Goal: Transaction & Acquisition: Purchase product/service

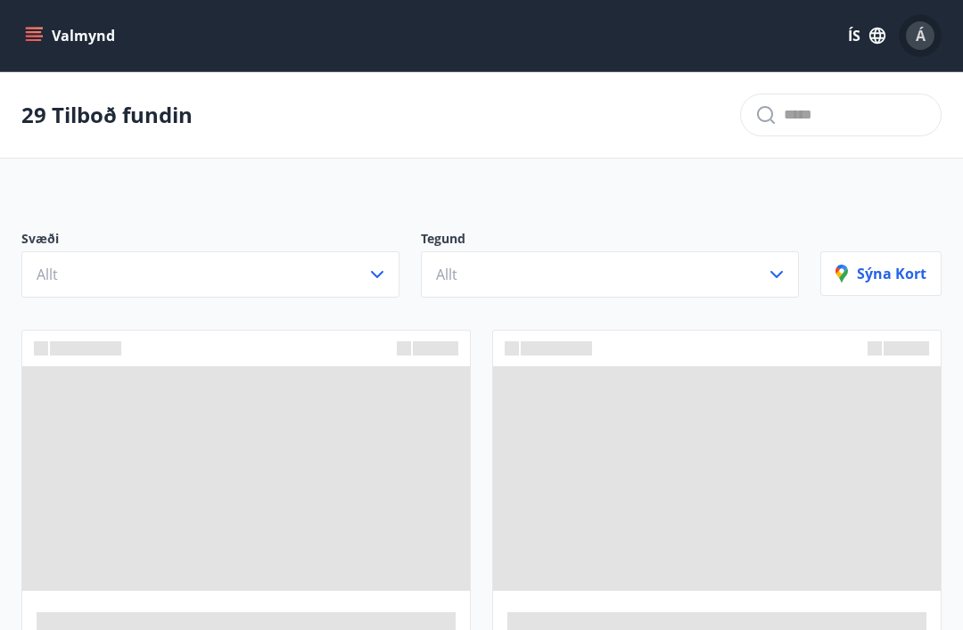
click at [918, 36] on span "Á" at bounding box center [921, 36] width 10 height 20
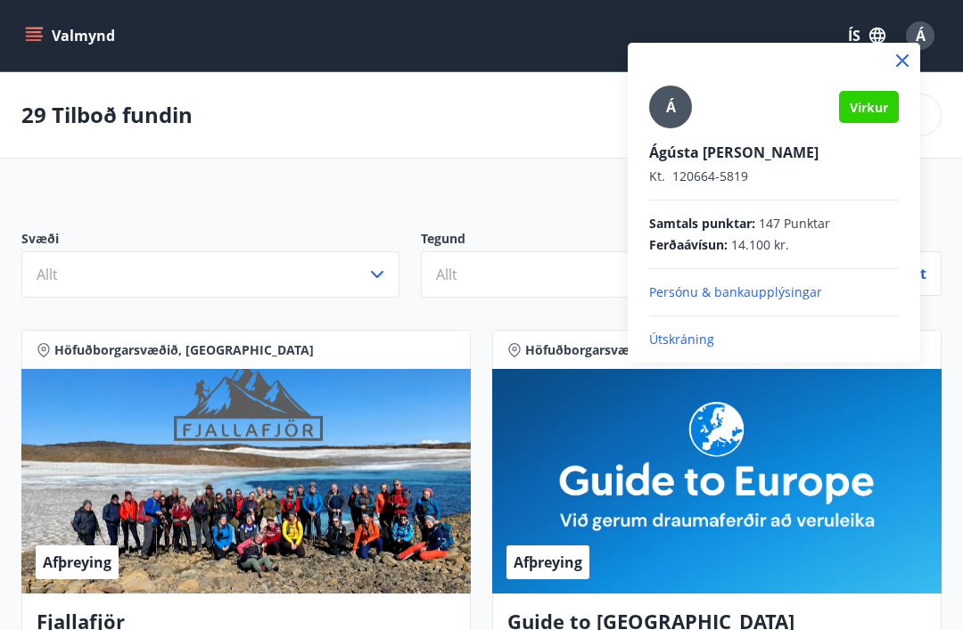
click at [395, 132] on div at bounding box center [481, 315] width 963 height 630
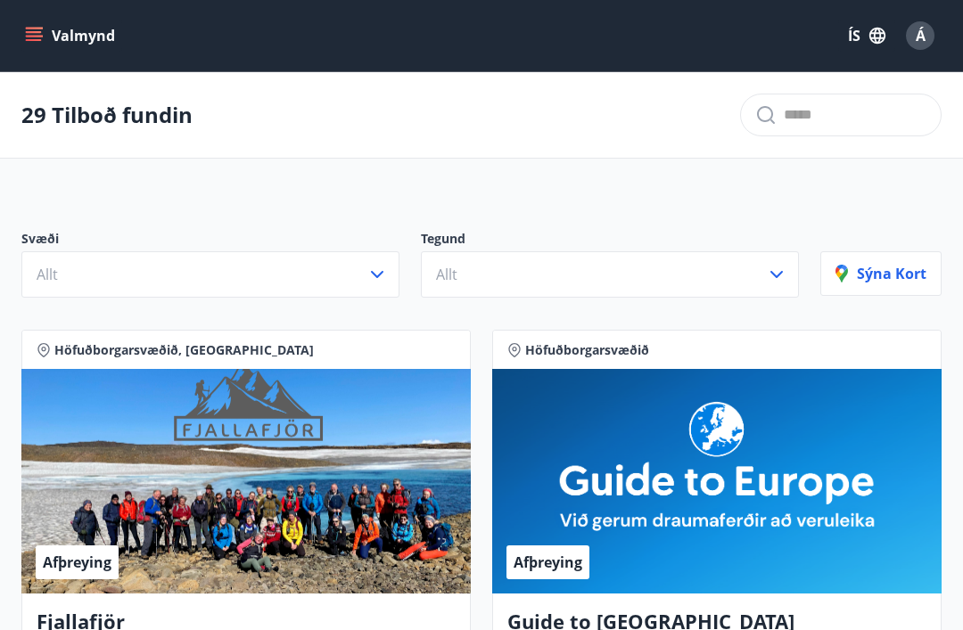
click at [29, 37] on icon "menu" at bounding box center [34, 36] width 18 height 18
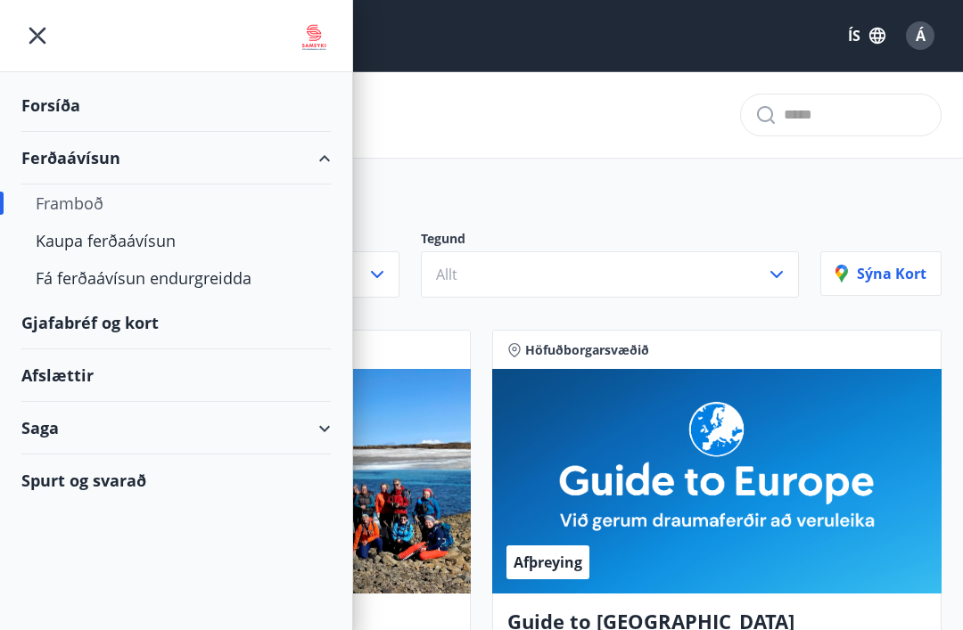
click at [144, 247] on div "Kaupa ferðaávísun" at bounding box center [176, 240] width 281 height 37
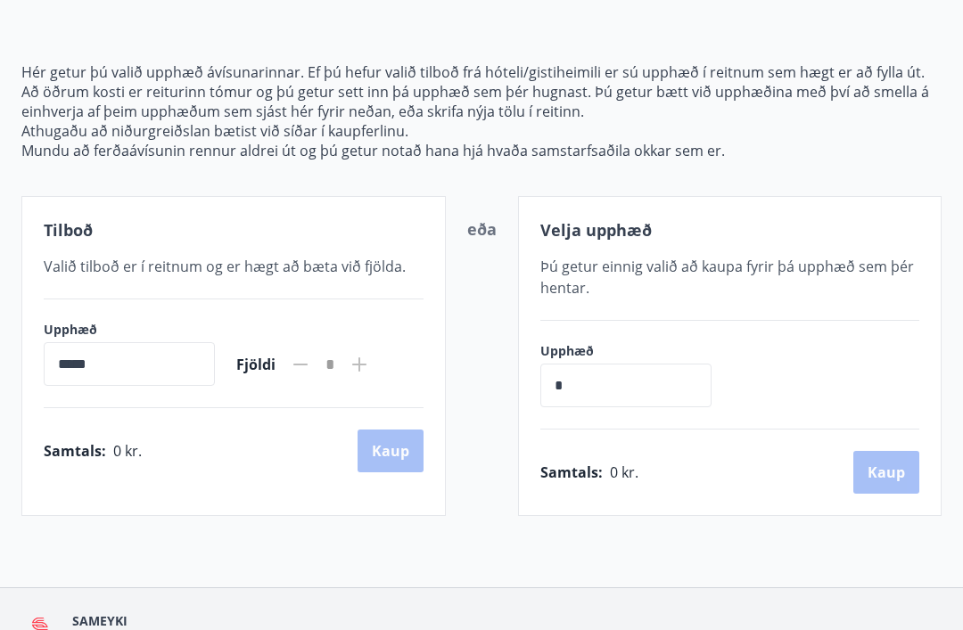
scroll to position [161, 0]
click at [579, 393] on input "*" at bounding box center [625, 387] width 171 height 44
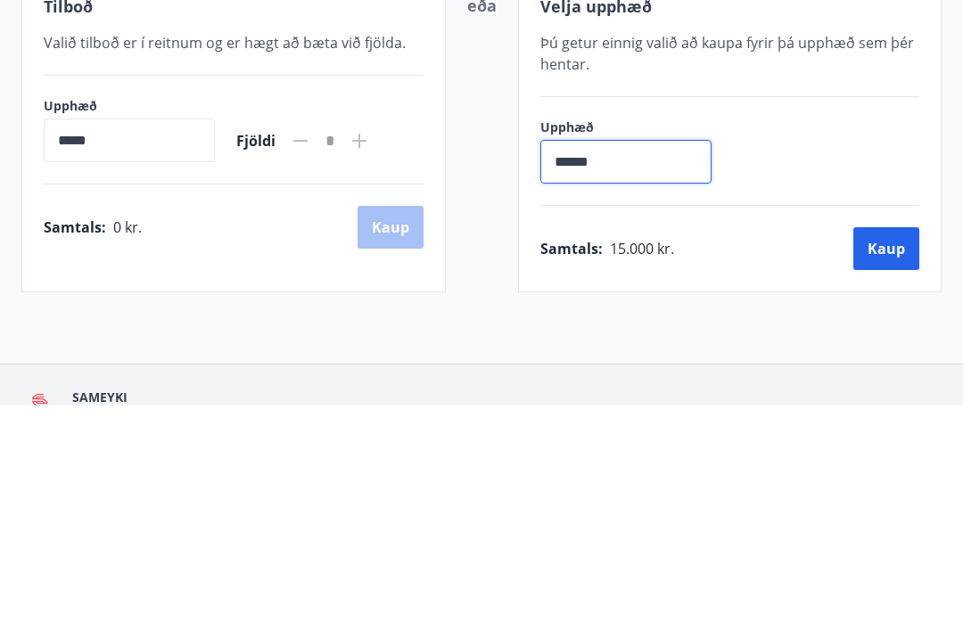
type input "*******"
click at [877, 452] on button "Kaup" at bounding box center [886, 473] width 66 height 43
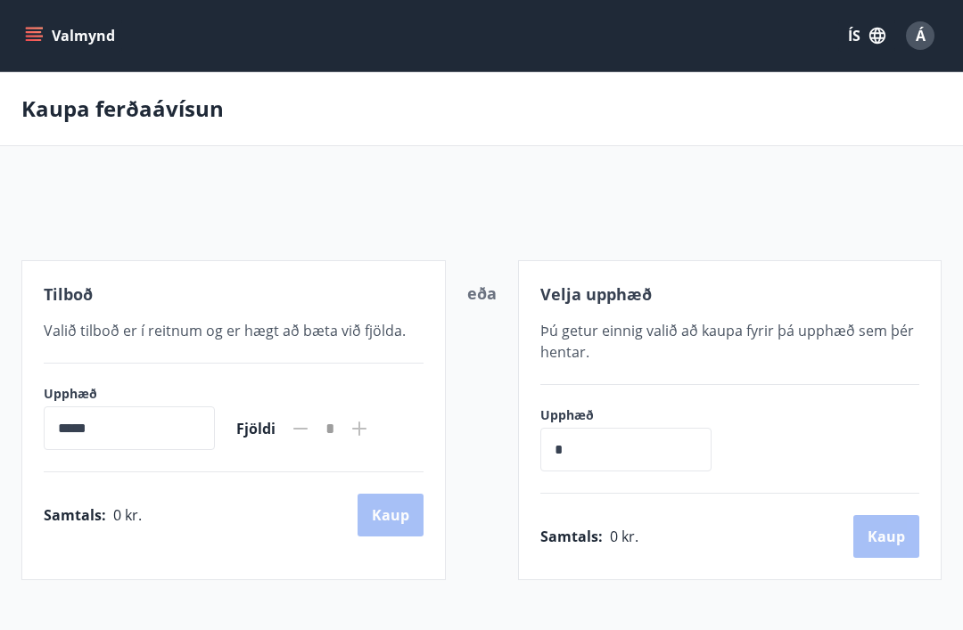
scroll to position [172, 0]
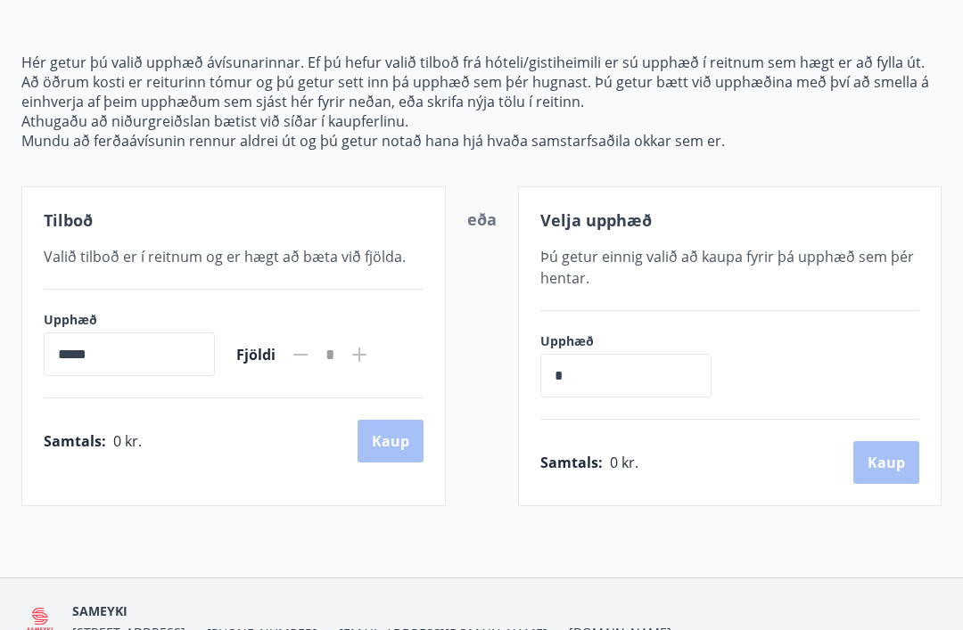
click at [579, 374] on input "*" at bounding box center [625, 376] width 171 height 44
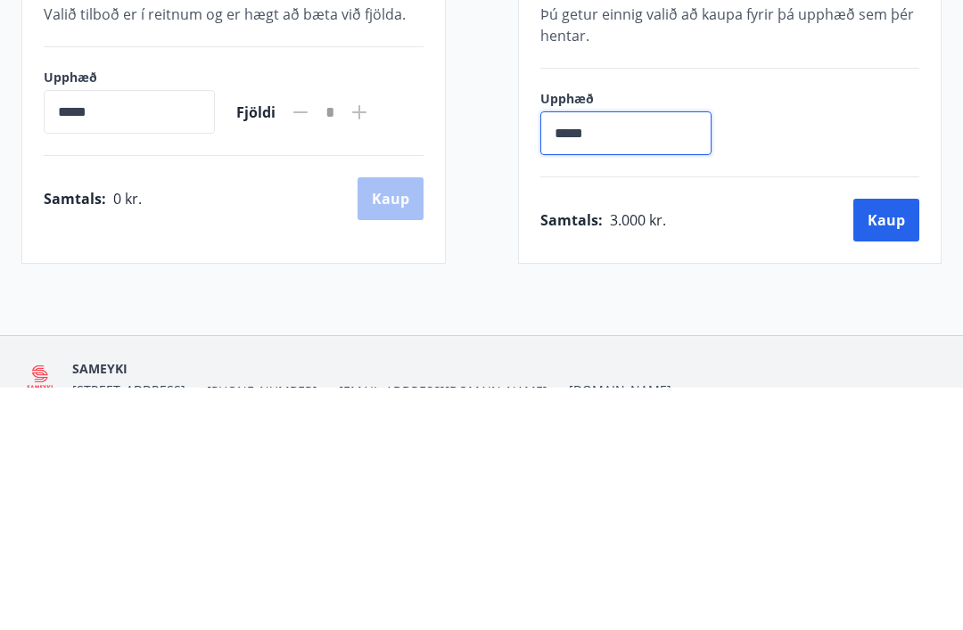
type input "******"
click at [875, 441] on button "Kaup" at bounding box center [886, 462] width 66 height 43
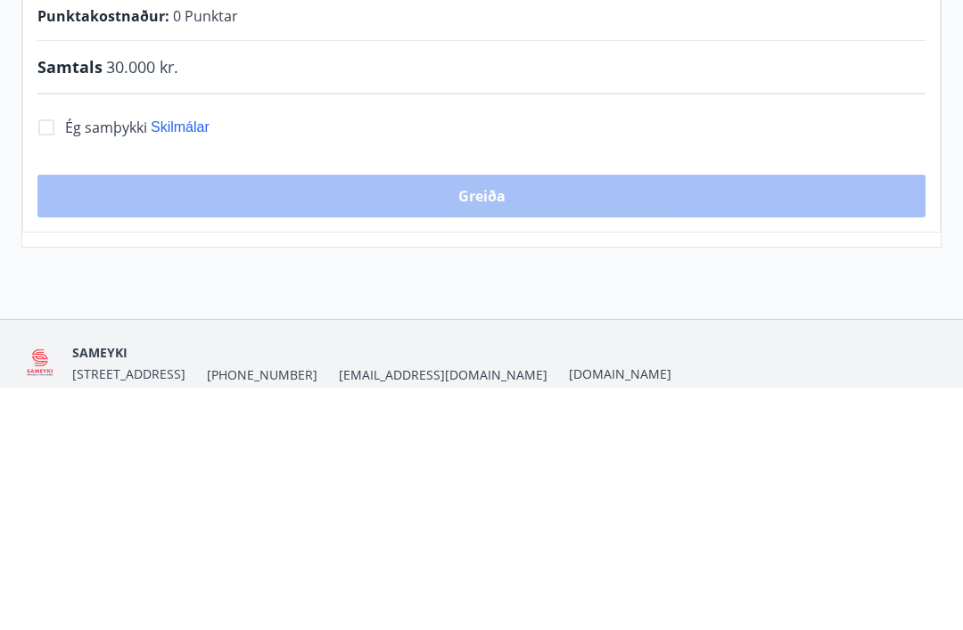
scroll to position [231, 0]
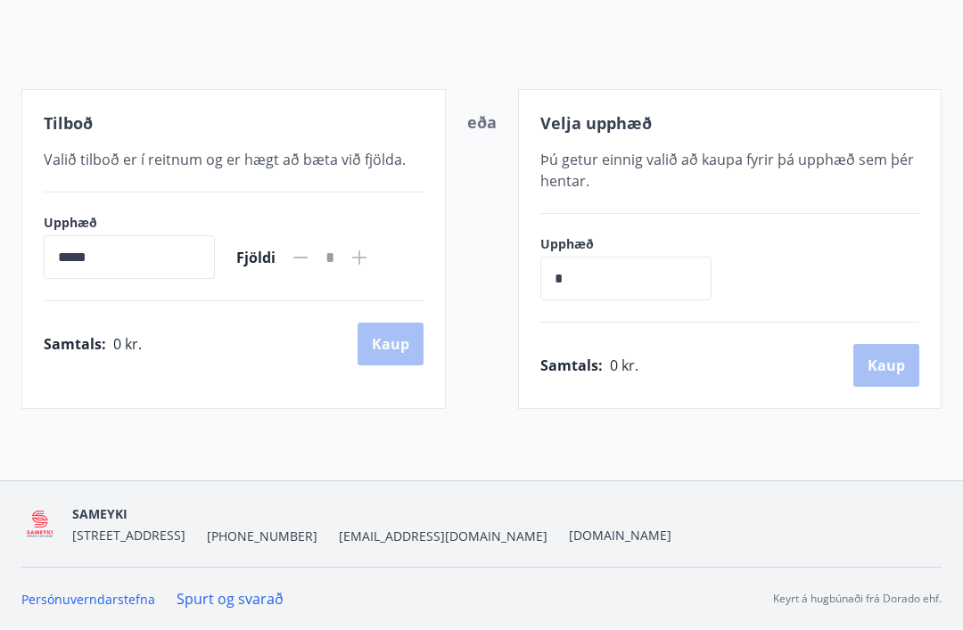
scroll to position [172, 0]
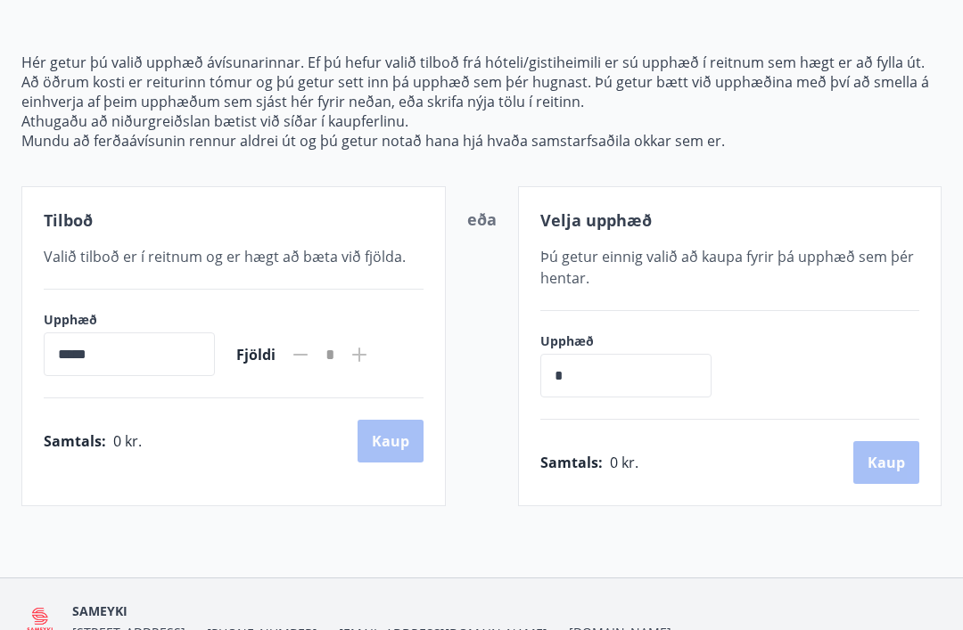
click at [593, 376] on input "*" at bounding box center [625, 376] width 171 height 44
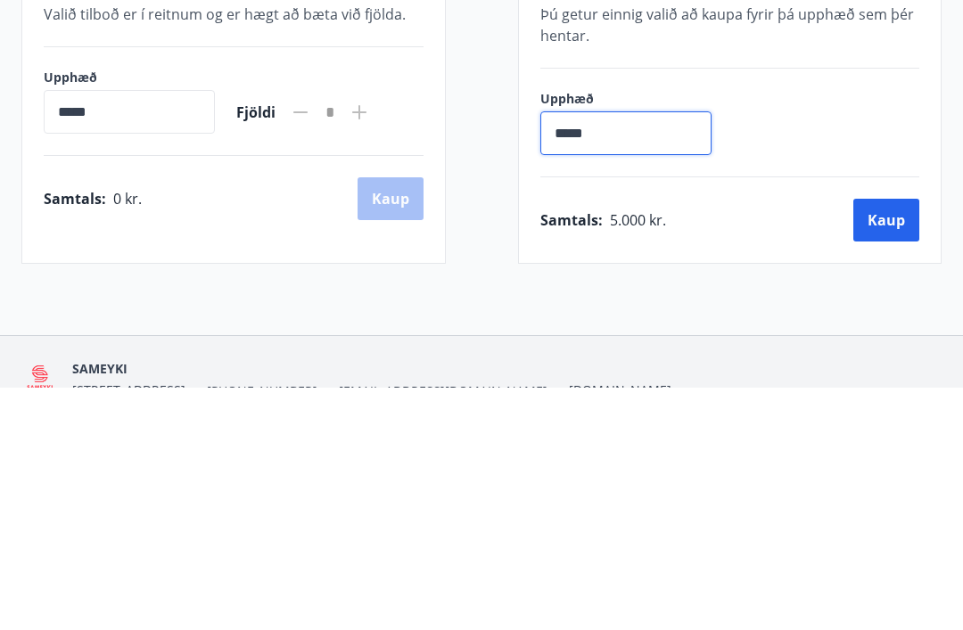
type input "******"
click at [864, 441] on button "Kaup" at bounding box center [886, 462] width 66 height 43
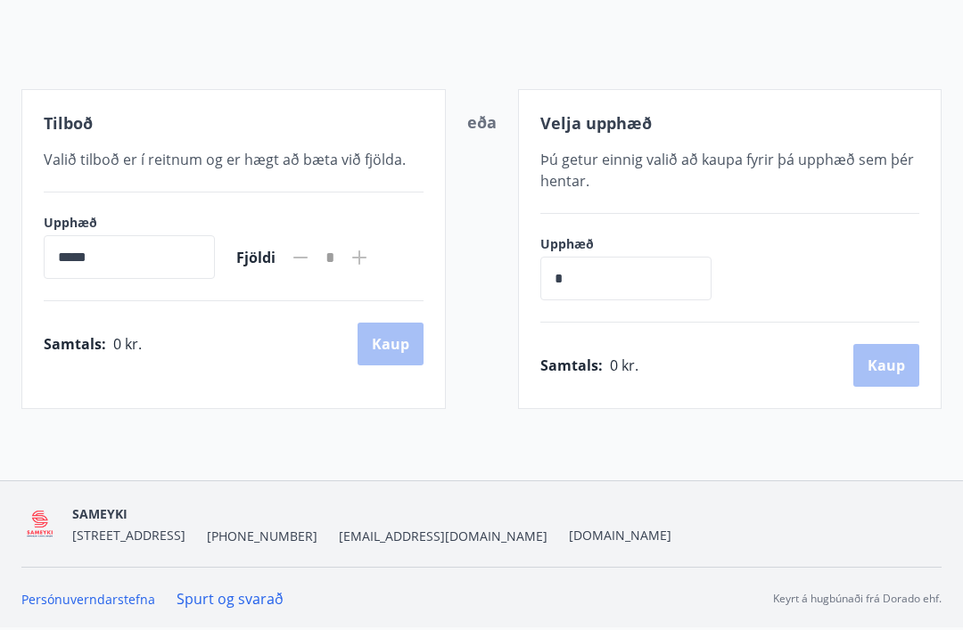
scroll to position [172, 0]
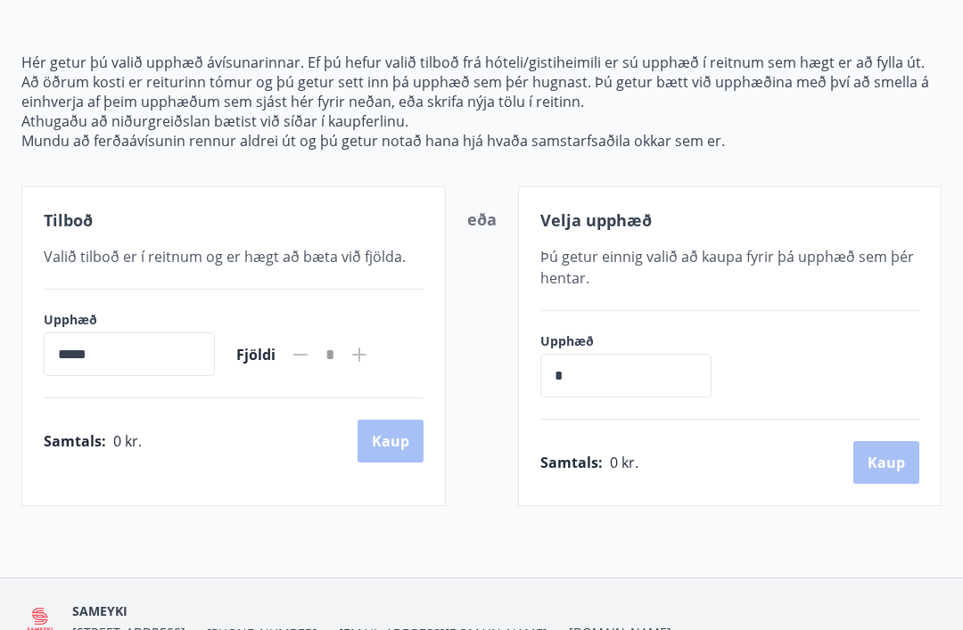
click at [589, 385] on input "*" at bounding box center [625, 376] width 171 height 44
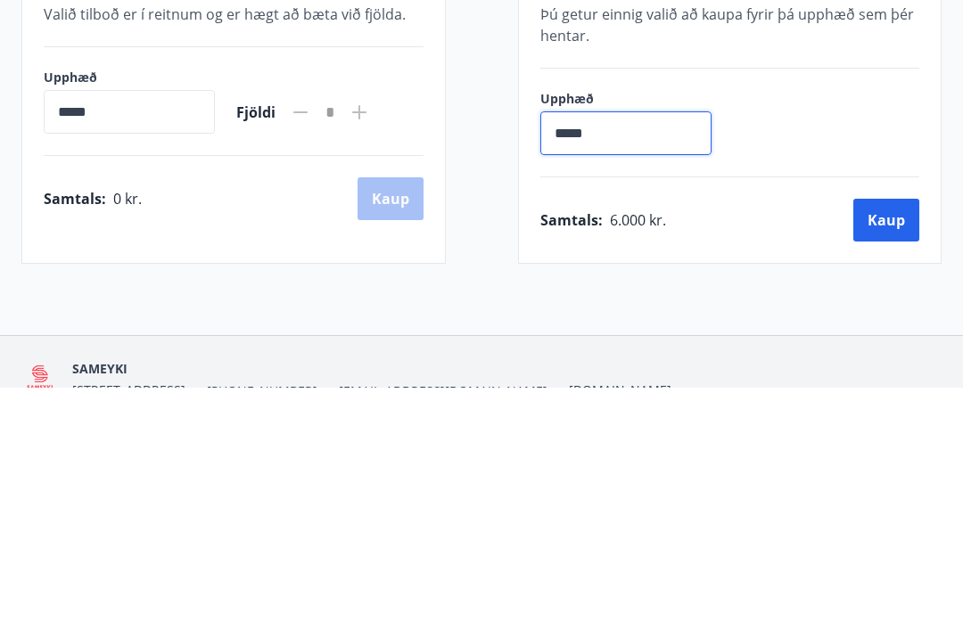
type input "******"
click at [878, 441] on button "Kaup" at bounding box center [886, 462] width 66 height 43
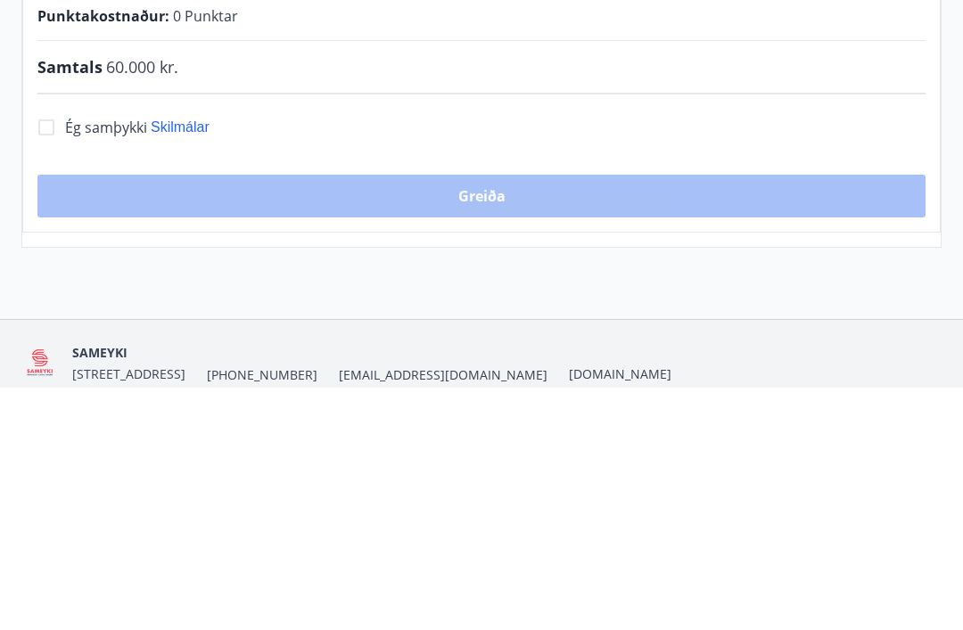
scroll to position [231, 0]
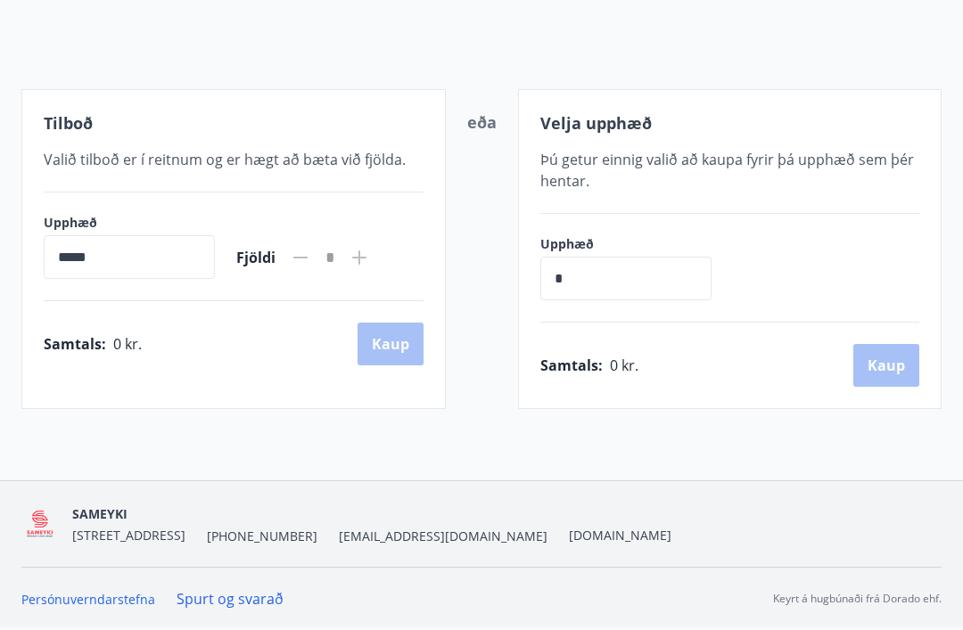
scroll to position [172, 0]
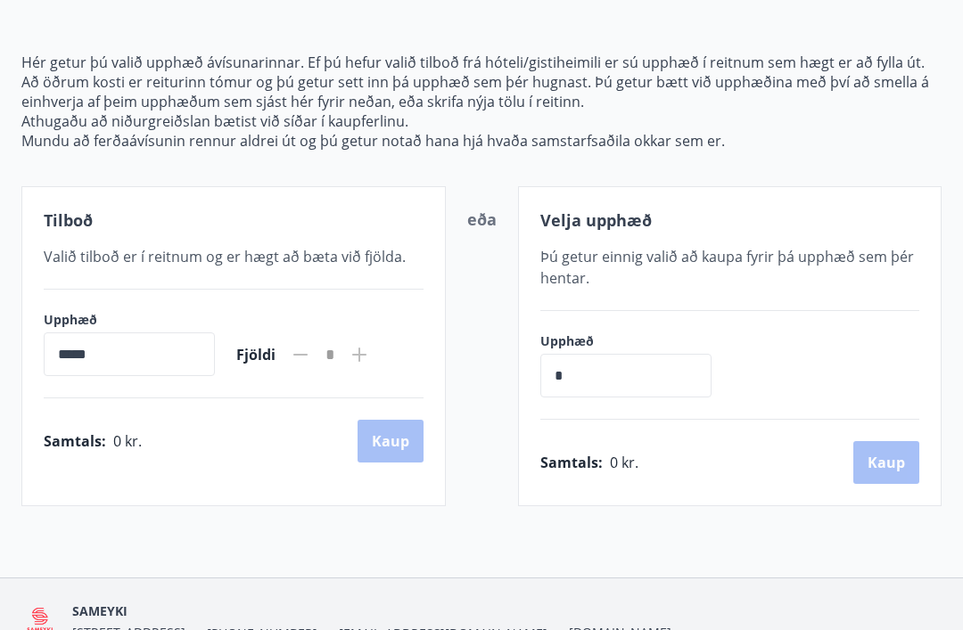
click at [588, 371] on input "*" at bounding box center [625, 376] width 171 height 44
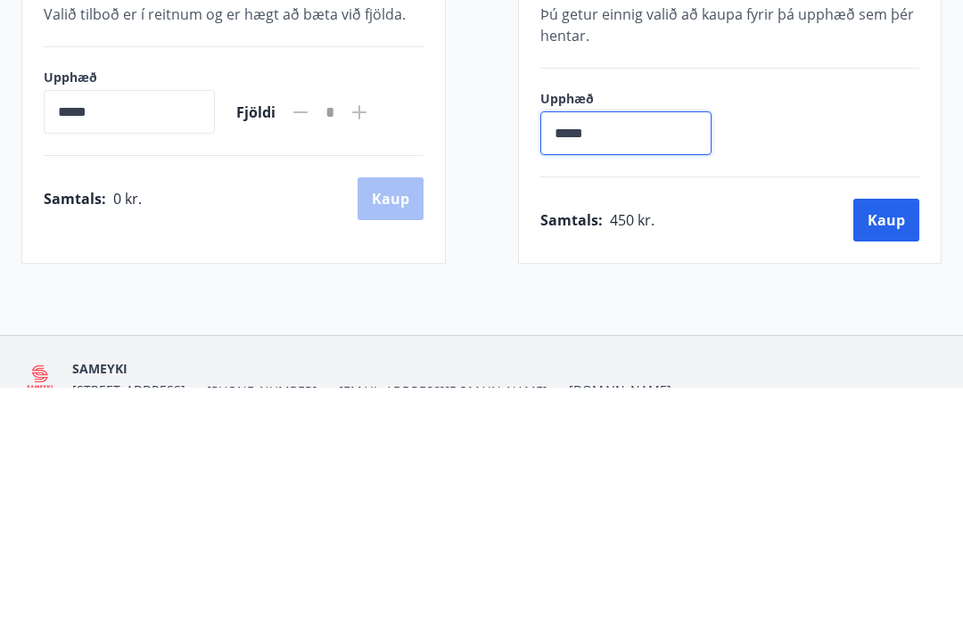
type input "******"
click at [876, 441] on button "Kaup" at bounding box center [886, 462] width 66 height 43
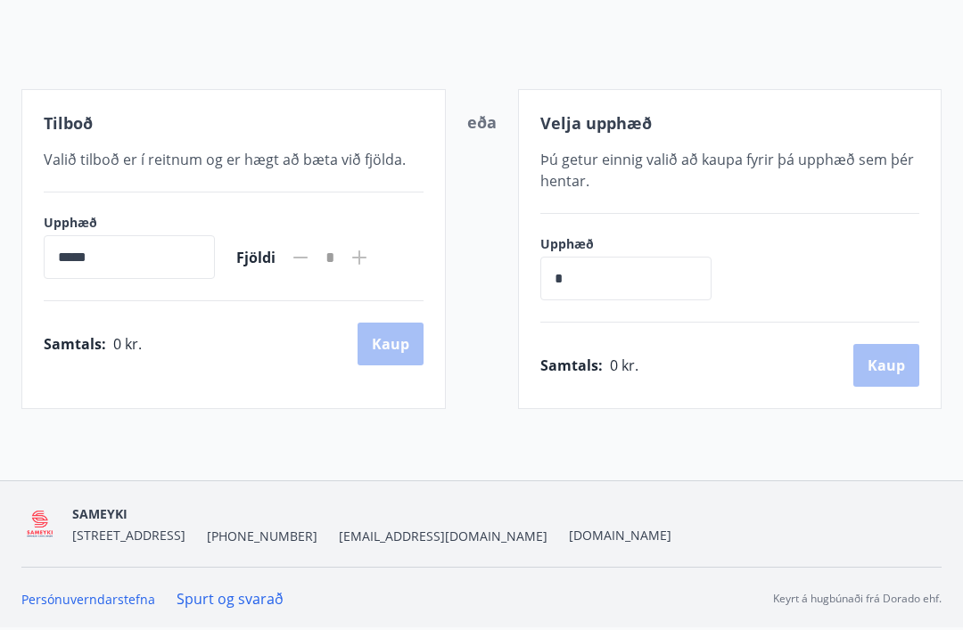
scroll to position [172, 0]
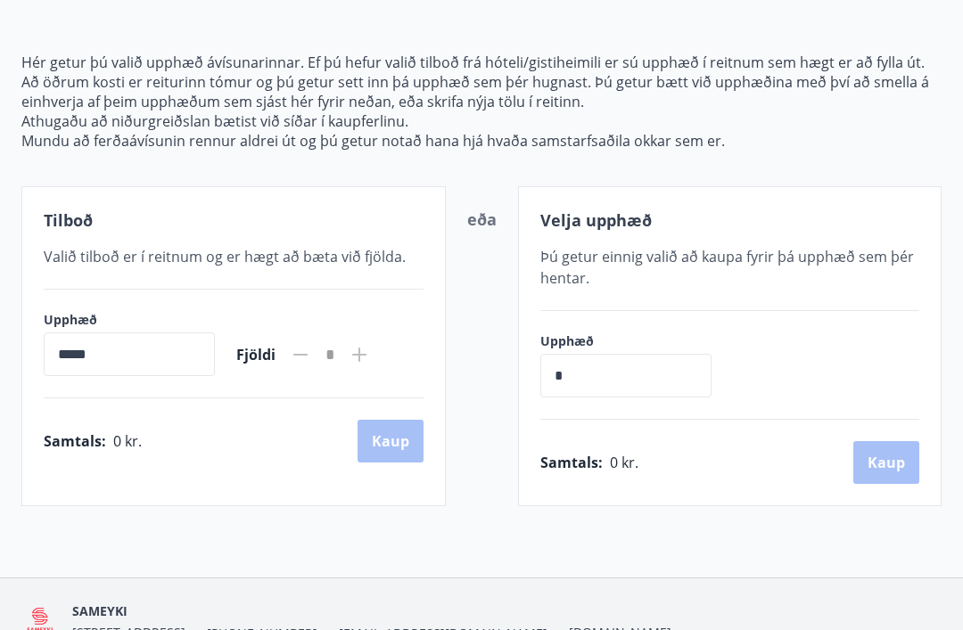
click at [589, 382] on input "*" at bounding box center [625, 376] width 171 height 44
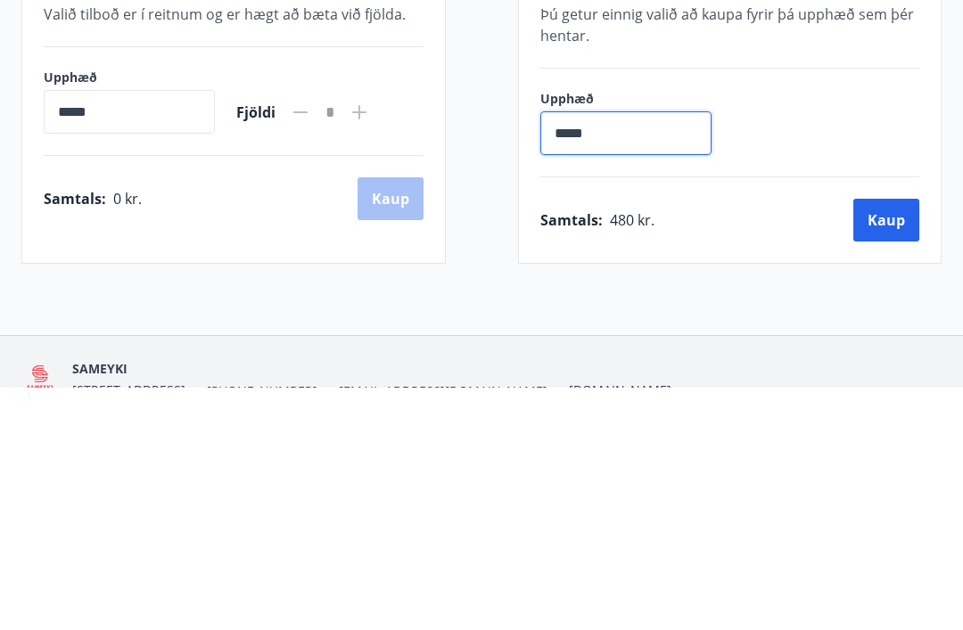
type input "******"
click at [878, 441] on button "Kaup" at bounding box center [886, 462] width 66 height 43
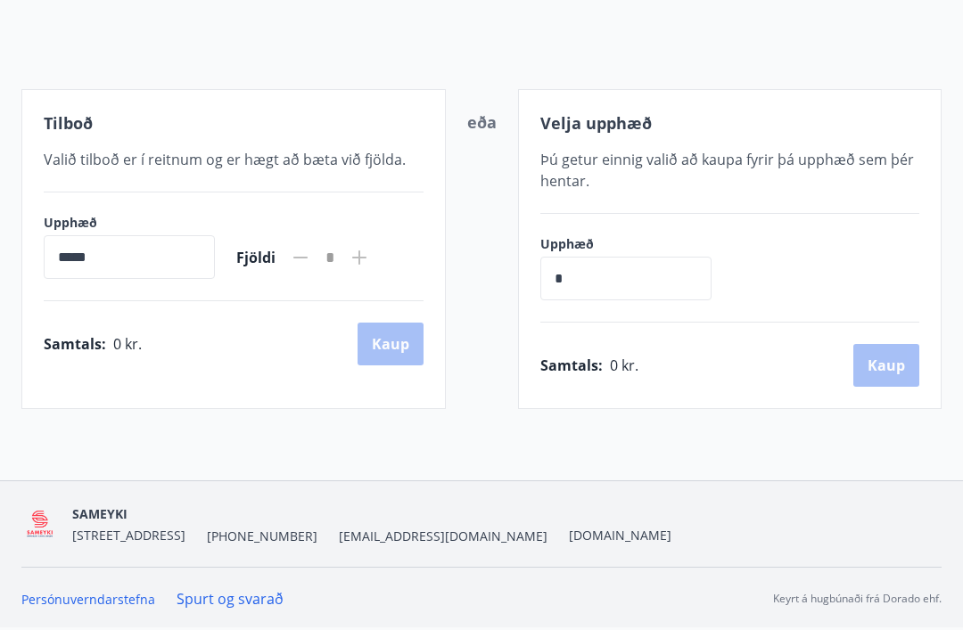
scroll to position [172, 0]
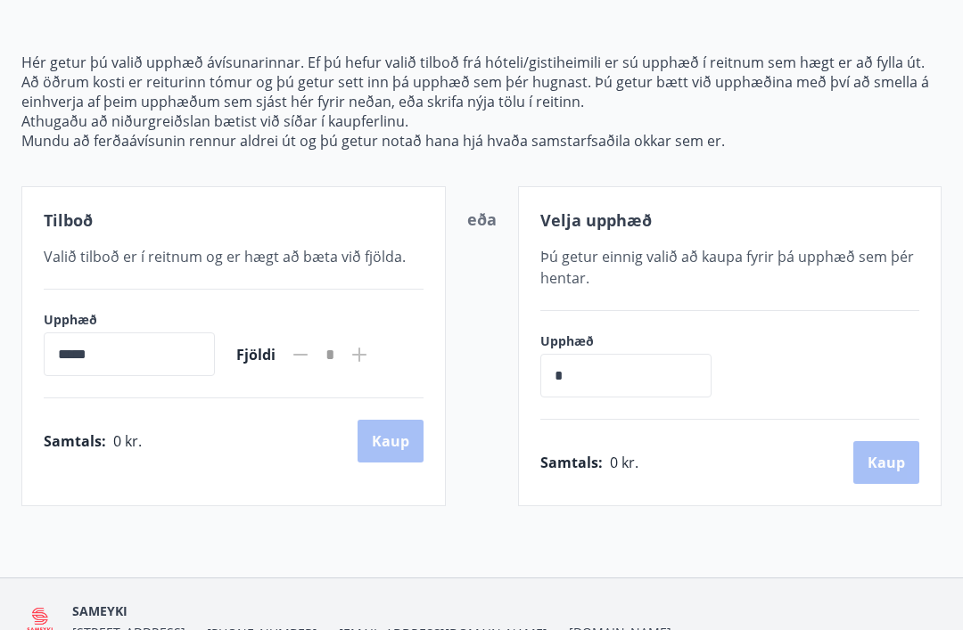
click at [601, 373] on input "*" at bounding box center [625, 376] width 171 height 44
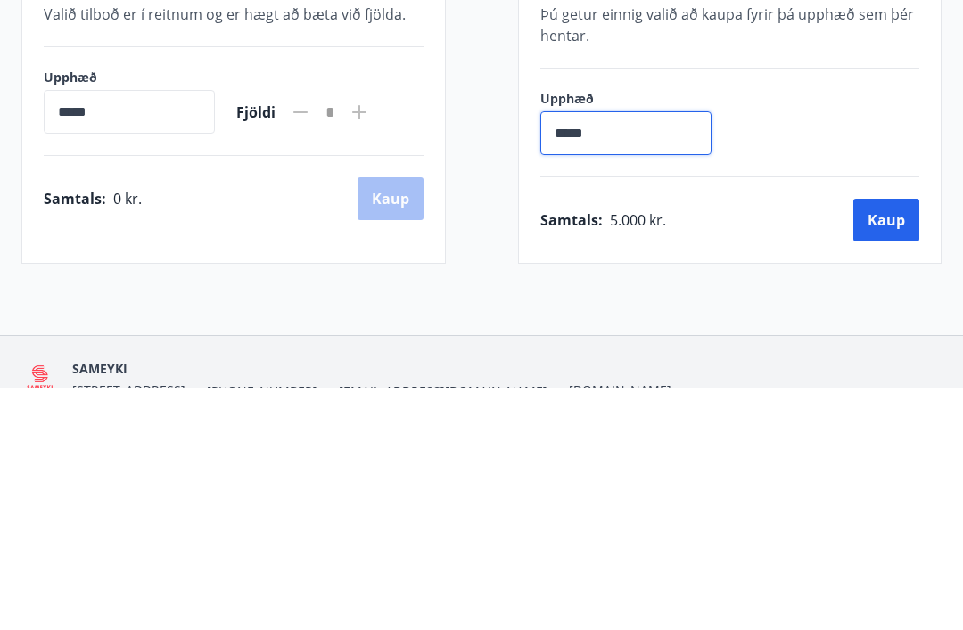
type input "******"
click at [874, 441] on button "Kaup" at bounding box center [886, 462] width 66 height 43
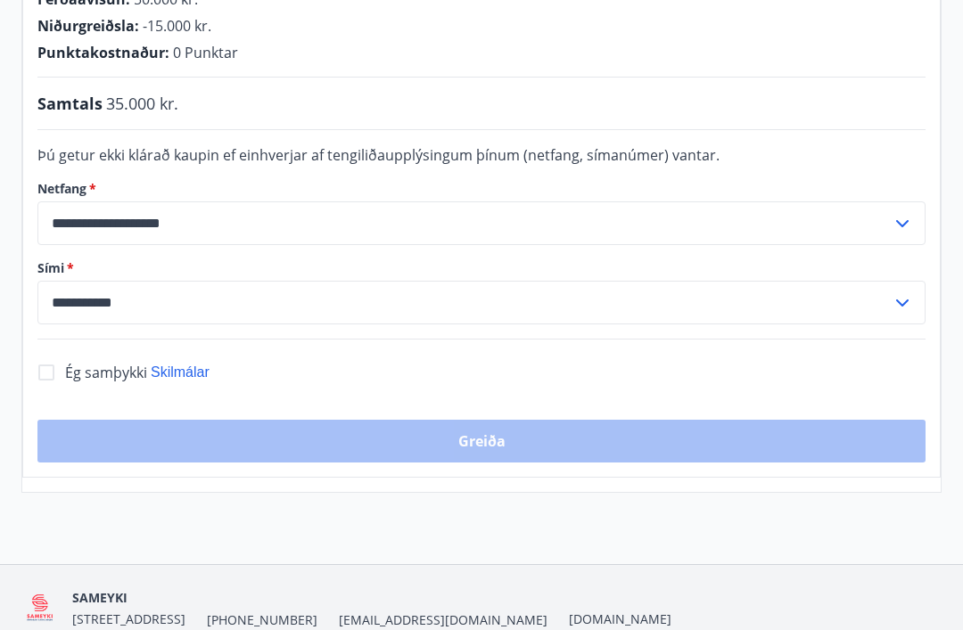
scroll to position [449, 0]
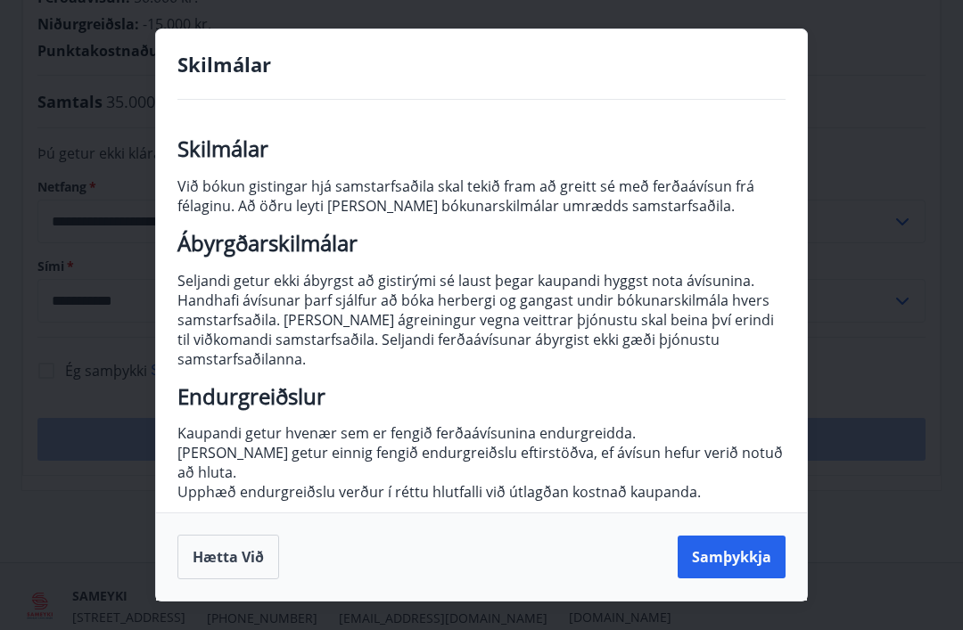
click at [724, 579] on button "Samþykkja" at bounding box center [732, 557] width 108 height 43
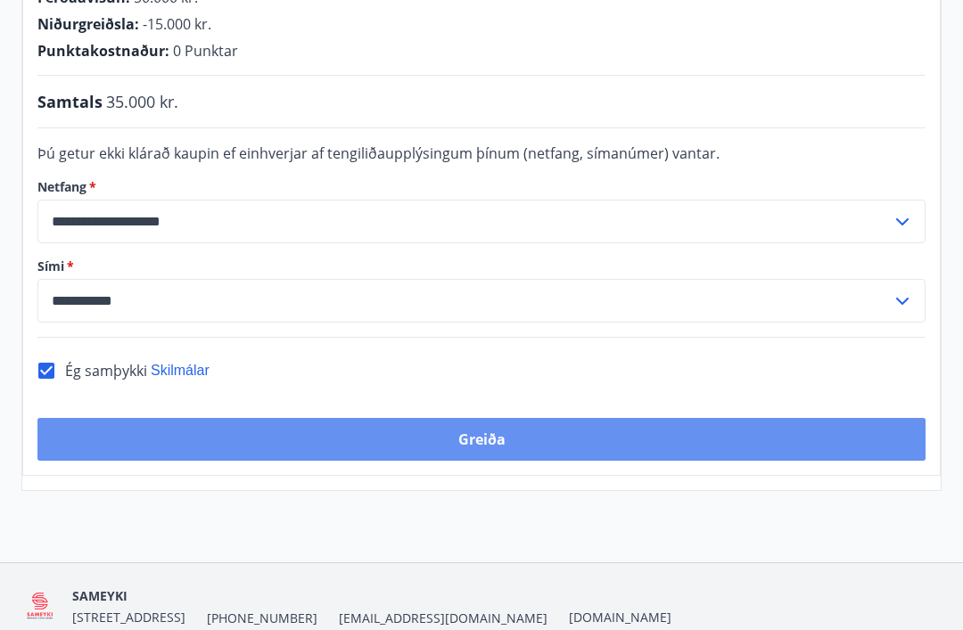
click at [476, 418] on button "Greiða" at bounding box center [481, 439] width 888 height 43
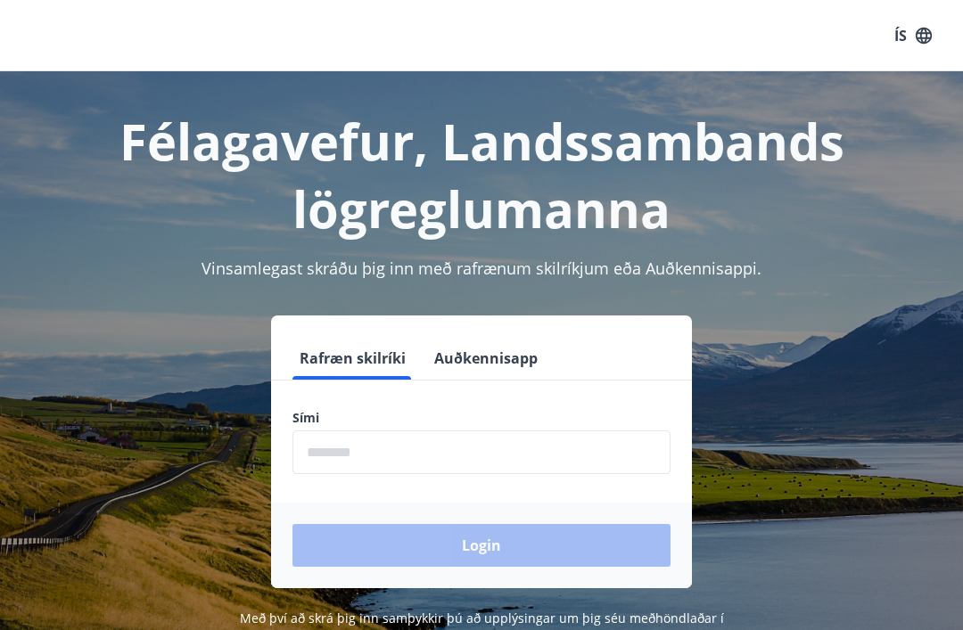
click at [364, 459] on input "phone" at bounding box center [481, 453] width 378 height 44
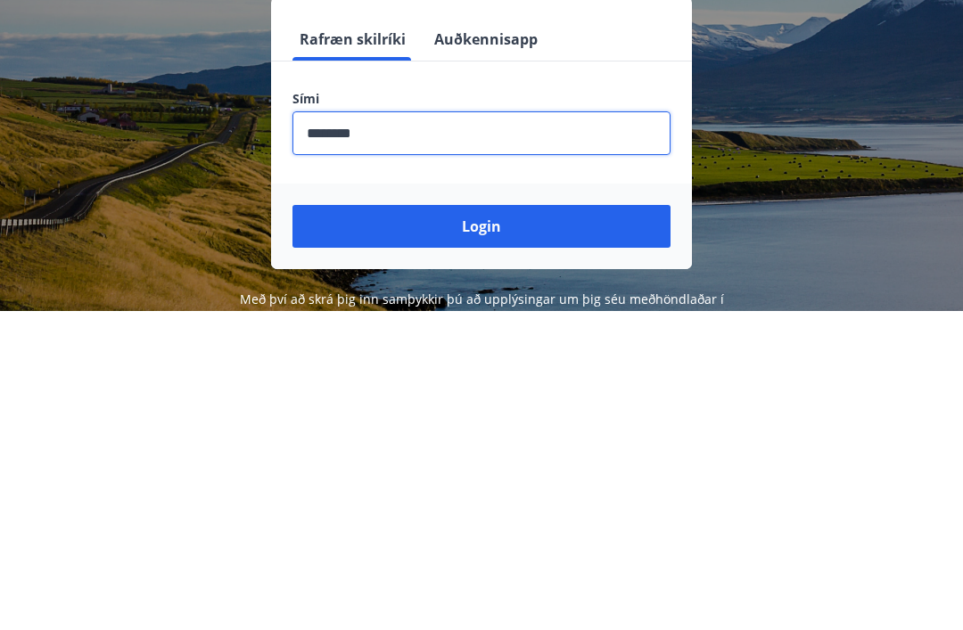
type input "********"
click at [461, 524] on button "Login" at bounding box center [481, 545] width 378 height 43
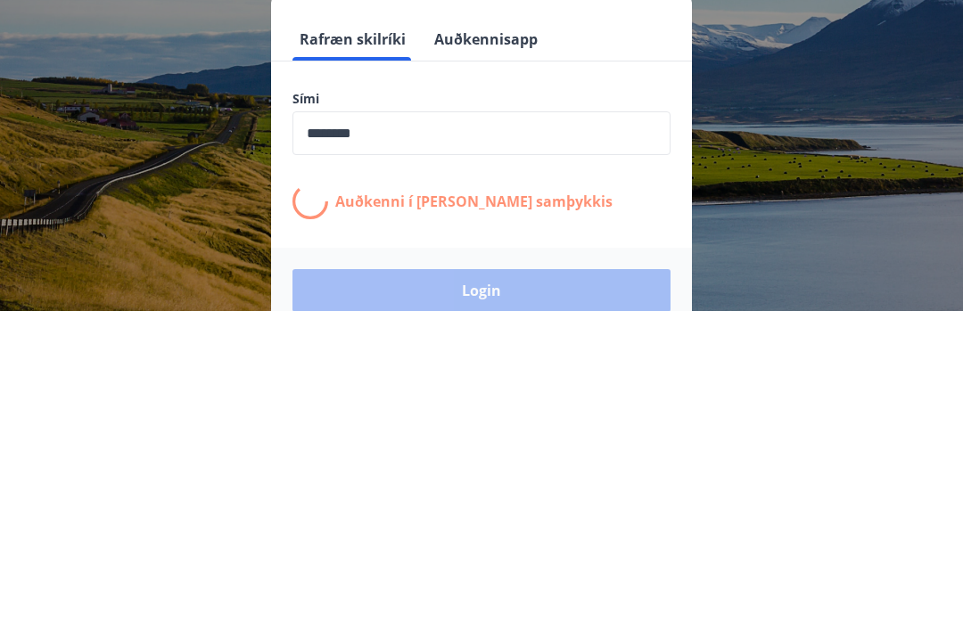
scroll to position [275, 0]
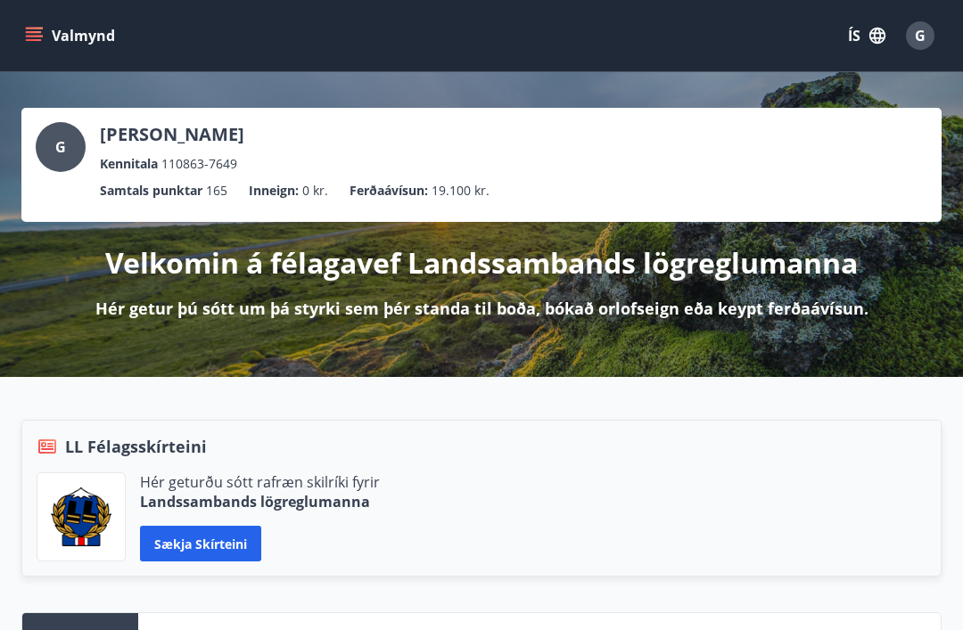
click at [185, 547] on button "Sækja skírteini" at bounding box center [200, 544] width 121 height 36
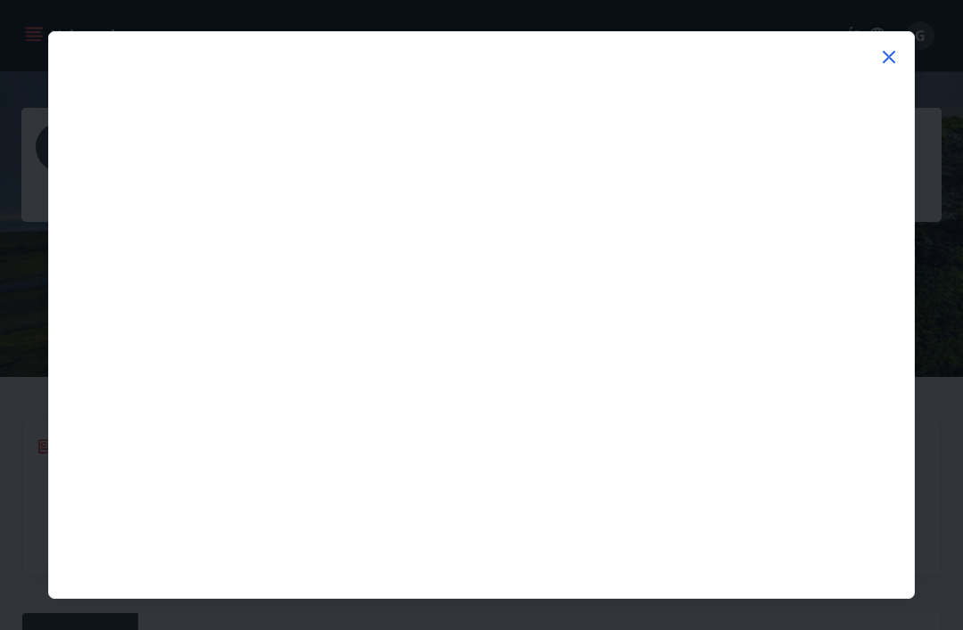
click at [892, 62] on icon at bounding box center [888, 56] width 21 height 21
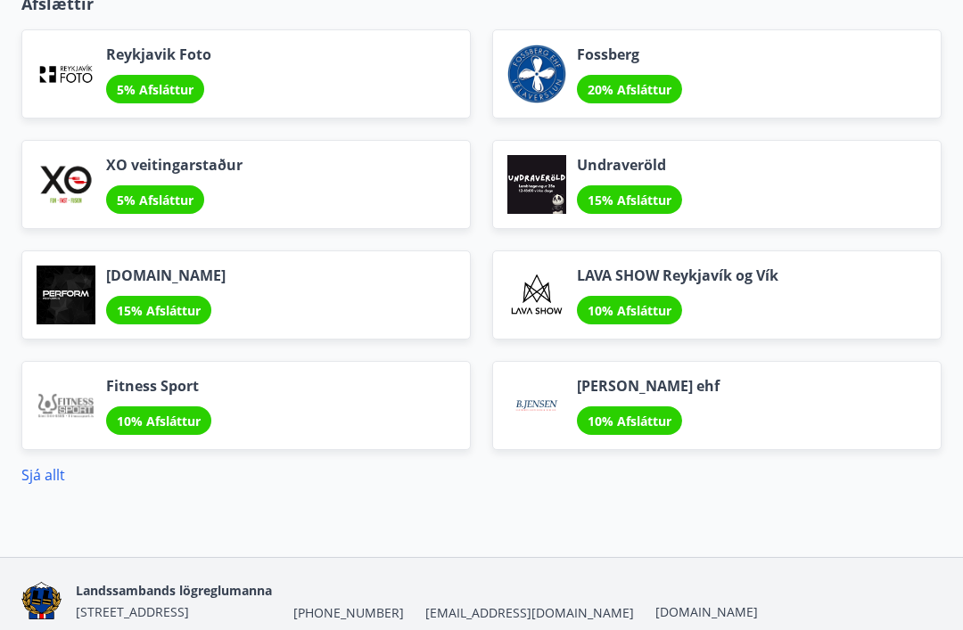
scroll to position [2160, 0]
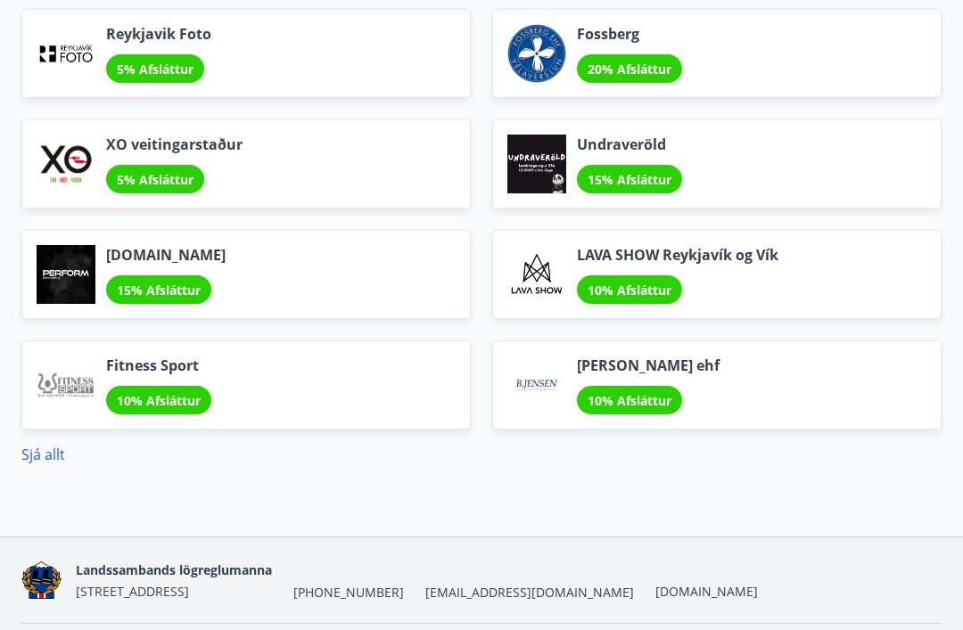
click at [45, 456] on link "Sjá allt" at bounding box center [43, 455] width 44 height 20
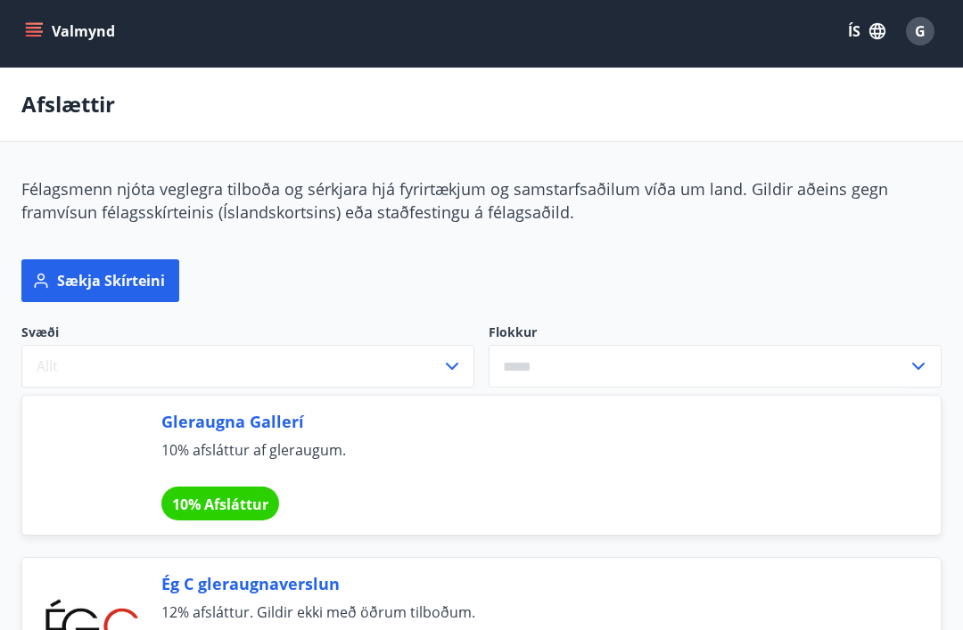
scroll to position [9, 0]
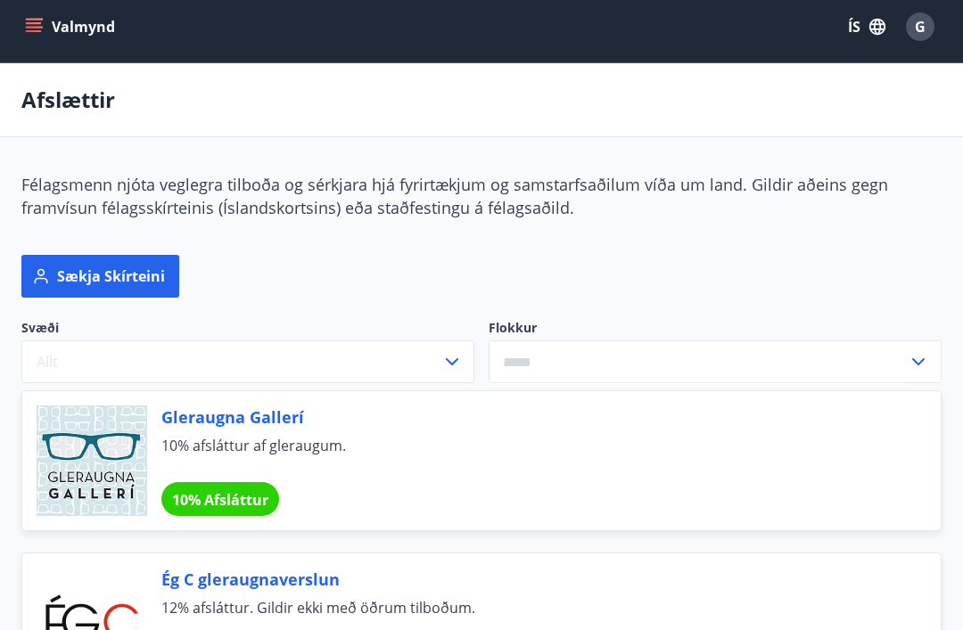
click at [918, 358] on icon at bounding box center [918, 361] width 21 height 21
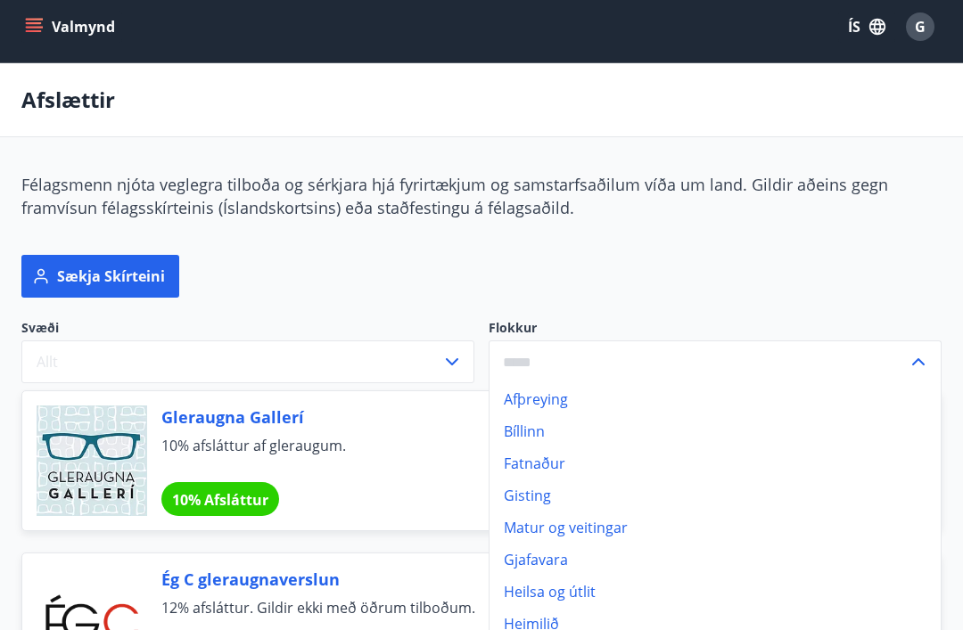
click at [523, 440] on li "Bíllinn" at bounding box center [714, 431] width 451 height 32
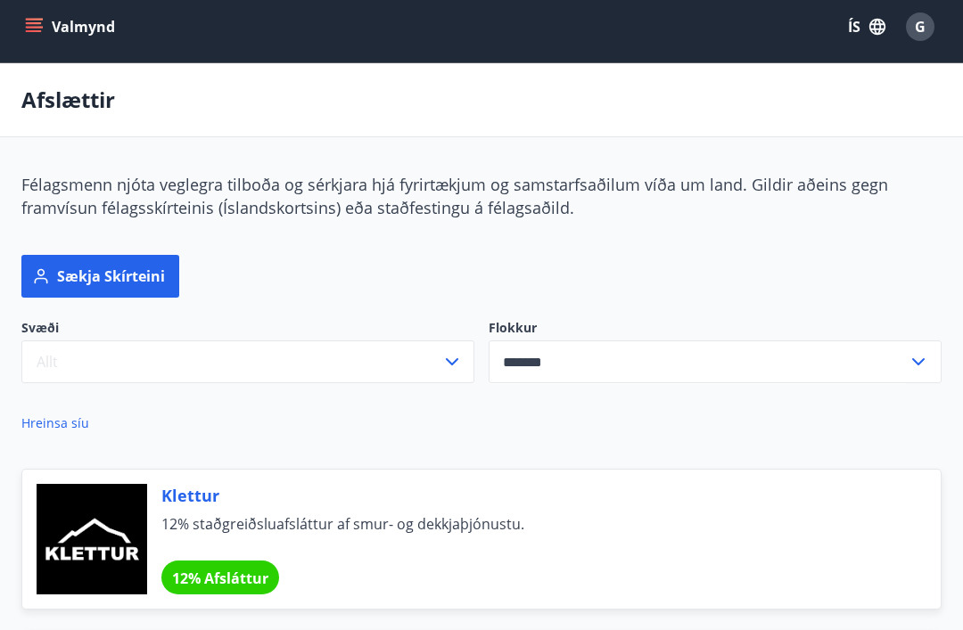
type input "*******"
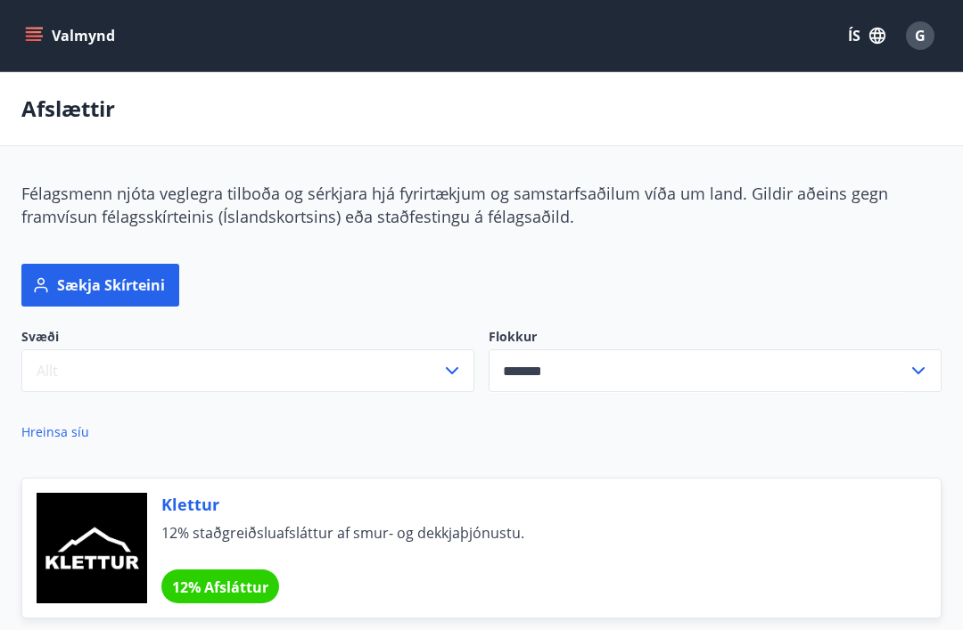
click at [913, 34] on div "G" at bounding box center [920, 35] width 29 height 29
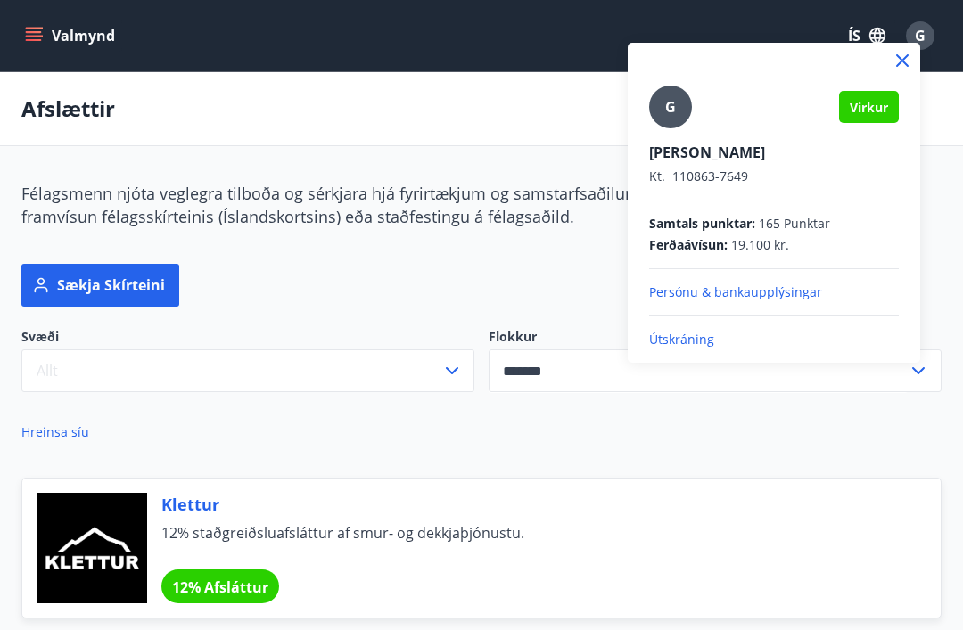
click at [892, 67] on icon at bounding box center [902, 60] width 21 height 21
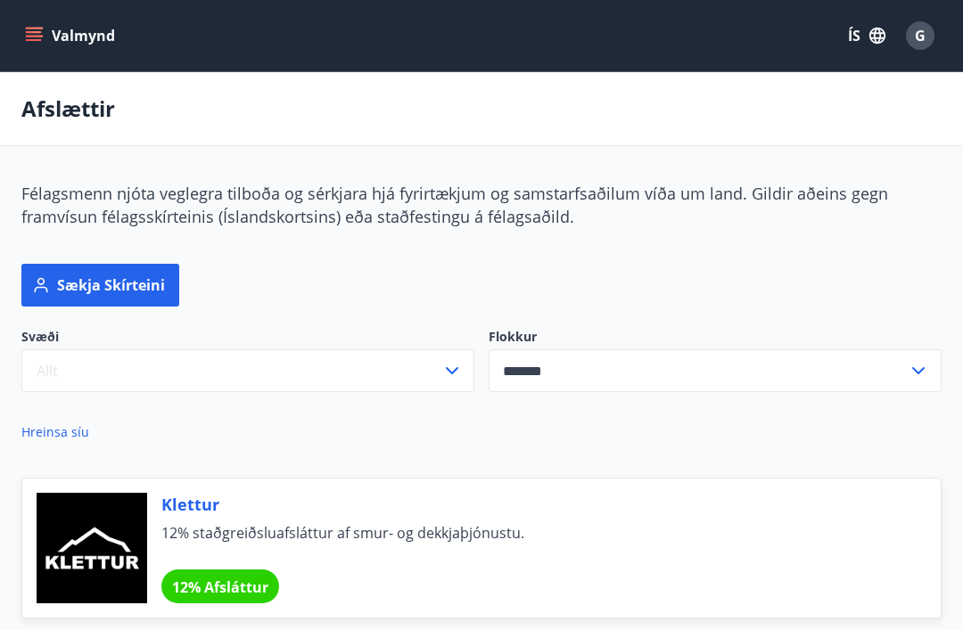
click at [37, 45] on button "Valmynd" at bounding box center [71, 36] width 101 height 32
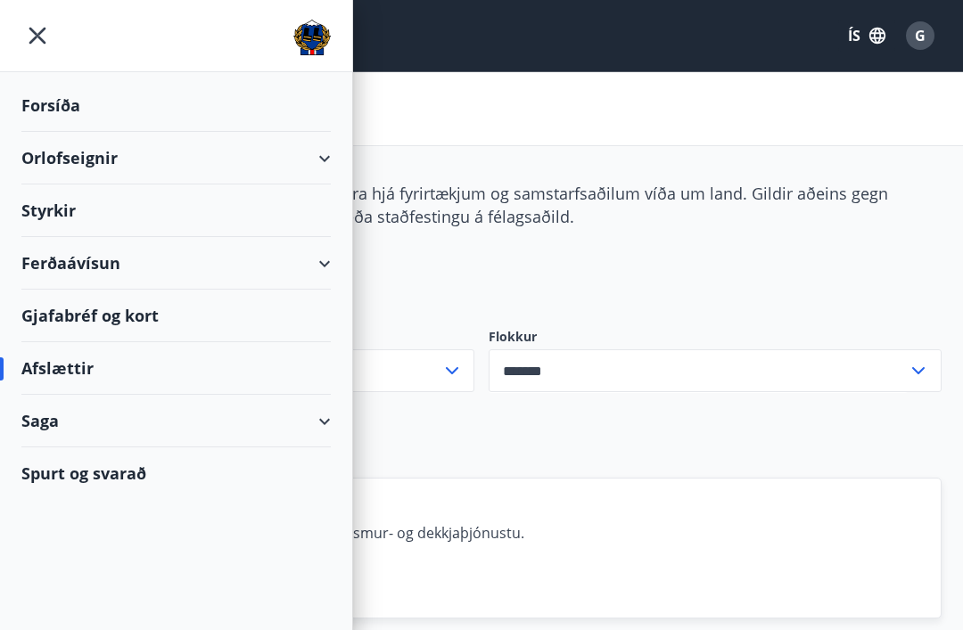
click at [315, 150] on div "Orlofseignir" at bounding box center [175, 158] width 309 height 53
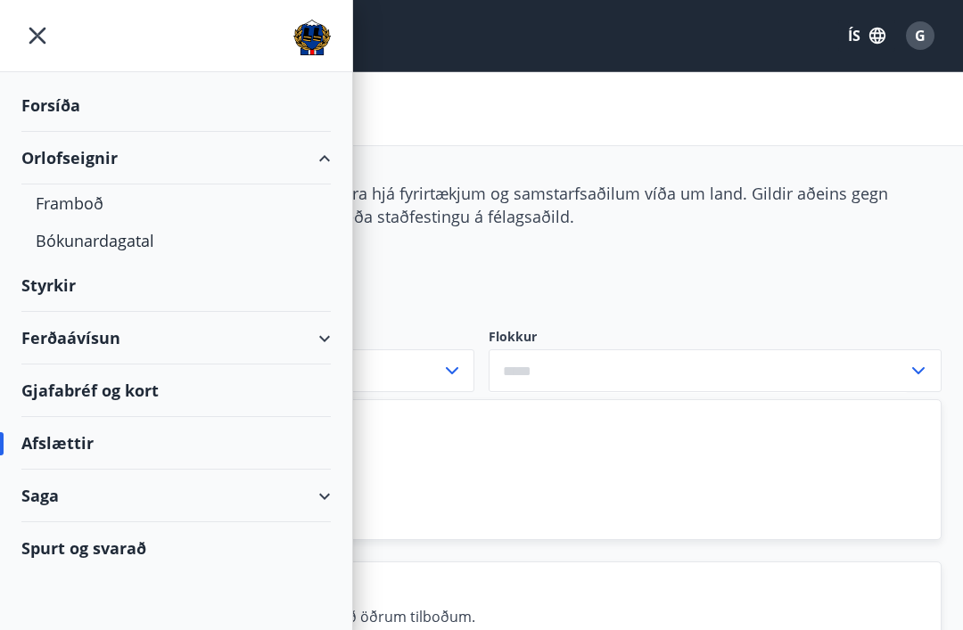
click at [44, 46] on icon "menu" at bounding box center [37, 36] width 32 height 32
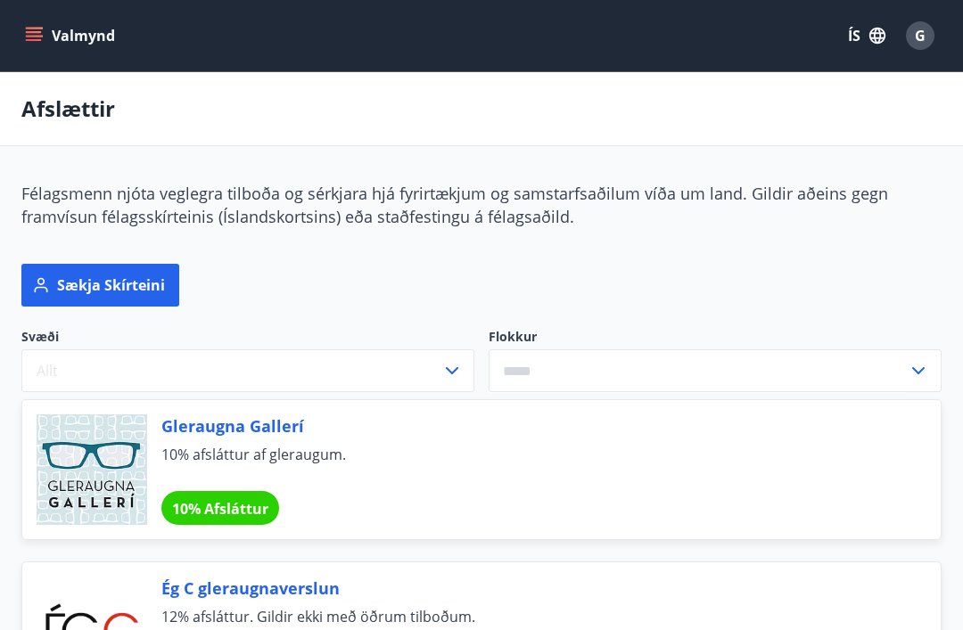
click at [915, 37] on span "G" at bounding box center [920, 36] width 11 height 20
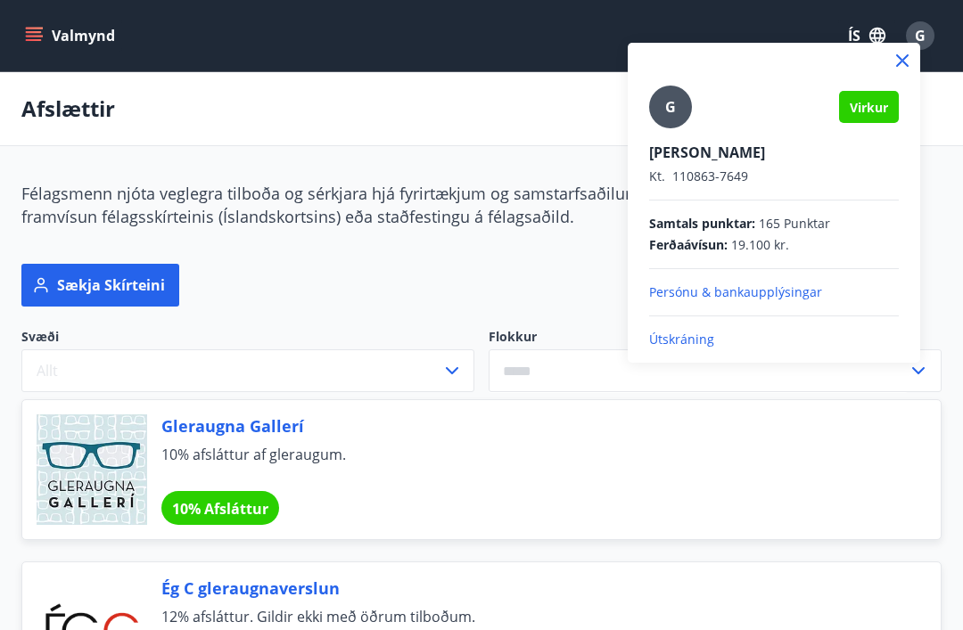
click at [696, 165] on div "[PERSON_NAME] Kt. 110863-7649" at bounding box center [774, 164] width 250 height 43
click at [662, 109] on div "G" at bounding box center [670, 107] width 43 height 43
click at [662, 131] on input "G" at bounding box center [770, 140] width 242 height 19
click at [895, 64] on icon at bounding box center [902, 60] width 21 height 21
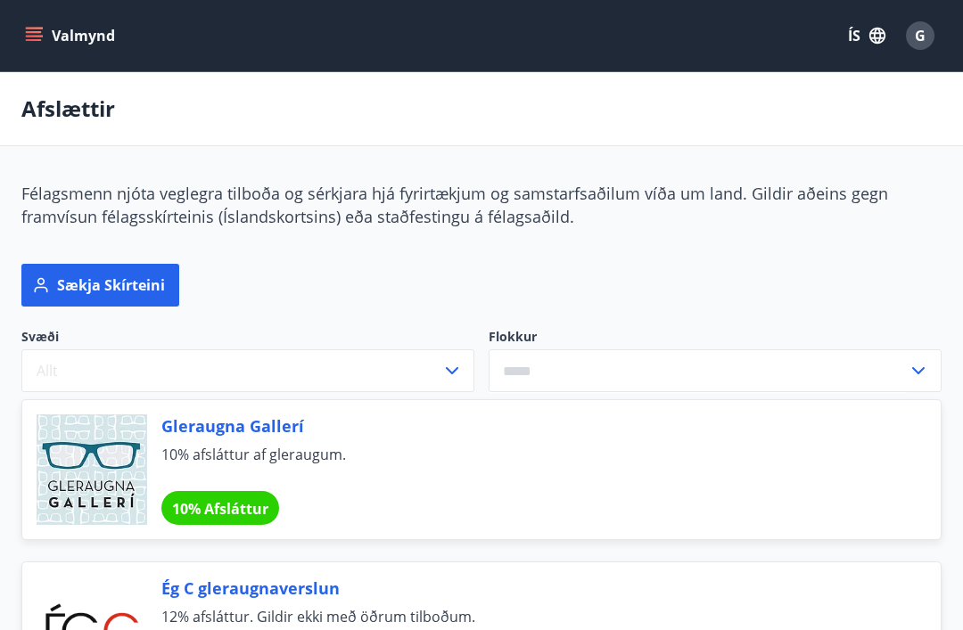
click at [851, 32] on button "ÍS" at bounding box center [866, 36] width 57 height 32
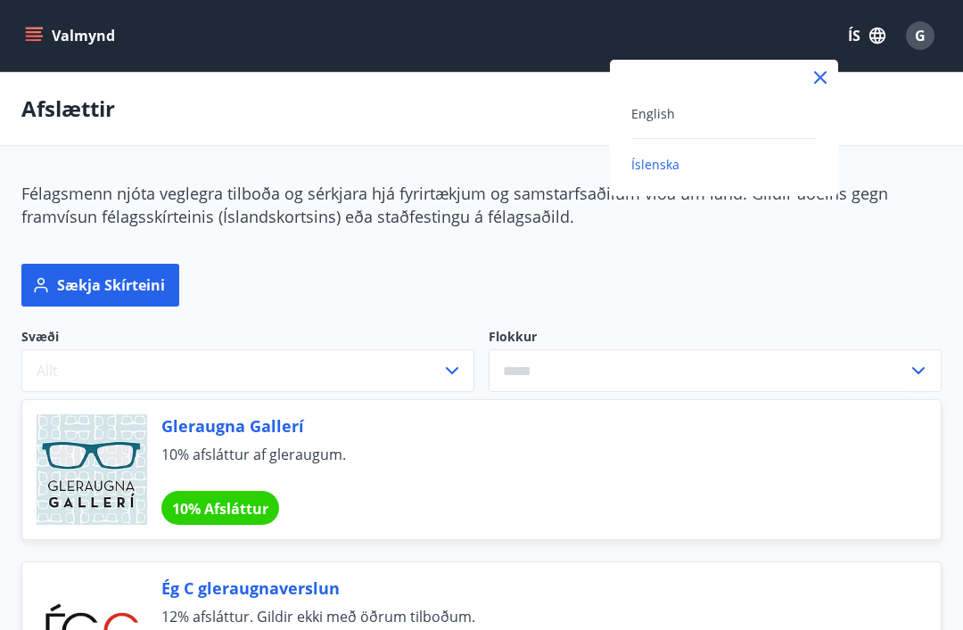
click at [422, 121] on div at bounding box center [481, 315] width 963 height 630
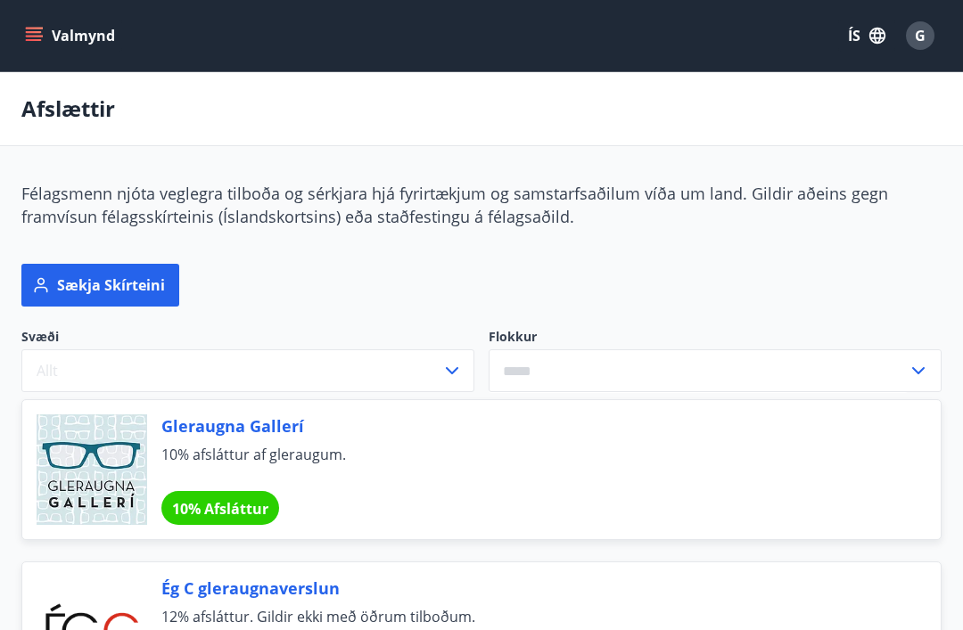
click at [64, 44] on button "Valmynd" at bounding box center [71, 36] width 101 height 32
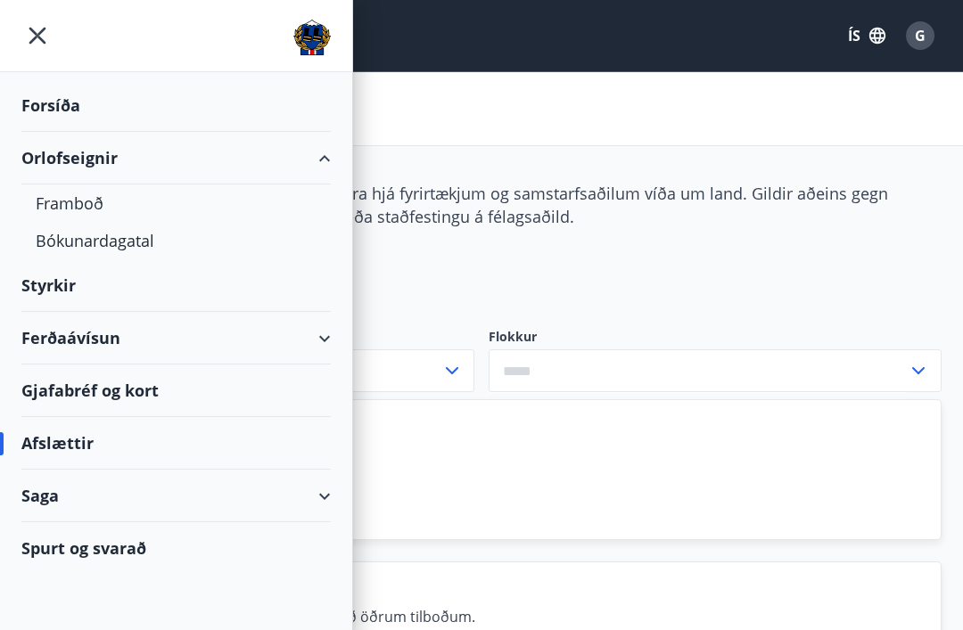
click at [318, 153] on div "Orlofseignir" at bounding box center [175, 158] width 309 height 53
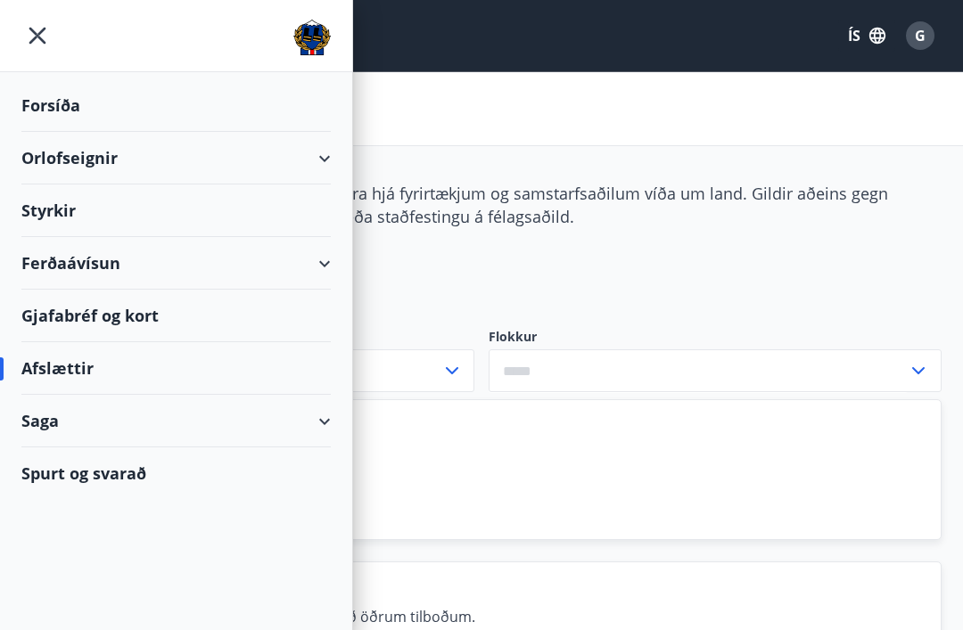
click at [53, 115] on div "Forsíða" at bounding box center [175, 105] width 309 height 53
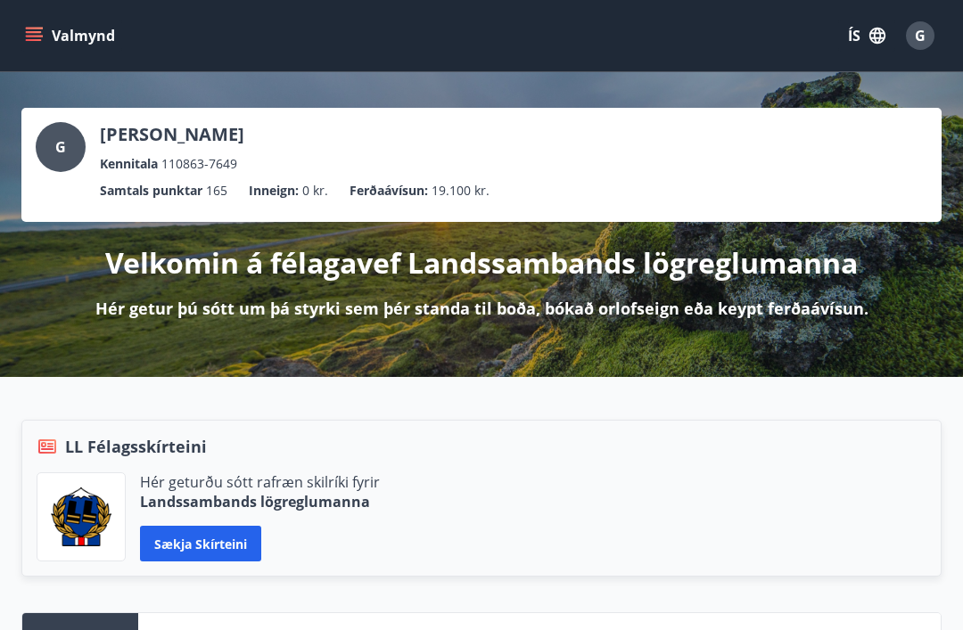
click at [70, 140] on div "G" at bounding box center [61, 147] width 50 height 50
click at [147, 139] on p "[PERSON_NAME]" at bounding box center [172, 134] width 144 height 25
click at [685, 275] on p "Velkomin á félagavef Landssambands lögreglumanna" at bounding box center [481, 262] width 752 height 39
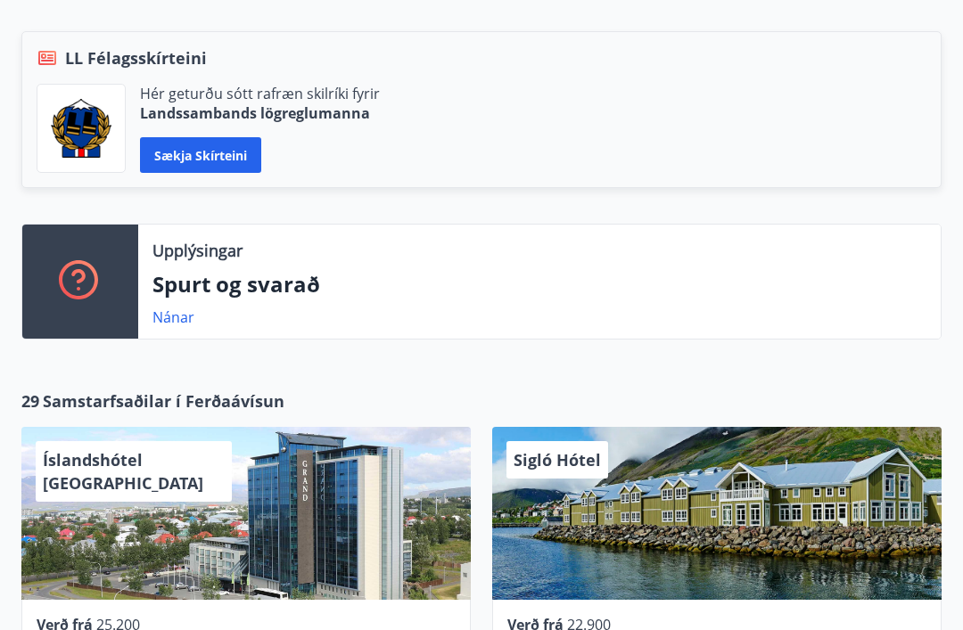
scroll to position [389, 0]
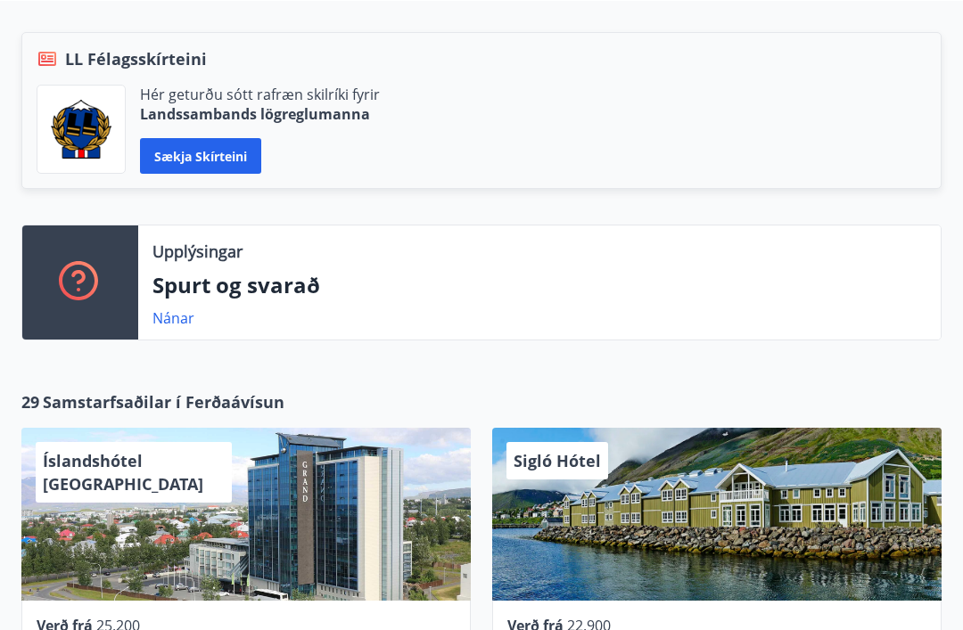
click at [165, 304] on div "Upplýsingar Spurt og svarað Nánar" at bounding box center [539, 282] width 802 height 114
click at [170, 327] on link "Nánar" at bounding box center [173, 318] width 42 height 20
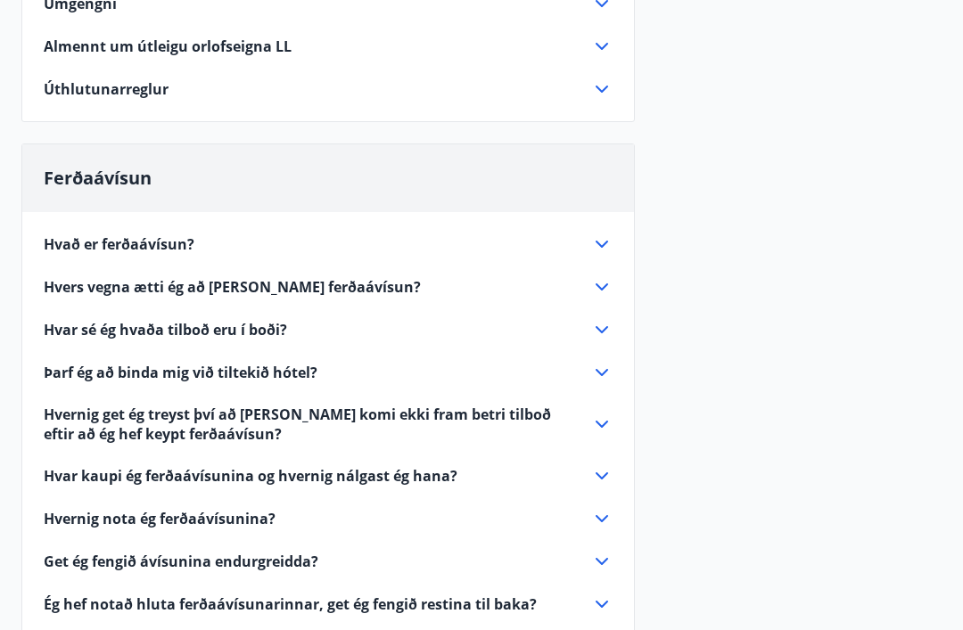
scroll to position [319, 0]
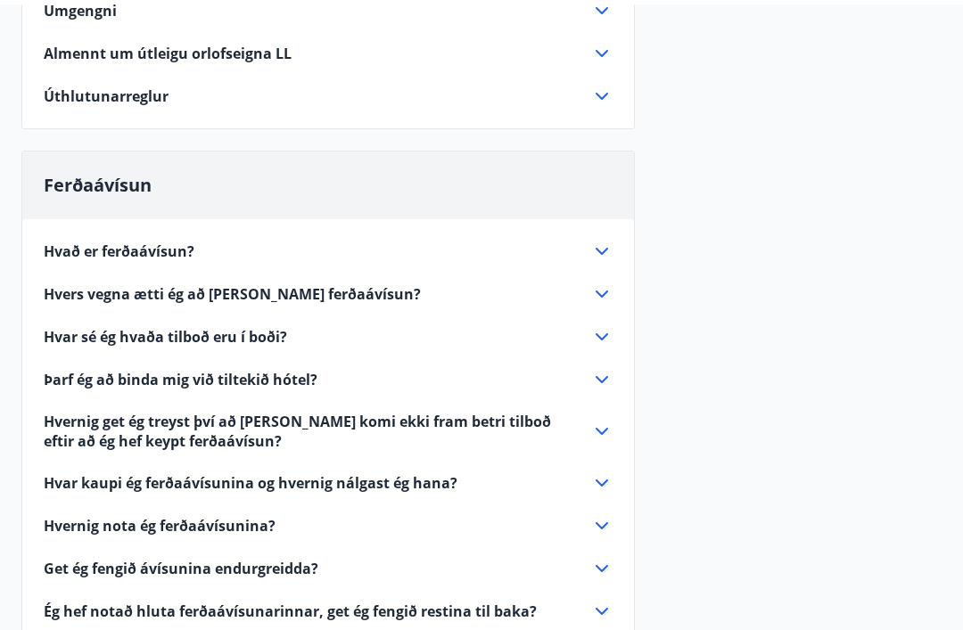
click at [619, 244] on div "Hvað er ferðaávísun? Ferðaávísun er inneign, sem þú getur notað til að greiða f…" at bounding box center [328, 468] width 612 height 506
click at [619, 243] on div "Hvað er ferðaávísun? Ferðaávísun er inneign, sem þú getur notað til að greiða f…" at bounding box center [328, 468] width 612 height 506
click at [597, 247] on icon at bounding box center [601, 246] width 21 height 21
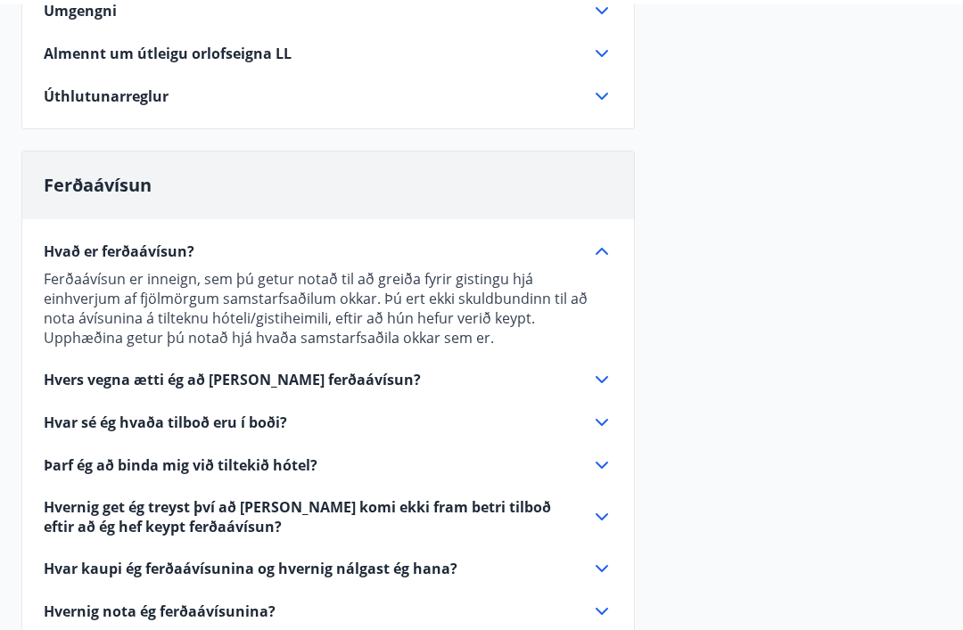
scroll to position [315, 0]
click at [591, 385] on icon at bounding box center [601, 379] width 21 height 21
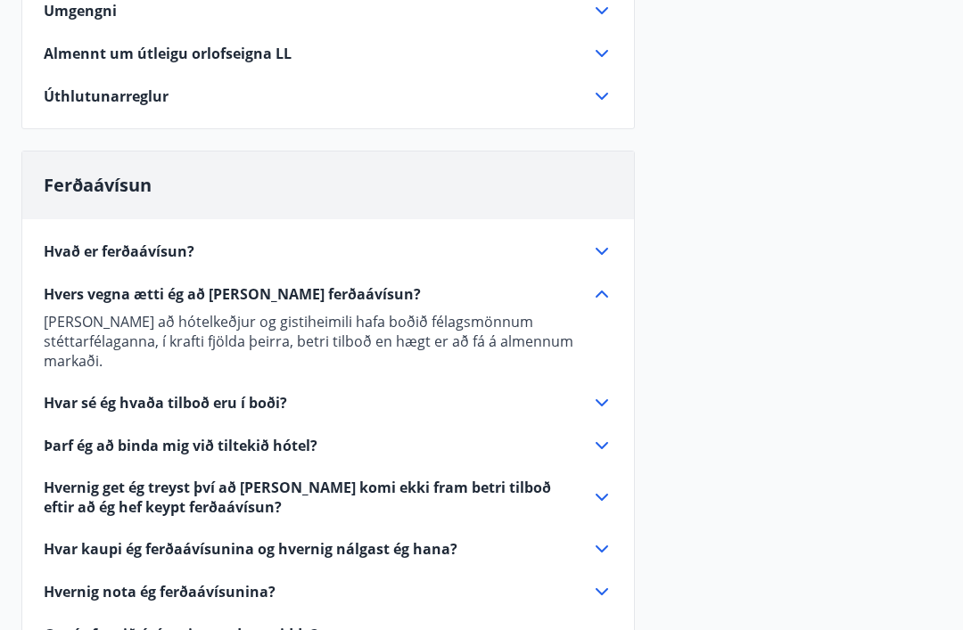
click at [588, 393] on div "Hvar sé ég hvaða tilboð eru í boði?" at bounding box center [317, 403] width 547 height 20
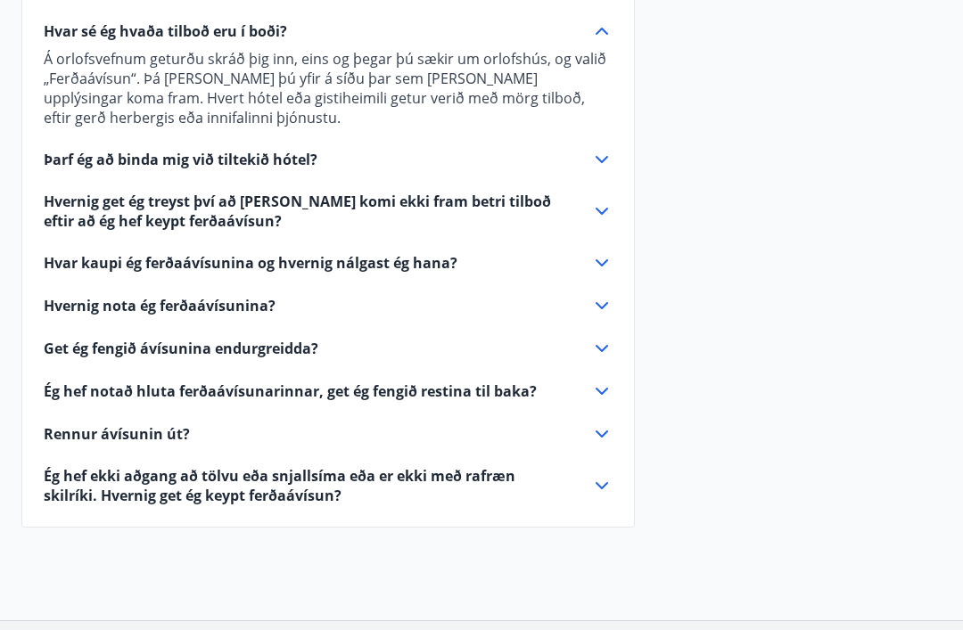
scroll to position [616, 0]
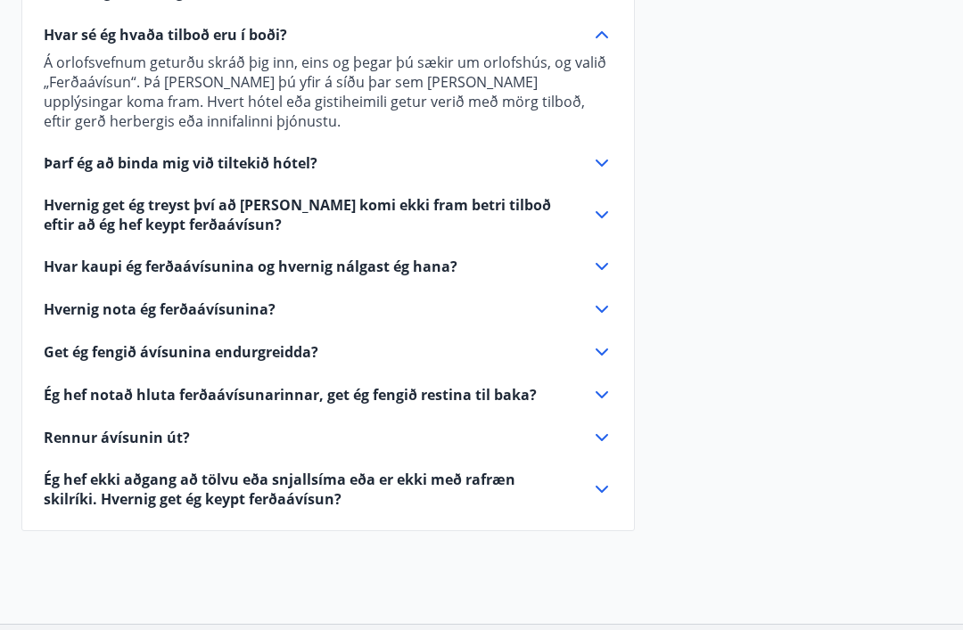
click at [589, 311] on div "Hvernig nota ég ferðaávísunina?" at bounding box center [317, 310] width 547 height 20
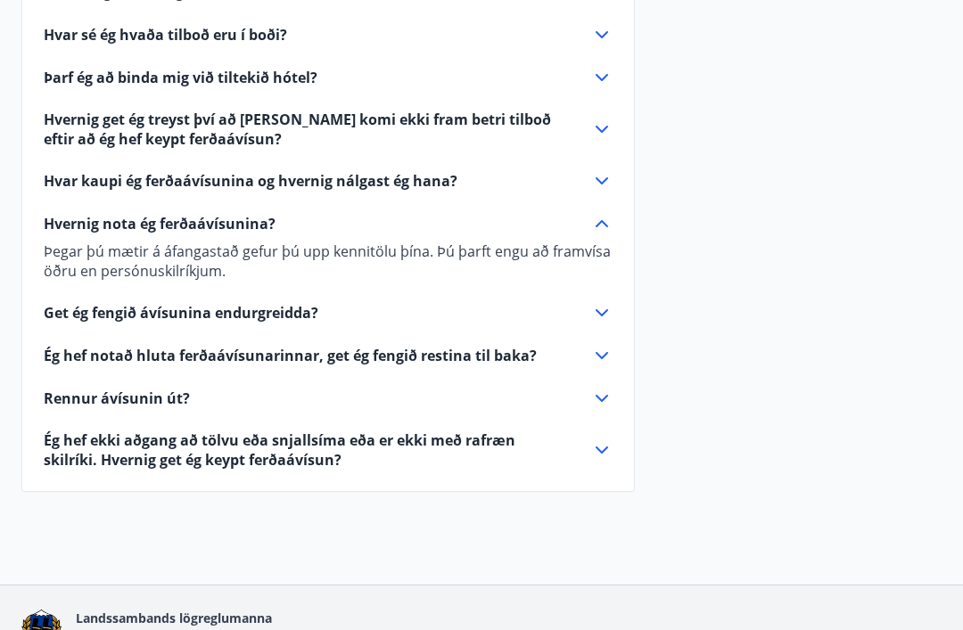
click at [597, 316] on icon at bounding box center [601, 312] width 21 height 21
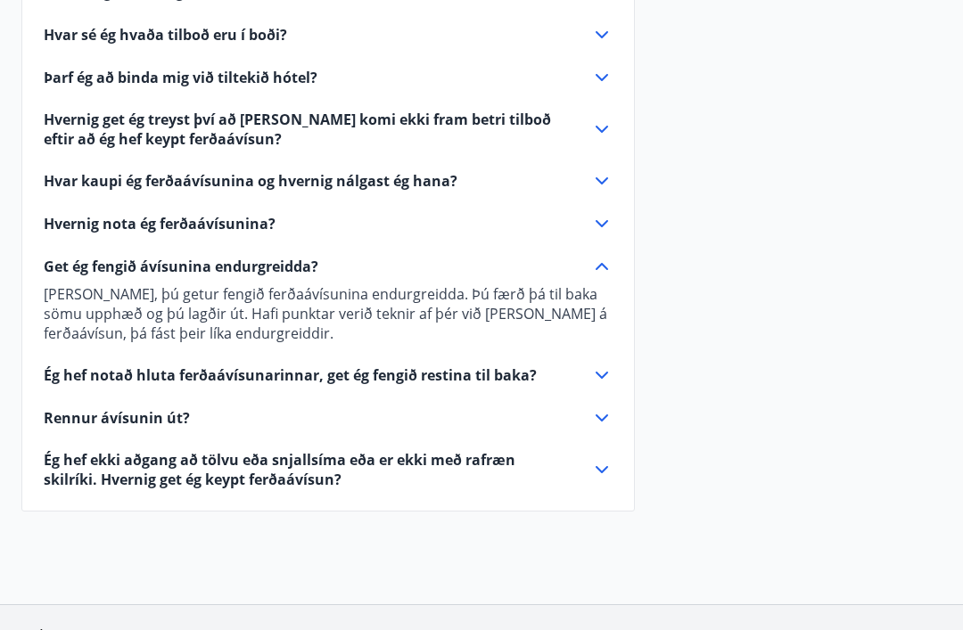
click at [595, 381] on icon at bounding box center [601, 375] width 21 height 21
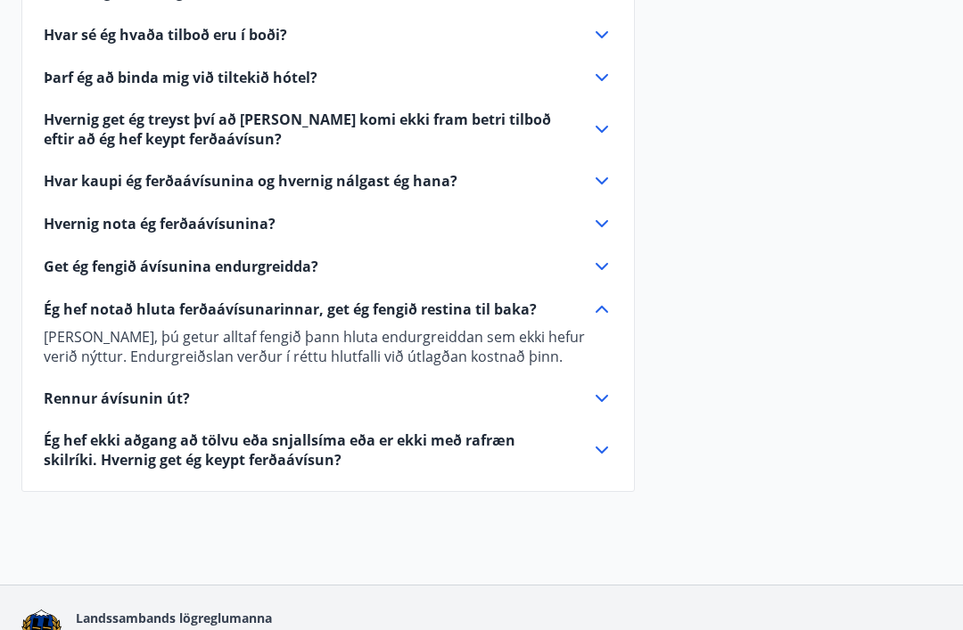
click at [604, 397] on icon at bounding box center [601, 398] width 21 height 21
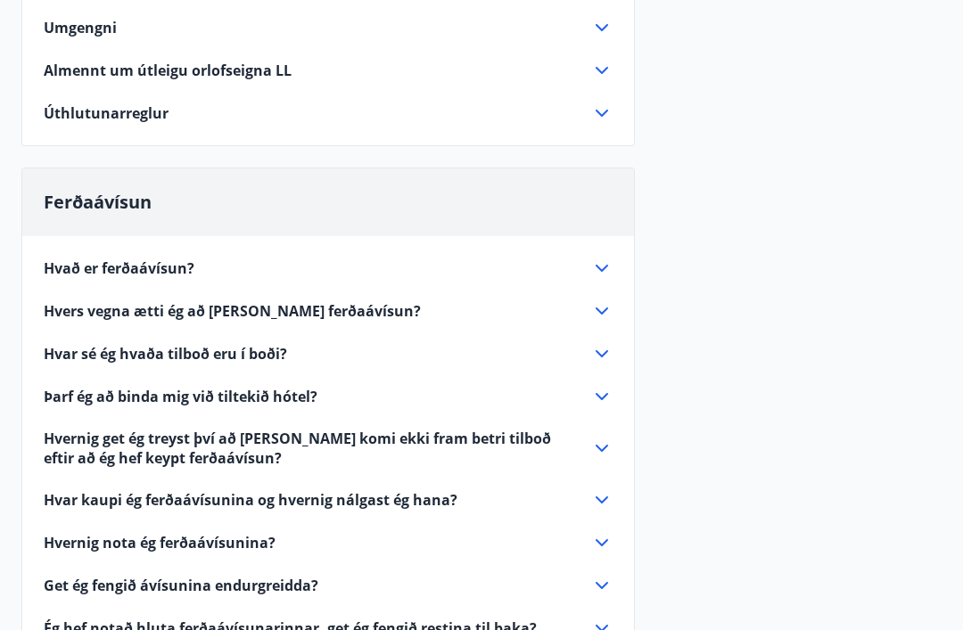
scroll to position [0, 0]
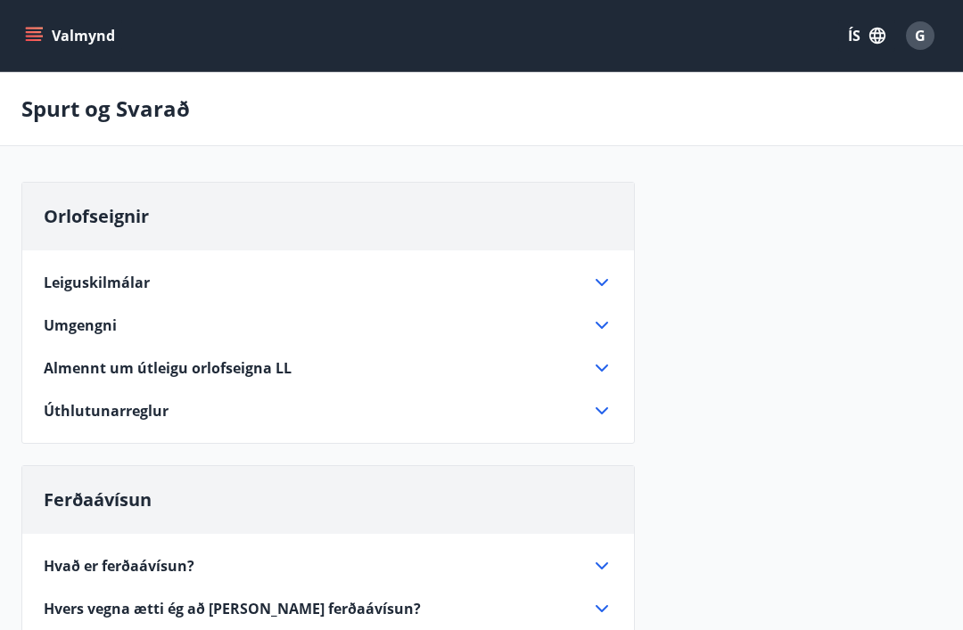
click at [58, 45] on button "Valmynd" at bounding box center [71, 36] width 101 height 32
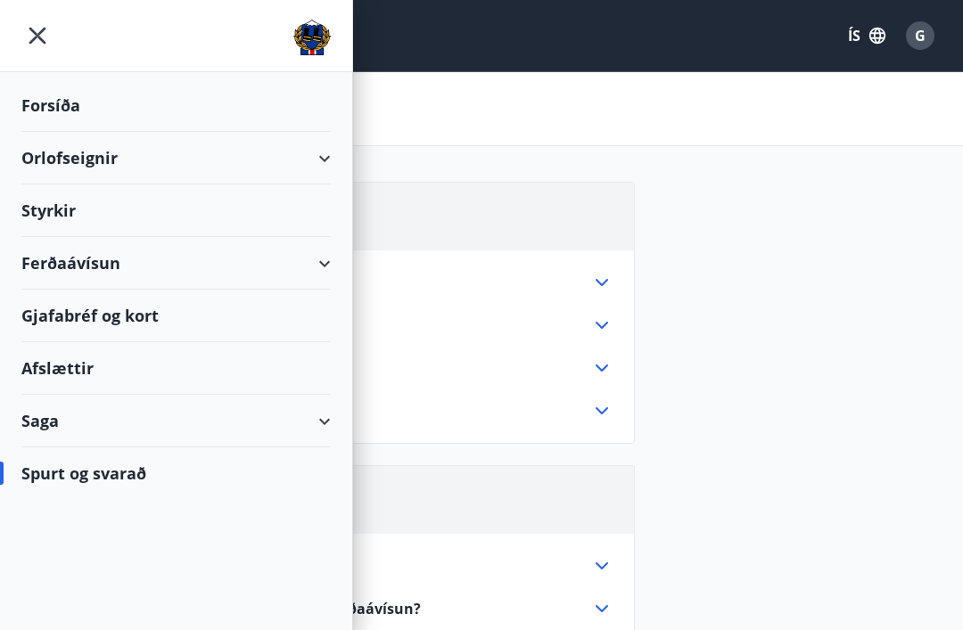
click at [54, 334] on div "Gjafabréf og kort" at bounding box center [175, 316] width 309 height 53
click at [321, 267] on div "Ferðaávísun" at bounding box center [175, 263] width 309 height 53
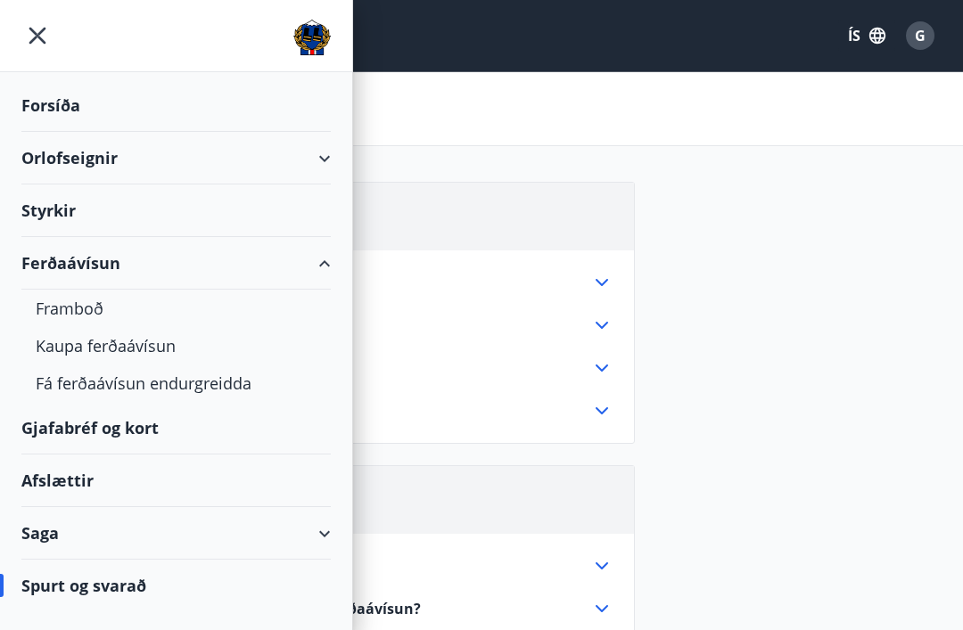
click at [109, 349] on div "Kaupa ferðaávísun" at bounding box center [176, 345] width 281 height 37
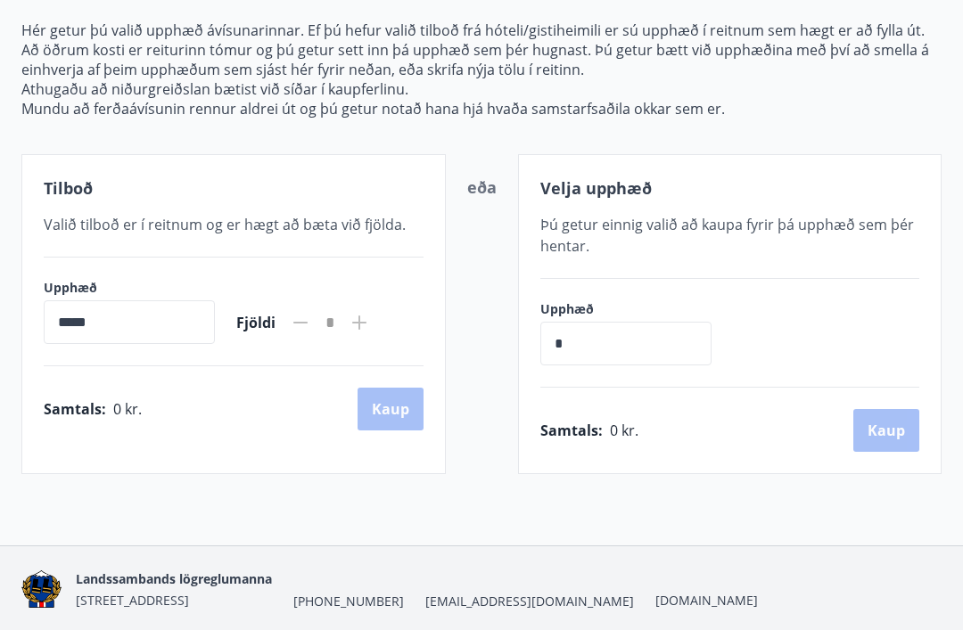
scroll to position [204, 0]
click at [88, 321] on input "*****" at bounding box center [129, 322] width 171 height 44
click at [57, 320] on input "*****" at bounding box center [129, 322] width 171 height 44
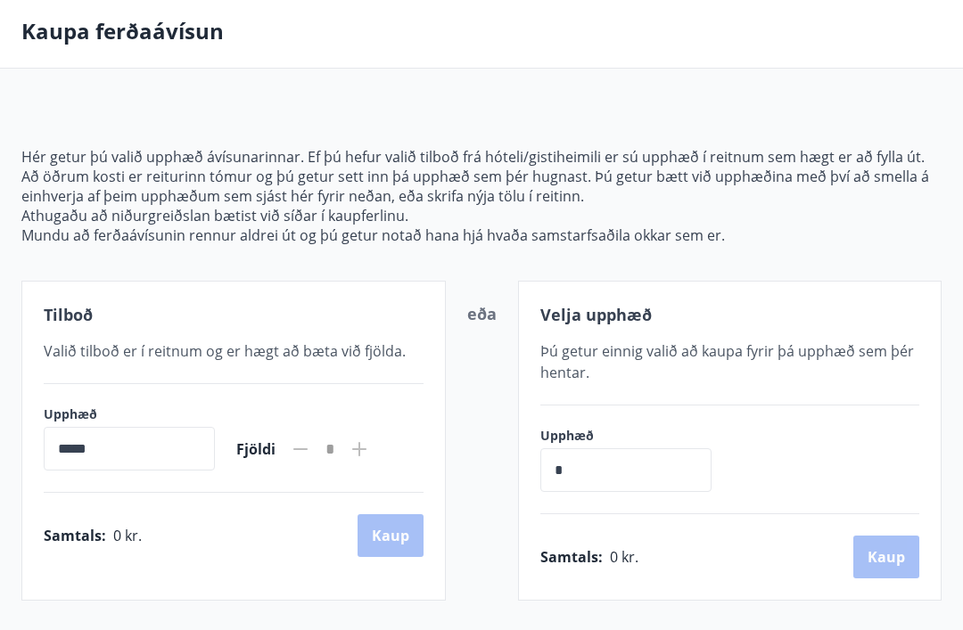
scroll to position [79, 0]
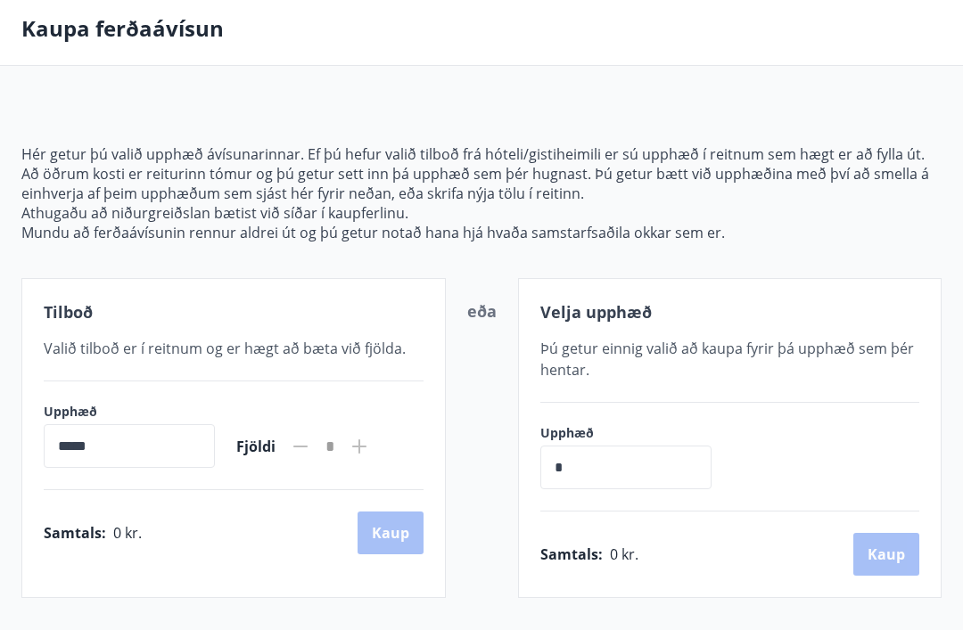
click at [592, 463] on input "*" at bounding box center [625, 469] width 171 height 44
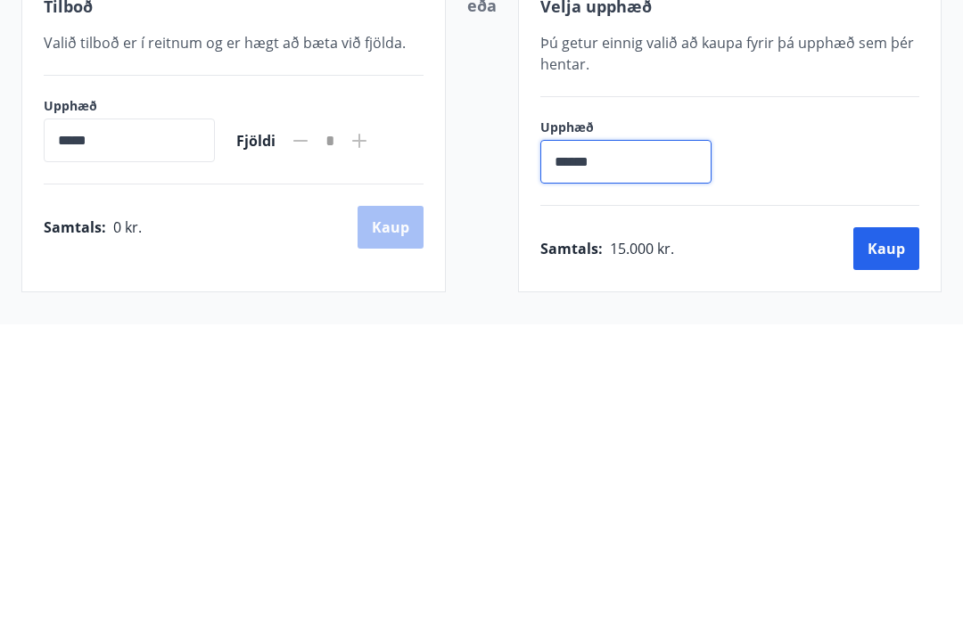
type input "*******"
click at [884, 534] on button "Kaup" at bounding box center [886, 555] width 66 height 43
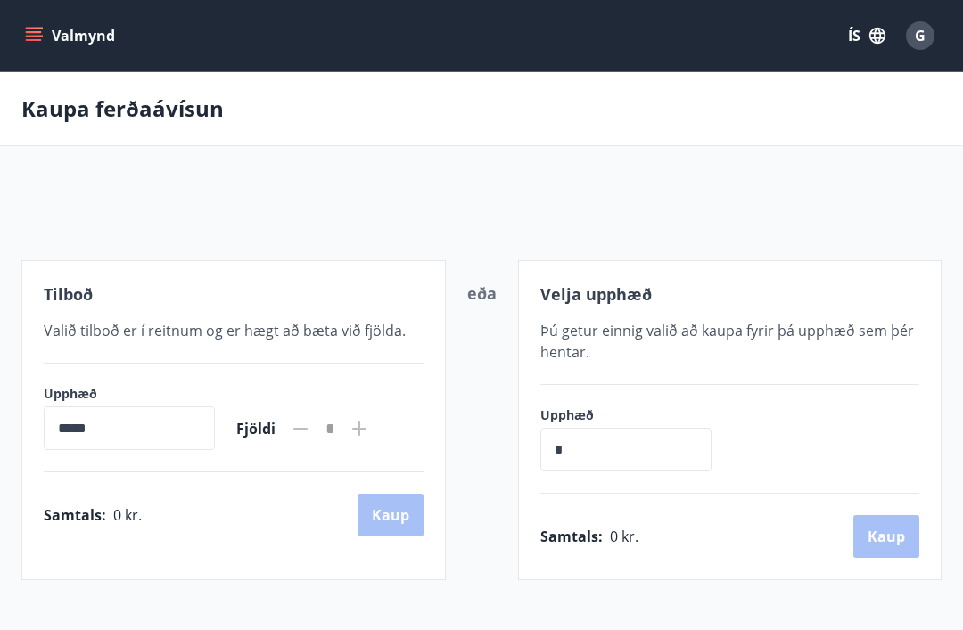
scroll to position [172, 0]
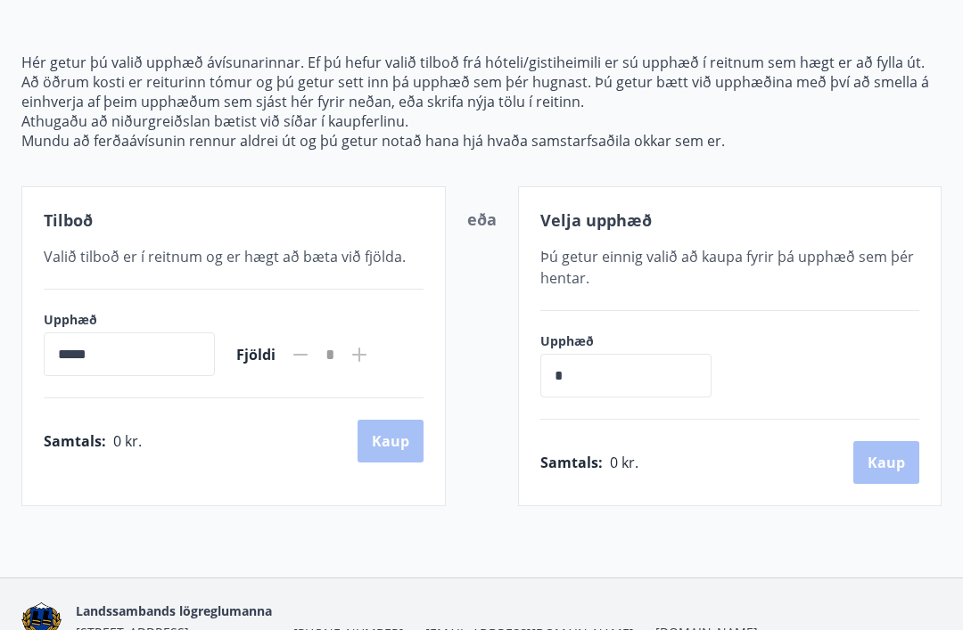
click at [573, 383] on input "*" at bounding box center [625, 376] width 171 height 44
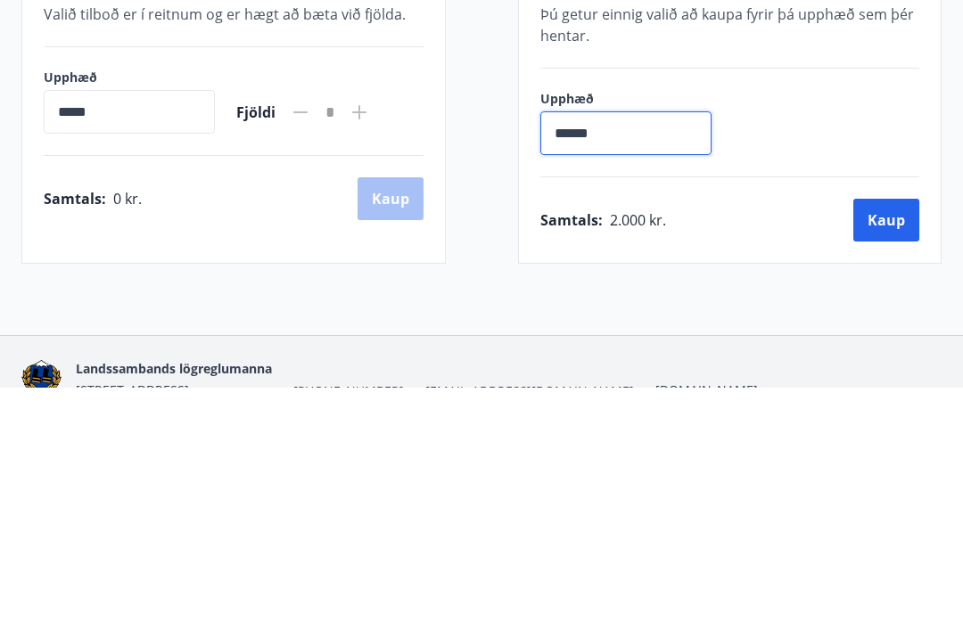
type input "*******"
click at [880, 441] on button "Kaup" at bounding box center [886, 462] width 66 height 43
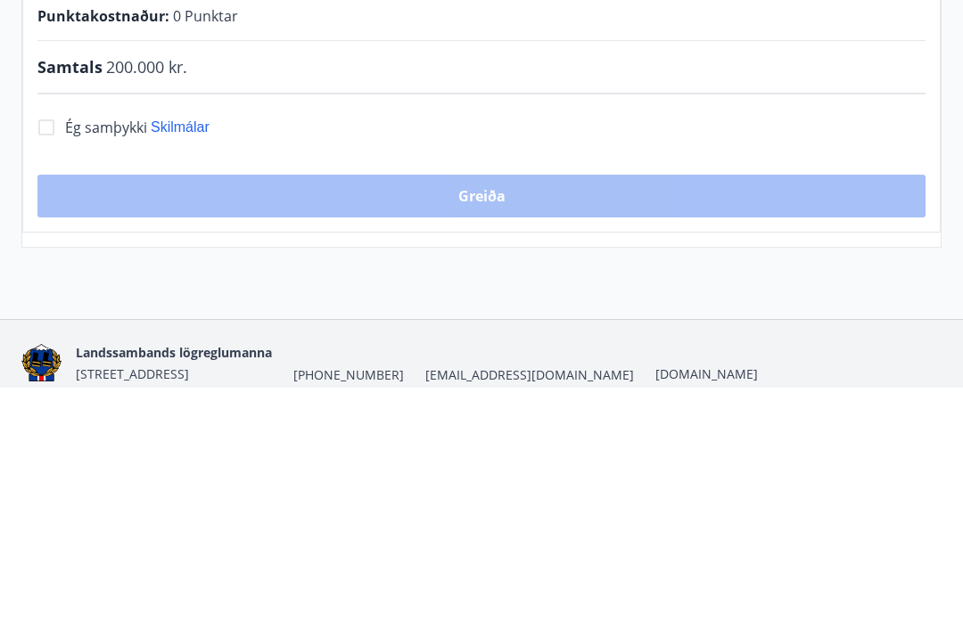
scroll to position [231, 0]
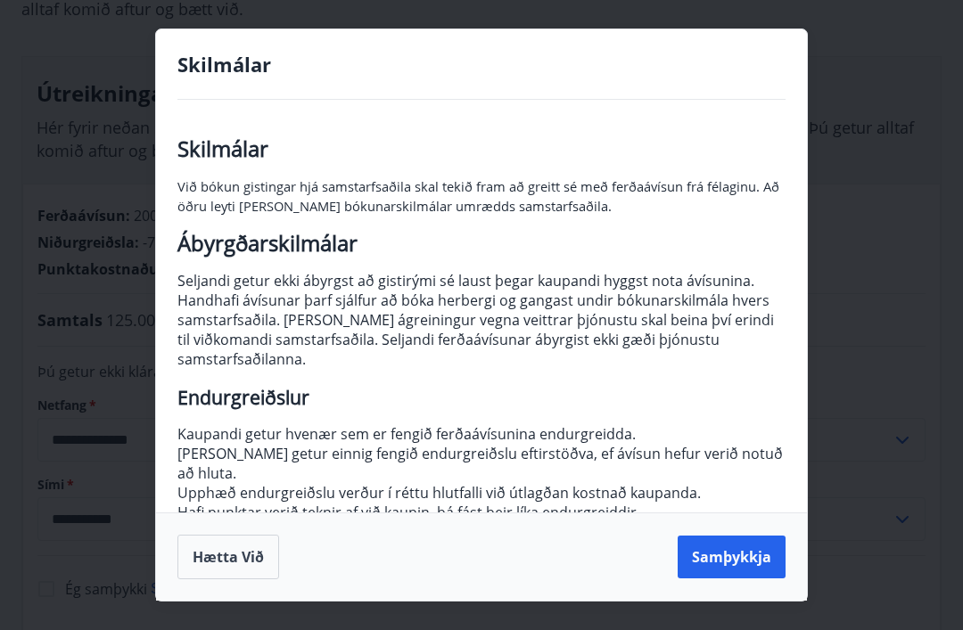
click at [721, 550] on button "Samþykkja" at bounding box center [732, 557] width 108 height 43
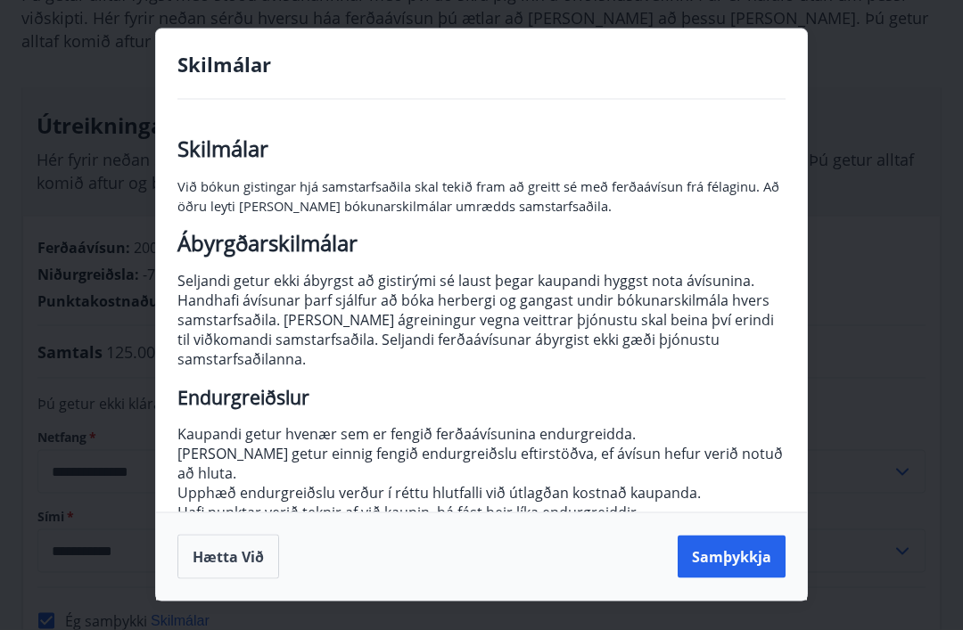
scroll to position [0, 0]
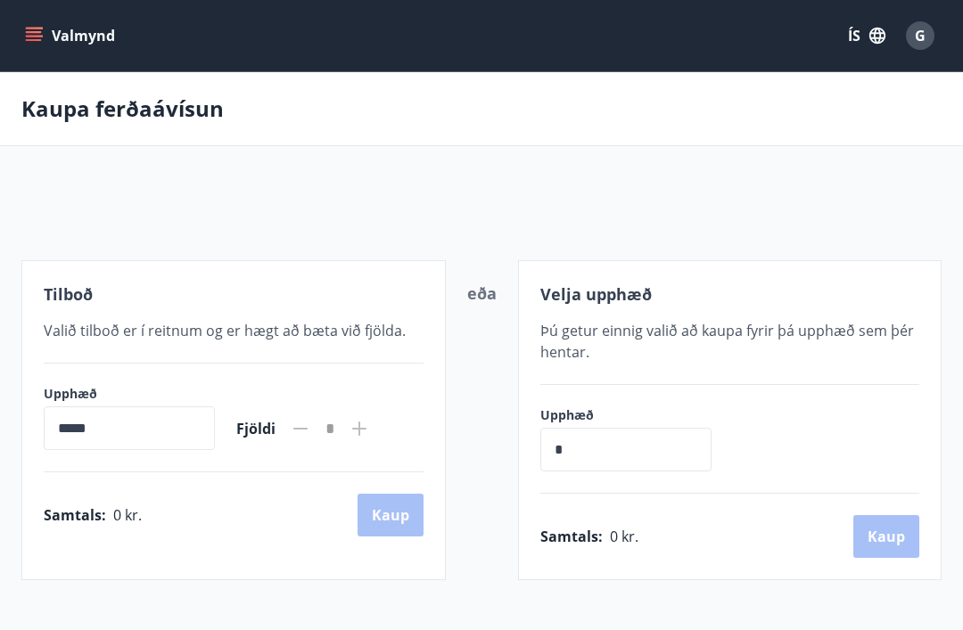
scroll to position [172, 0]
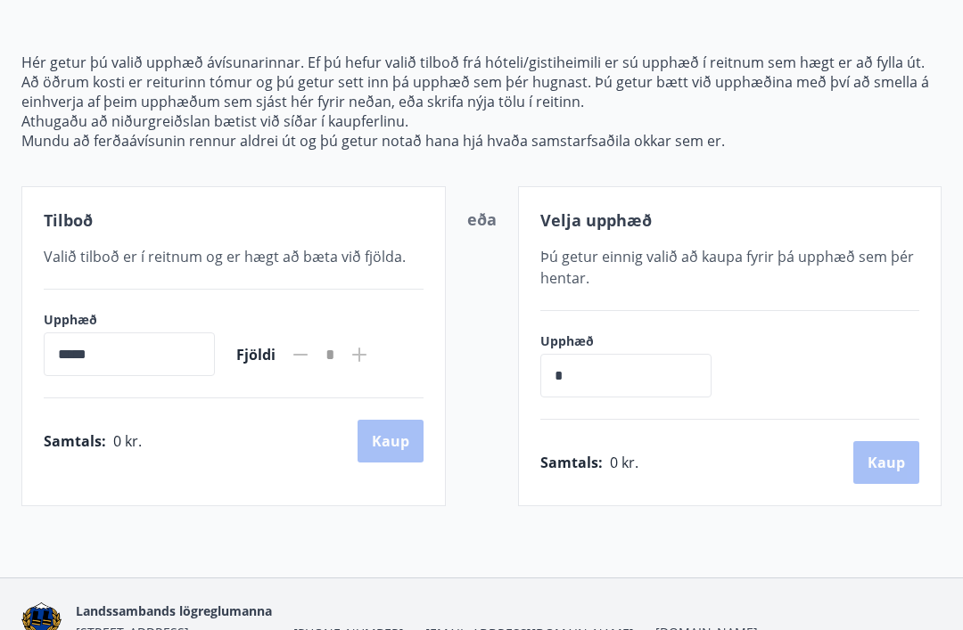
click at [604, 369] on input "*" at bounding box center [625, 376] width 171 height 44
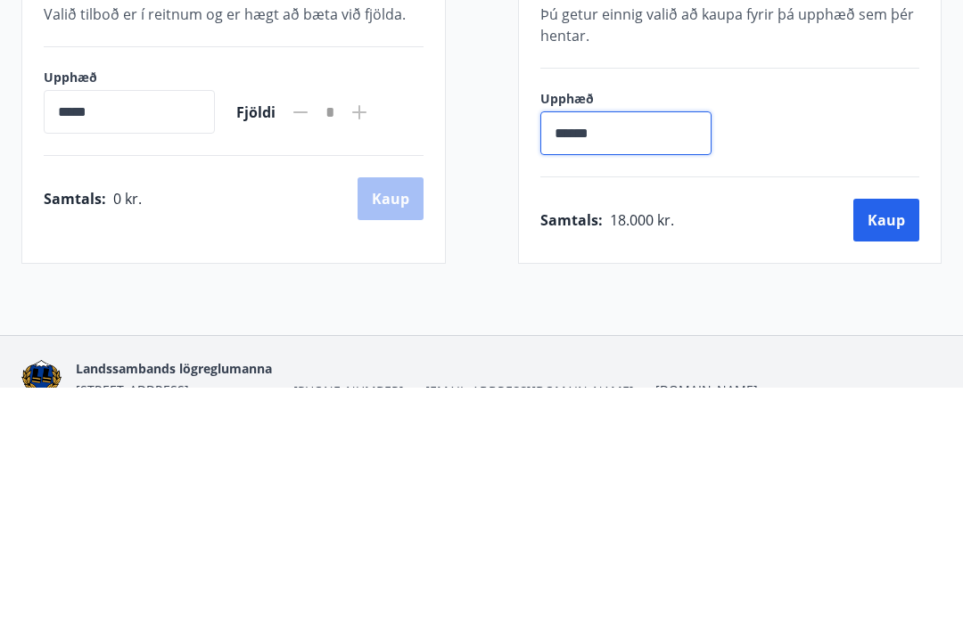
type input "*******"
click at [875, 441] on button "Kaup" at bounding box center [886, 462] width 66 height 43
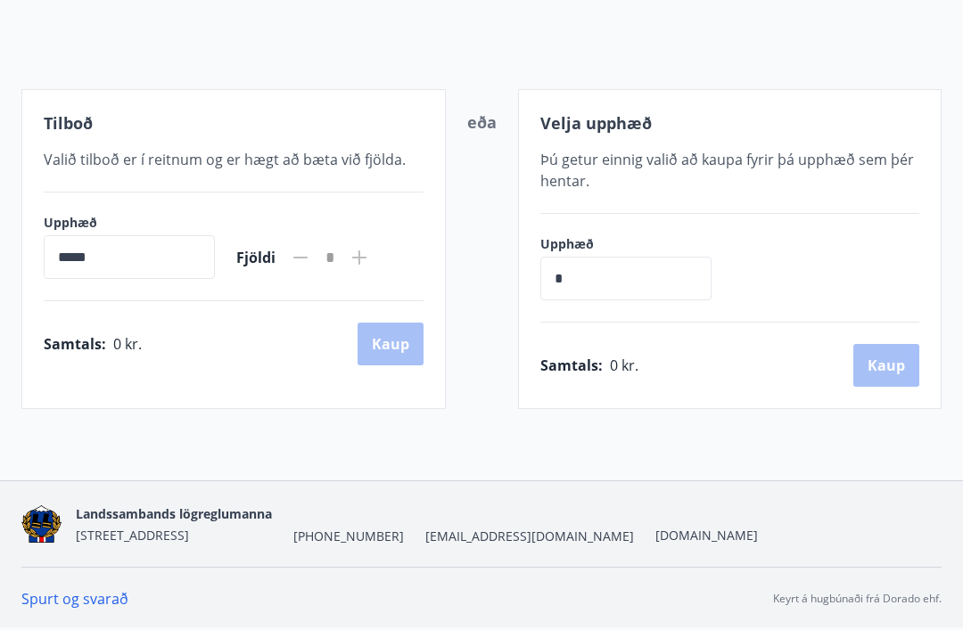
scroll to position [172, 0]
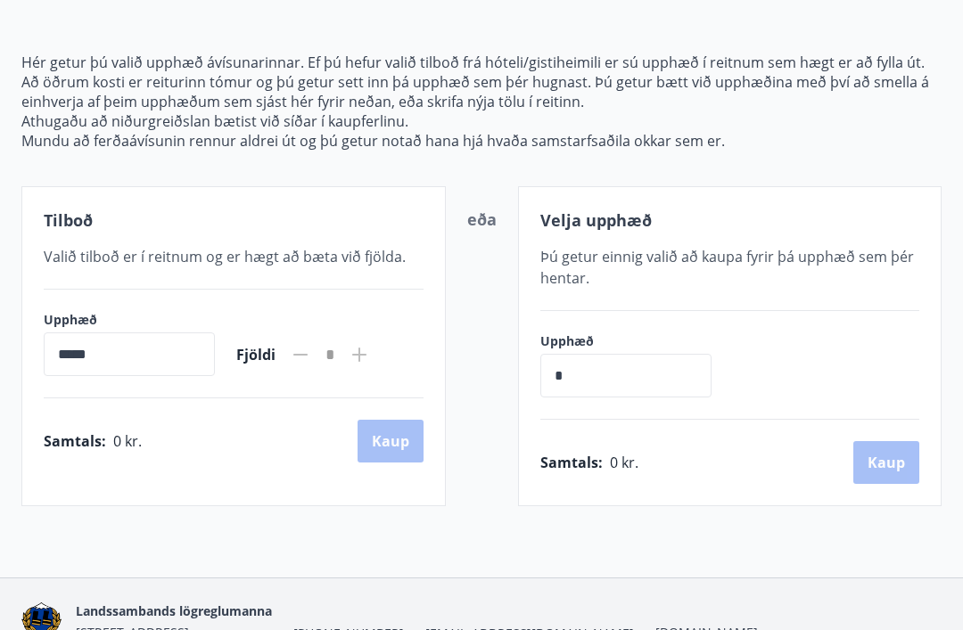
click at [578, 376] on input "*" at bounding box center [625, 376] width 171 height 44
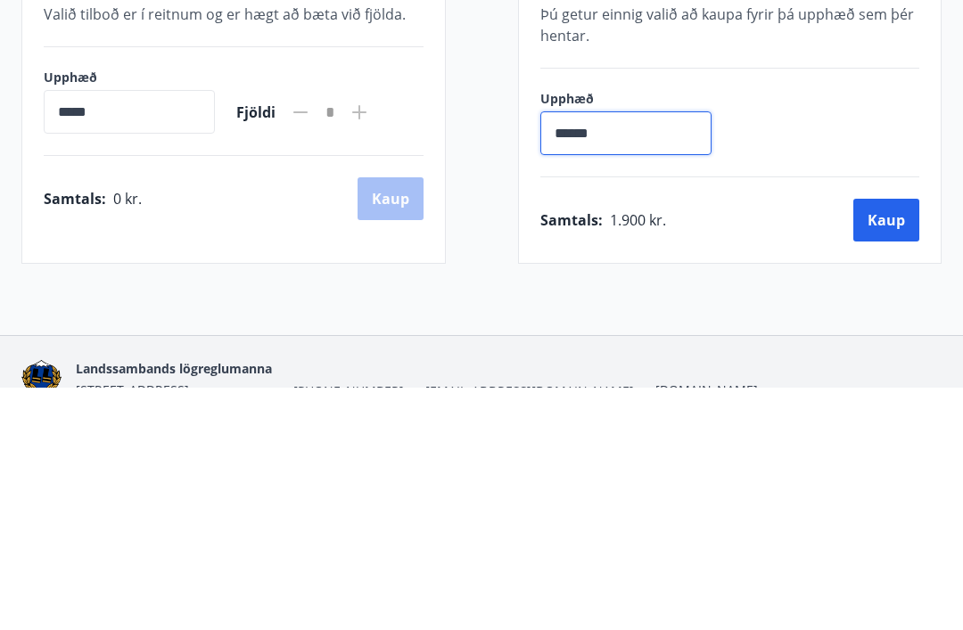
type input "*******"
click at [881, 441] on button "Kaup" at bounding box center [886, 462] width 66 height 43
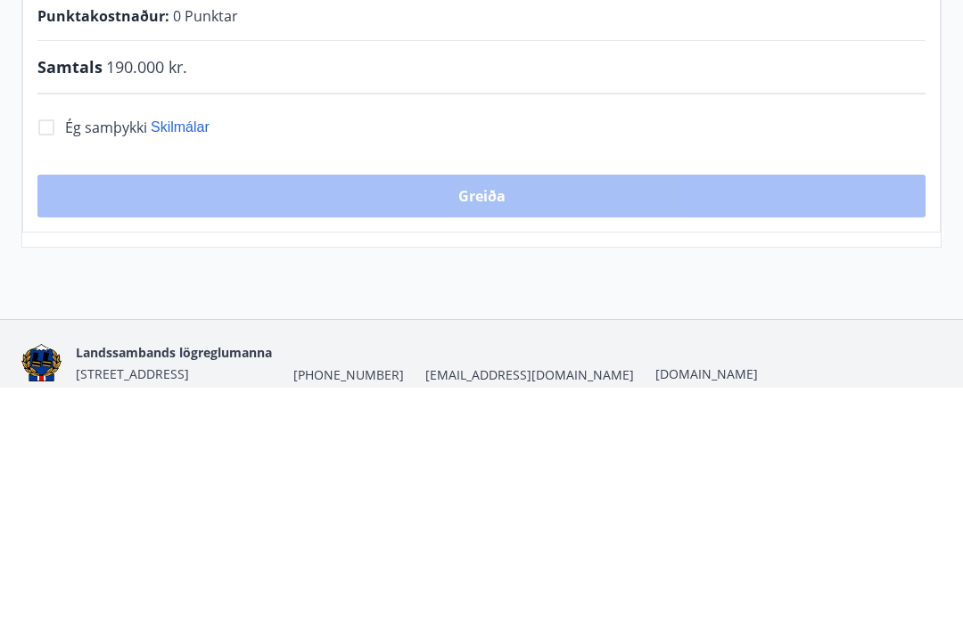
scroll to position [231, 0]
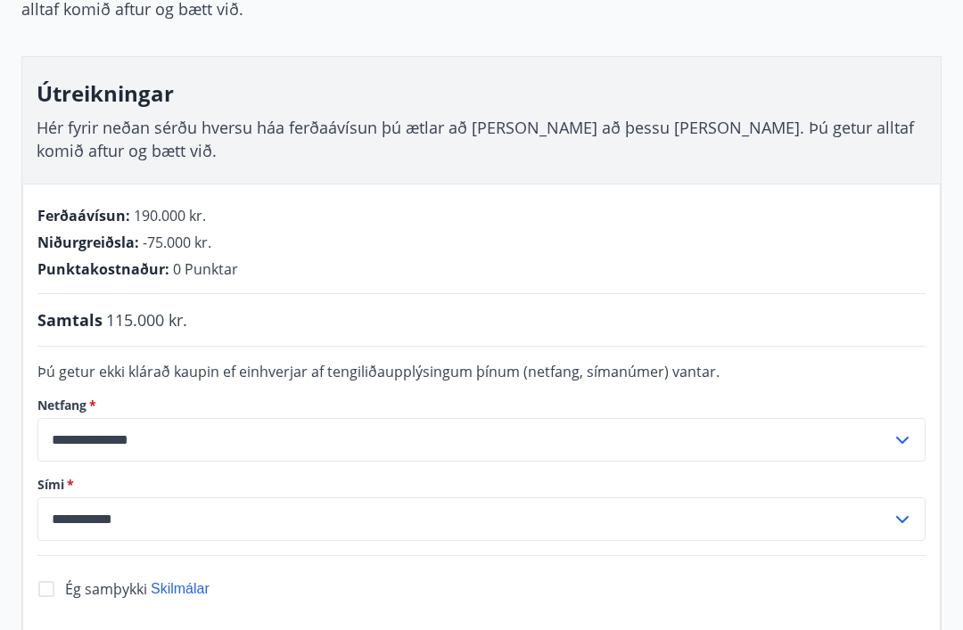
scroll to position [172, 0]
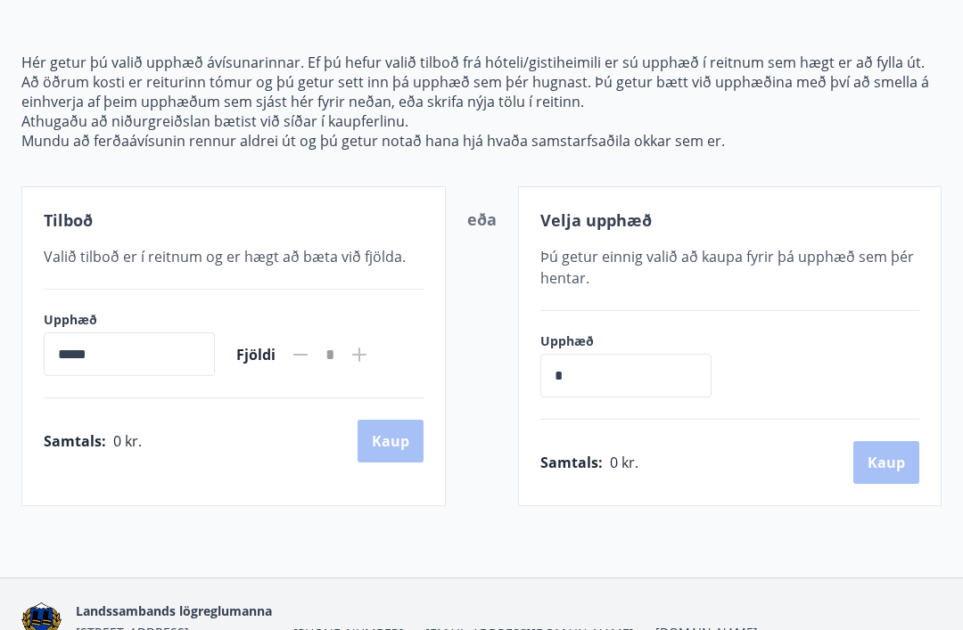
click at [578, 377] on input "*" at bounding box center [625, 376] width 171 height 44
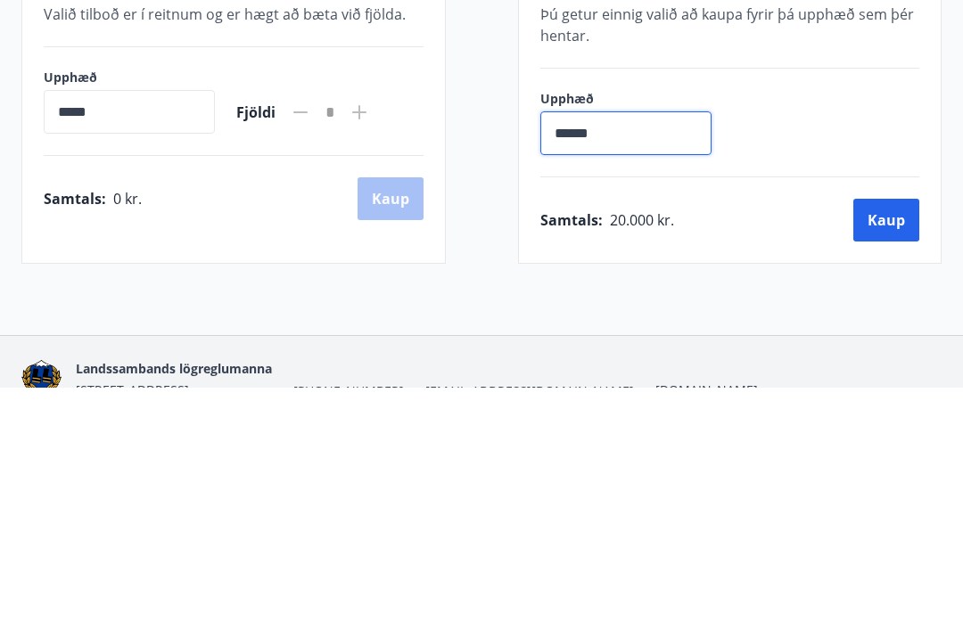
type input "*******"
click at [873, 441] on button "Kaup" at bounding box center [886, 462] width 66 height 43
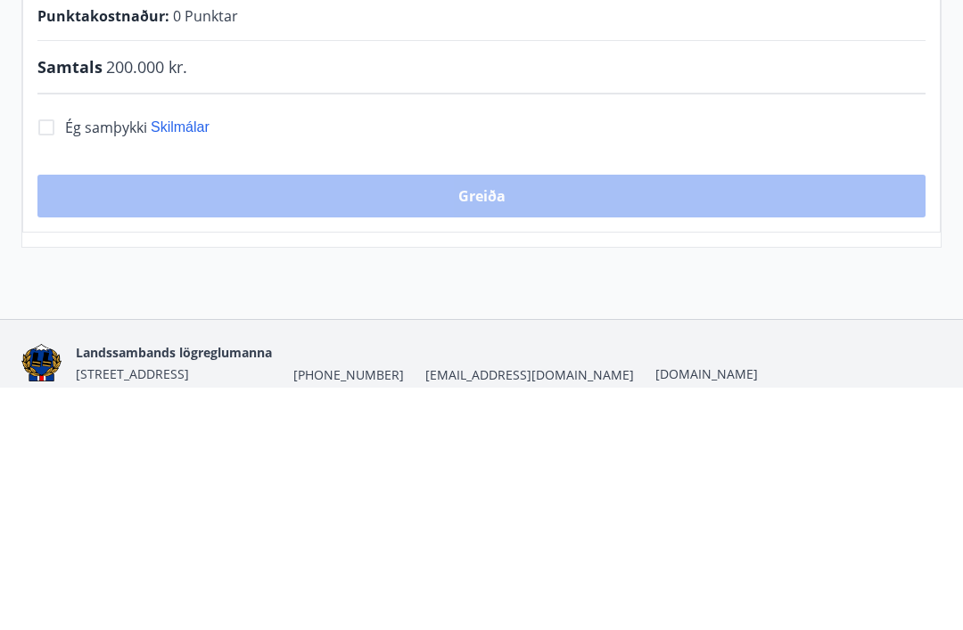
scroll to position [231, 0]
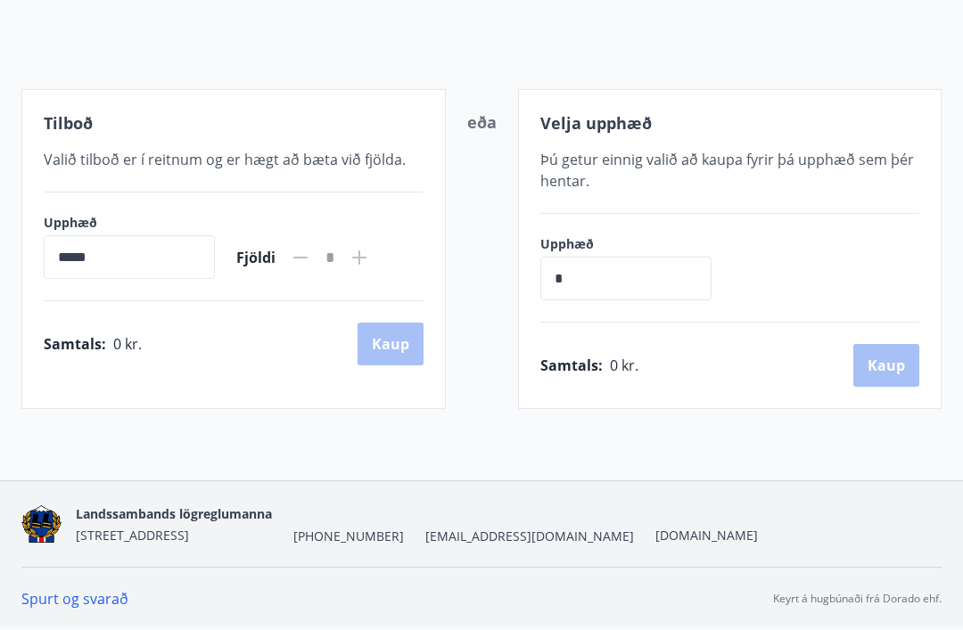
scroll to position [172, 0]
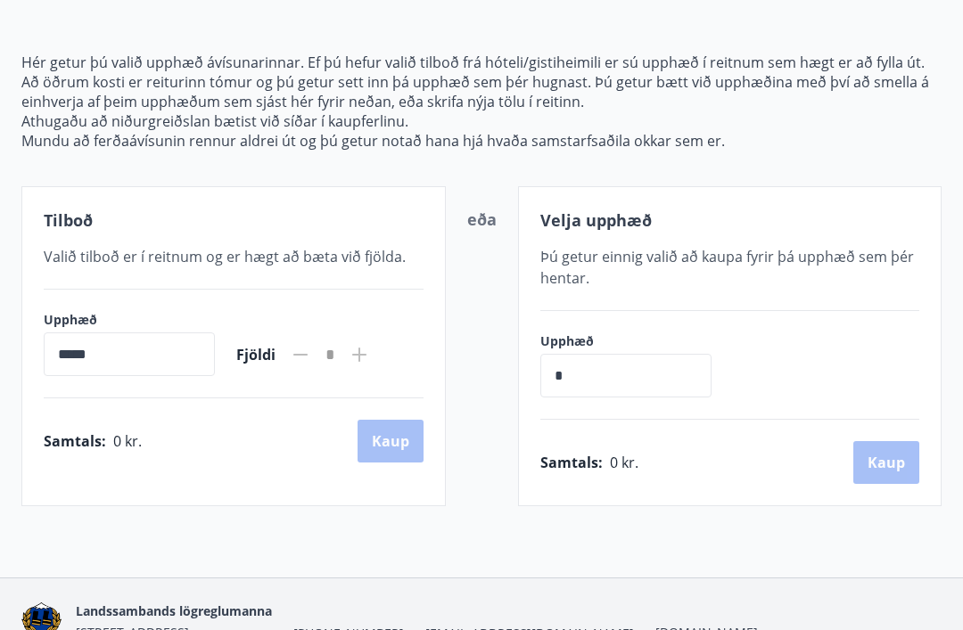
click at [588, 380] on input "*" at bounding box center [625, 376] width 171 height 44
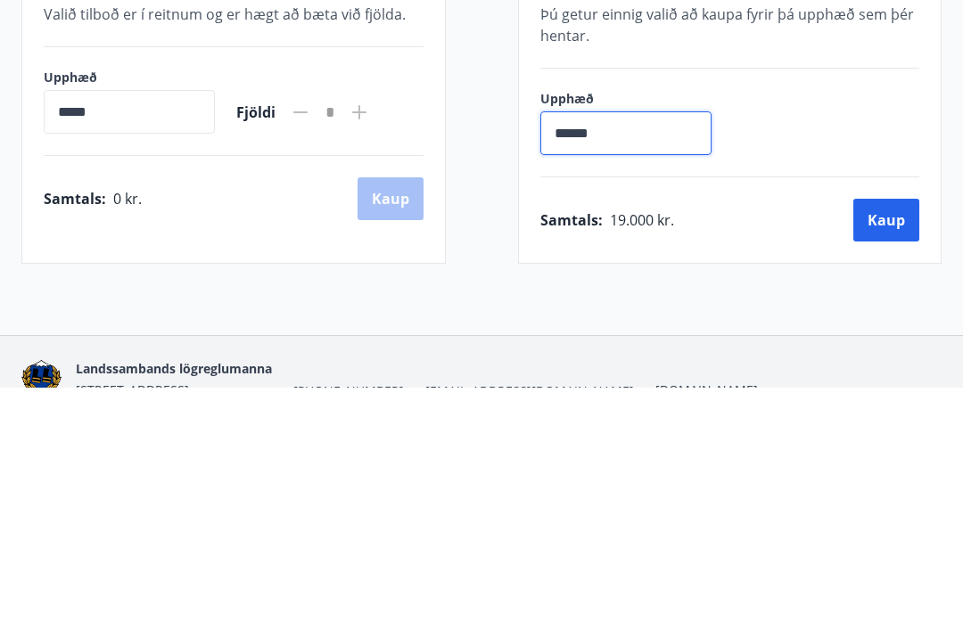
type input "*******"
click at [879, 441] on button "Kaup" at bounding box center [886, 462] width 66 height 43
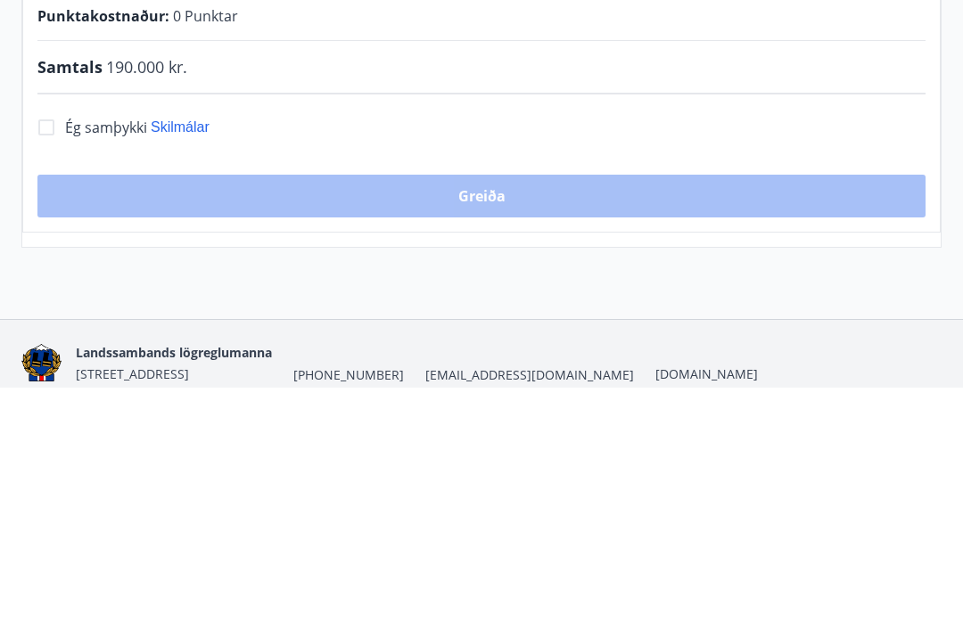
scroll to position [231, 0]
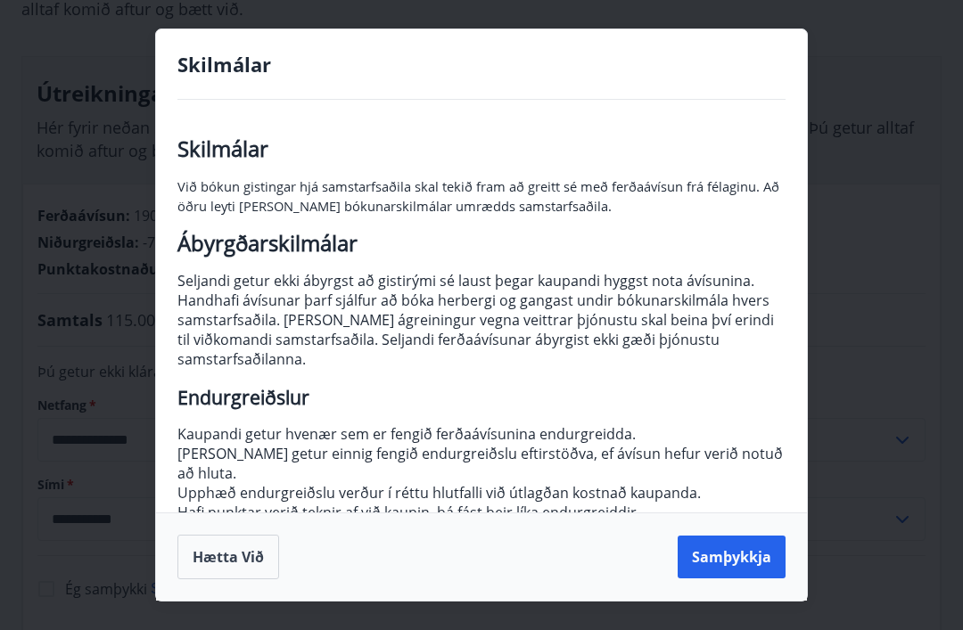
click at [728, 563] on button "Samþykkja" at bounding box center [732, 557] width 108 height 43
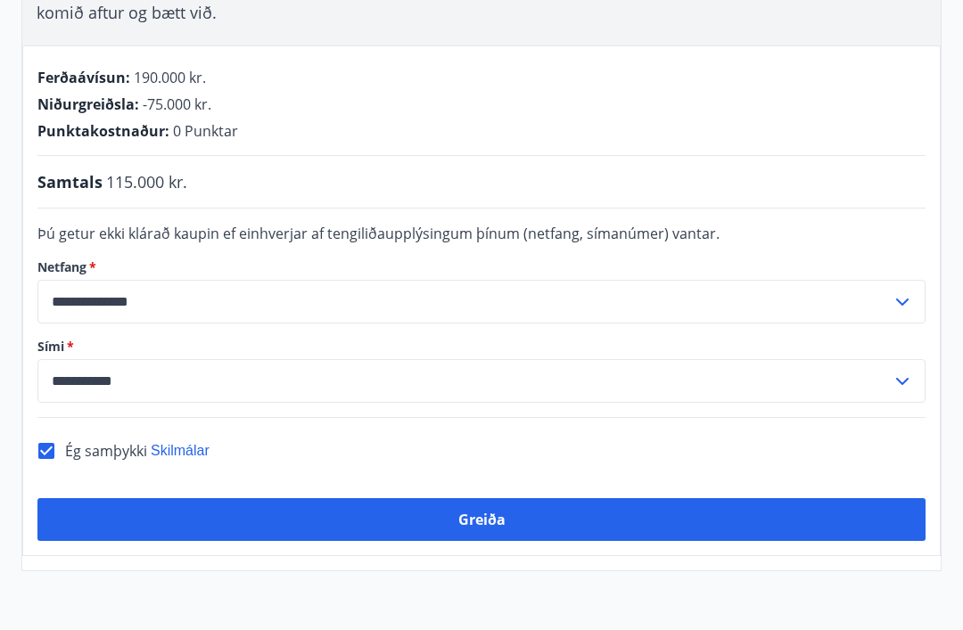
scroll to position [377, 0]
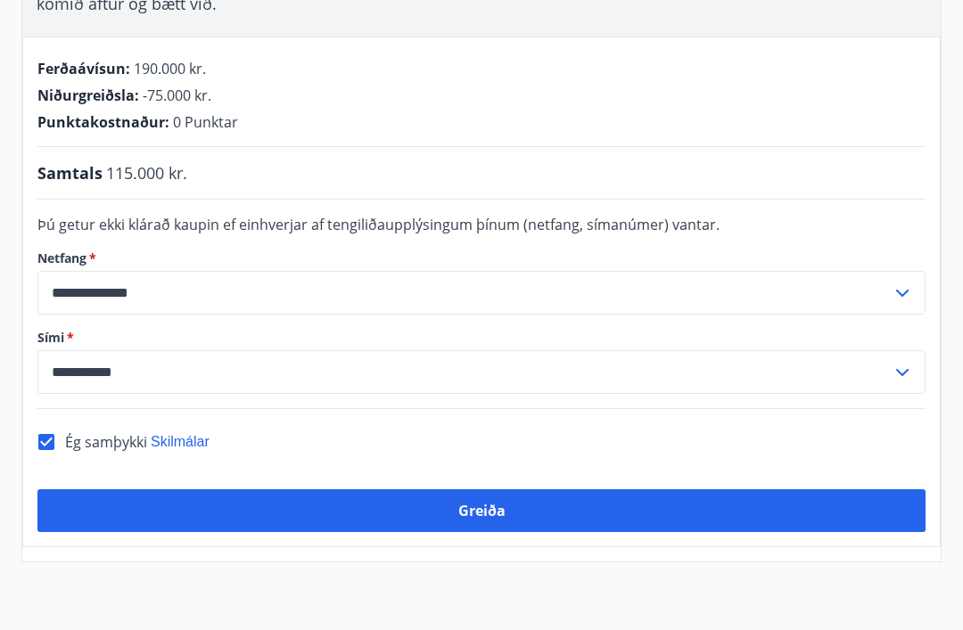
click at [450, 490] on button "Greiða" at bounding box center [481, 511] width 888 height 43
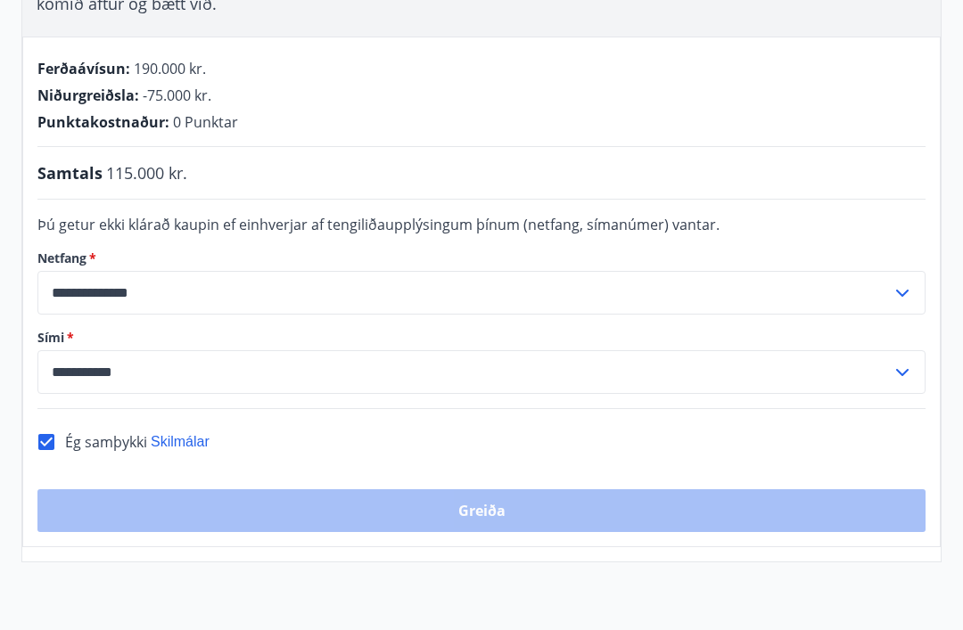
scroll to position [378, 0]
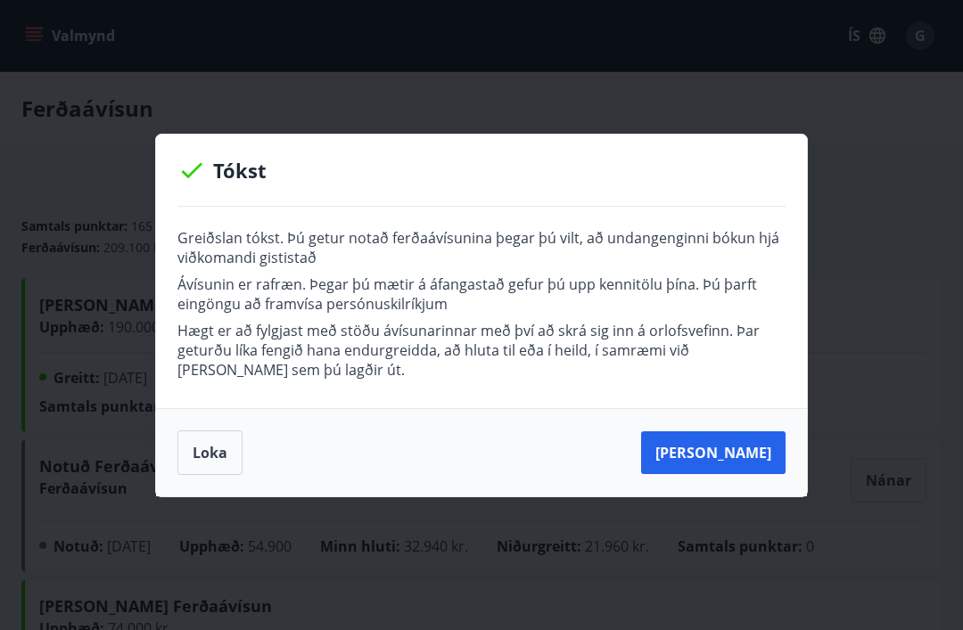
click at [210, 463] on button "Loka" at bounding box center [209, 453] width 65 height 45
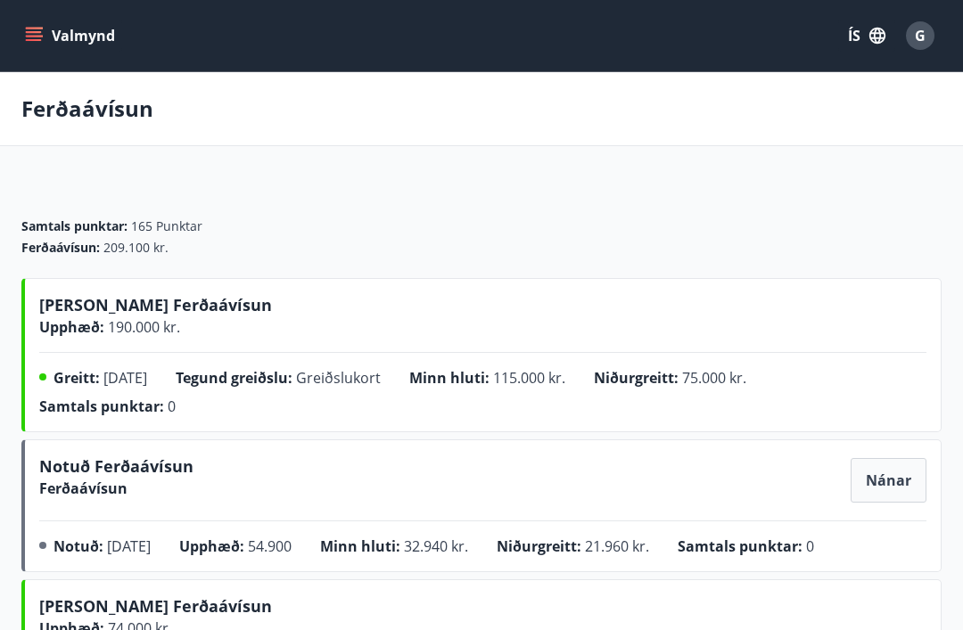
click at [45, 37] on button "Valmynd" at bounding box center [71, 36] width 101 height 32
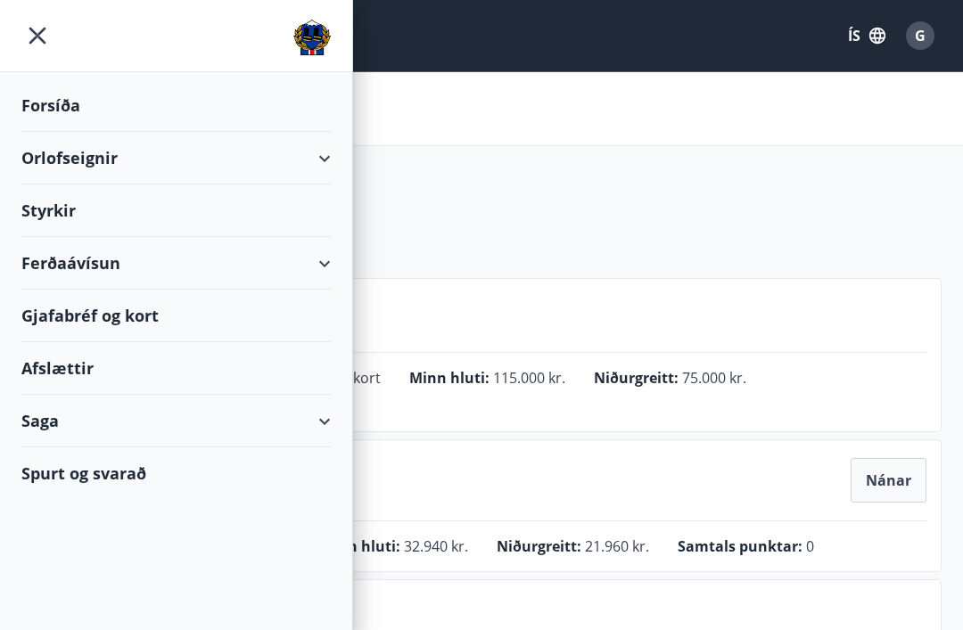
click at [310, 268] on div "Ferðaávísun" at bounding box center [175, 263] width 309 height 53
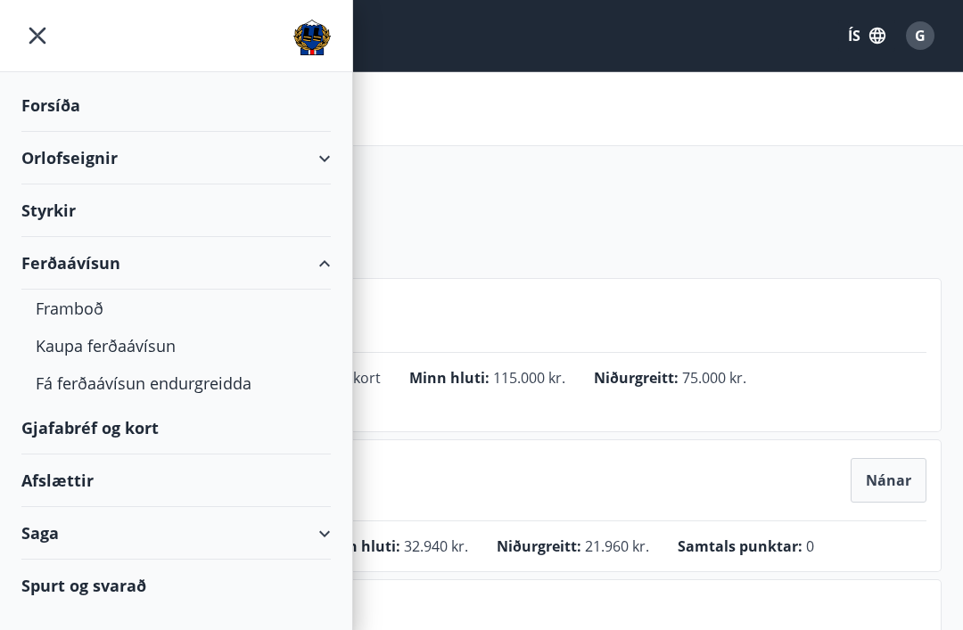
click at [68, 316] on div "Framboð" at bounding box center [176, 308] width 281 height 37
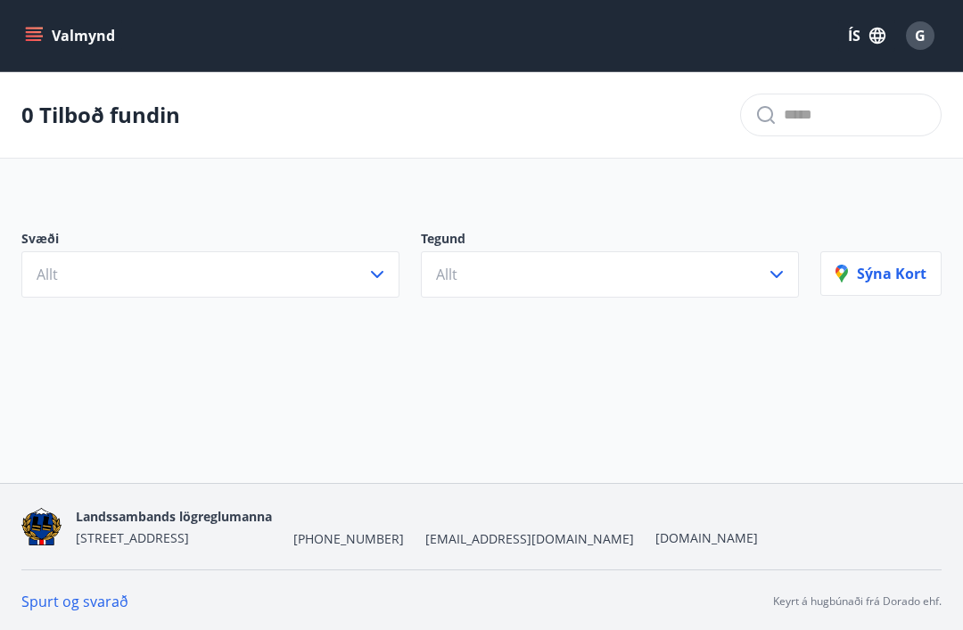
click at [382, 276] on icon "button" at bounding box center [376, 274] width 21 height 21
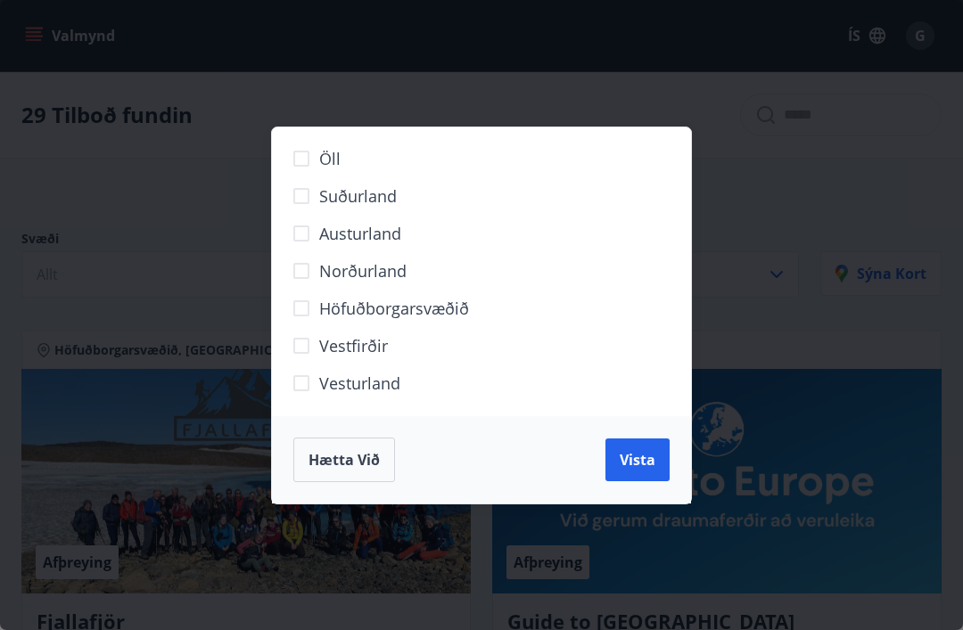
click at [820, 133] on div "Öll Suðurland Austurland Norðurland Höfuðborgarsvæðið Vestfirðir Vesturland Hæt…" at bounding box center [481, 315] width 963 height 630
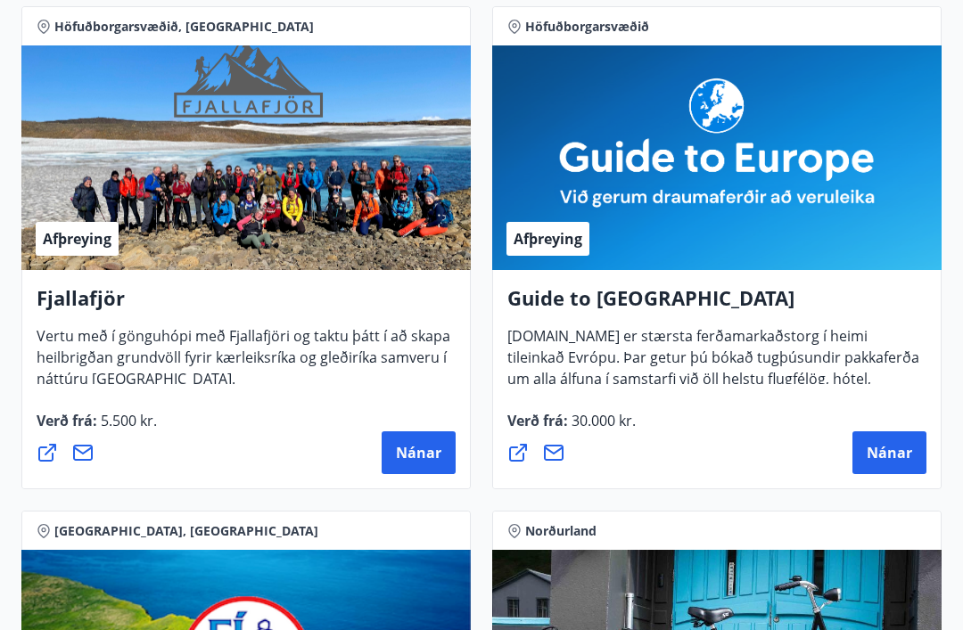
scroll to position [320, 0]
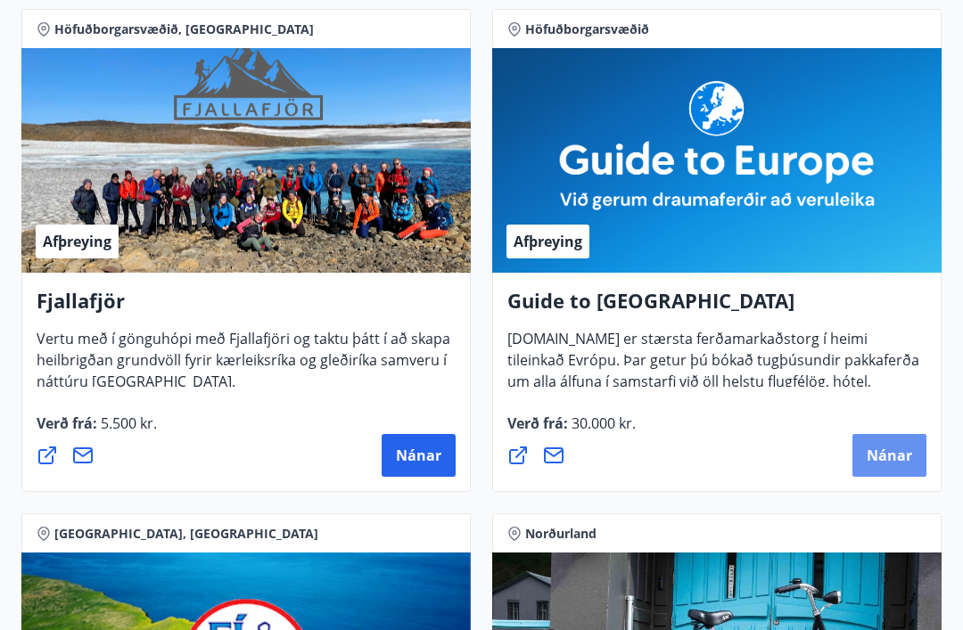
click at [884, 463] on span "Nánar" at bounding box center [889, 457] width 45 height 20
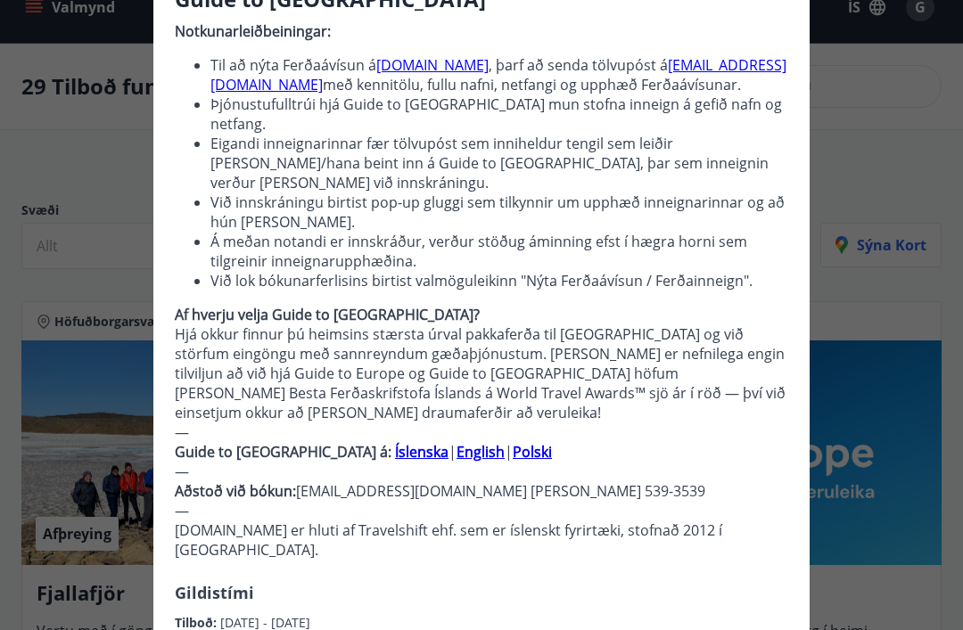
scroll to position [188, 0]
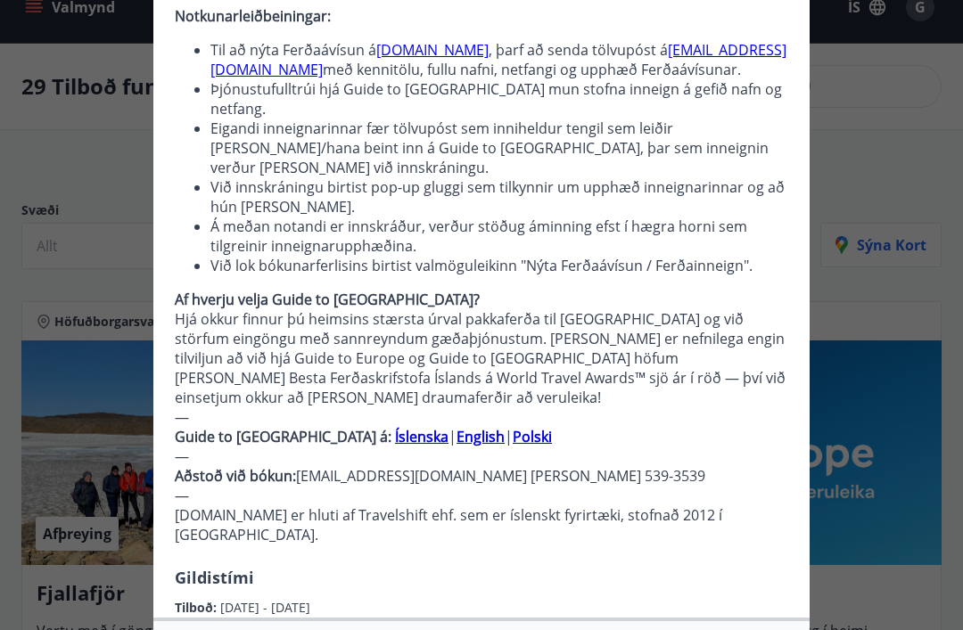
click at [423, 46] on link "guidetoeurope.com" at bounding box center [432, 50] width 112 height 20
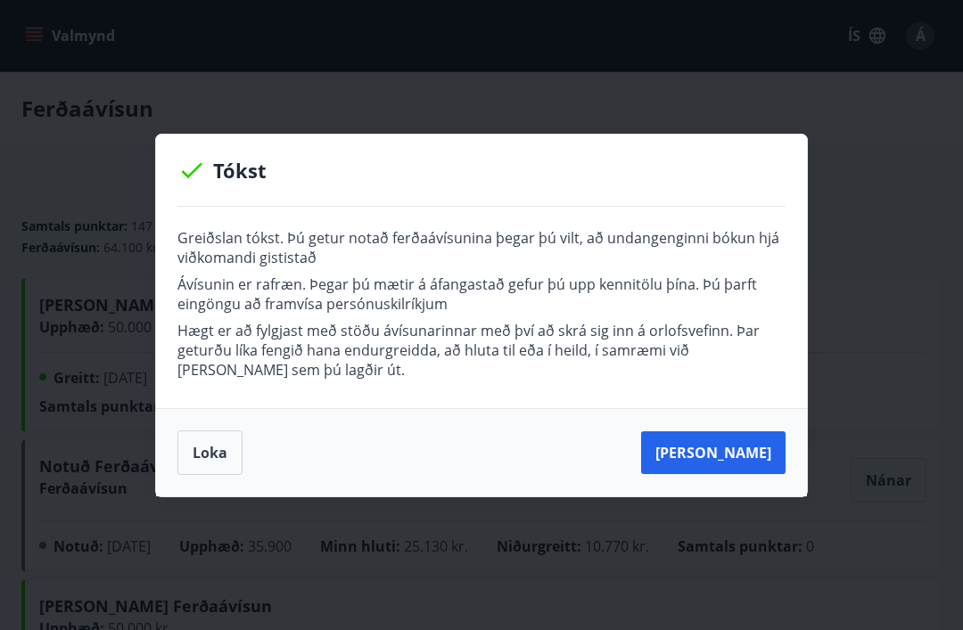
click at [197, 455] on button "Loka" at bounding box center [209, 453] width 65 height 45
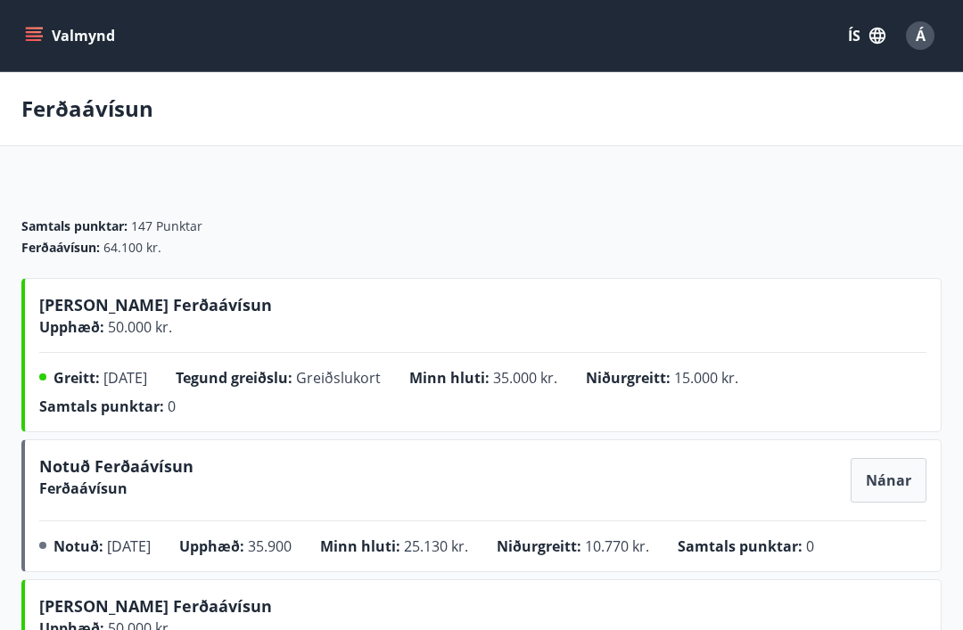
click at [33, 38] on icon "menu" at bounding box center [34, 36] width 18 height 18
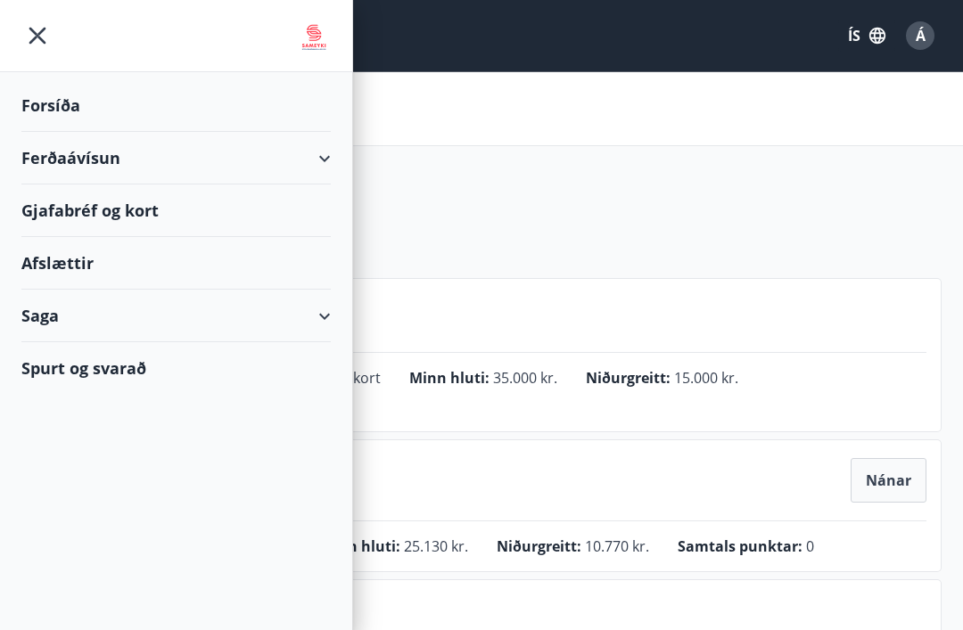
click at [318, 151] on div "Ferðaávísun" at bounding box center [175, 158] width 309 height 53
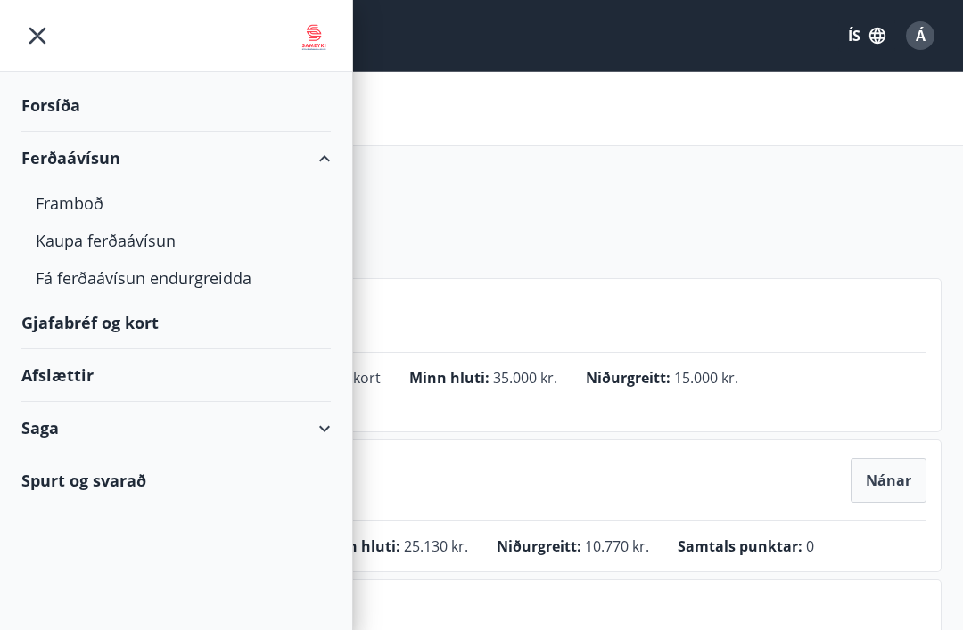
click at [66, 210] on div "Framboð" at bounding box center [176, 203] width 281 height 37
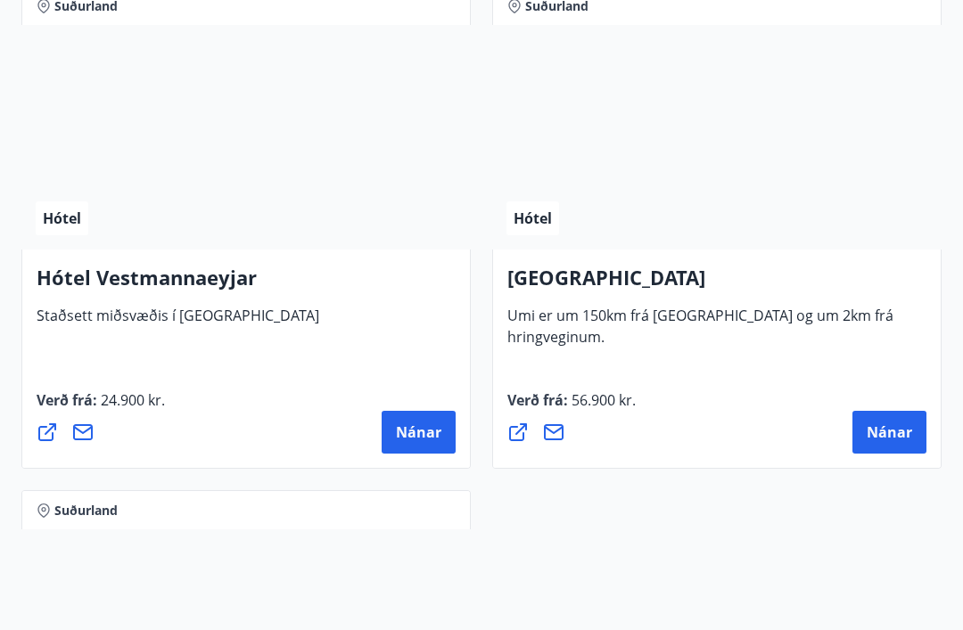
scroll to position [6905, 0]
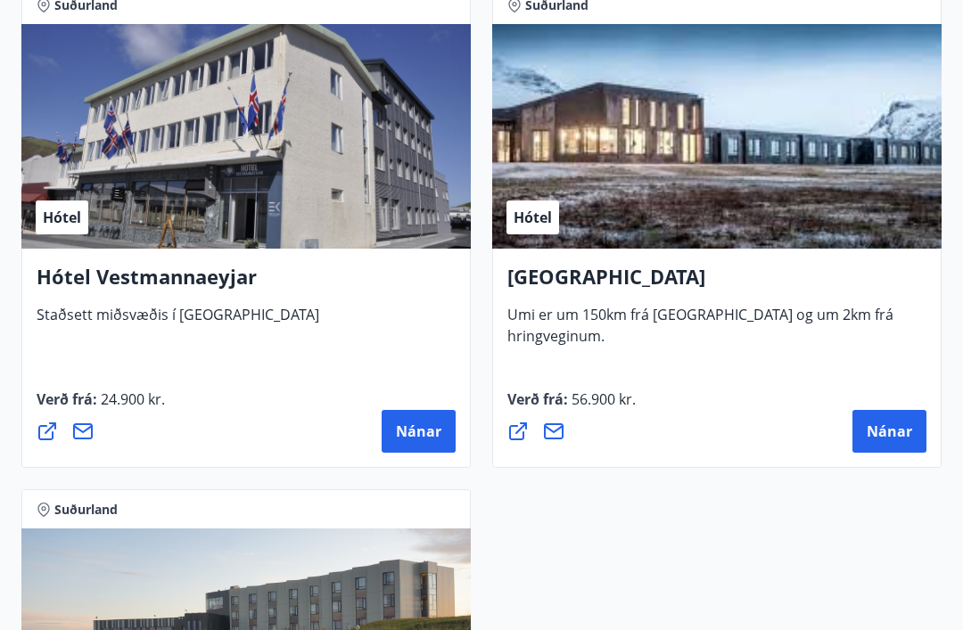
click at [886, 424] on span "Nánar" at bounding box center [889, 432] width 45 height 20
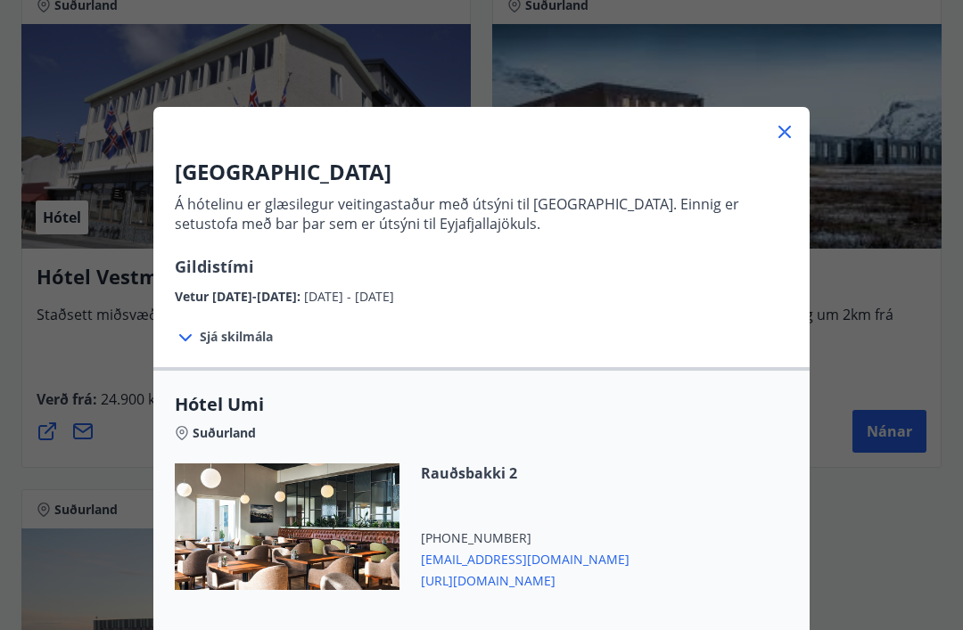
click at [191, 337] on icon at bounding box center [185, 337] width 21 height 21
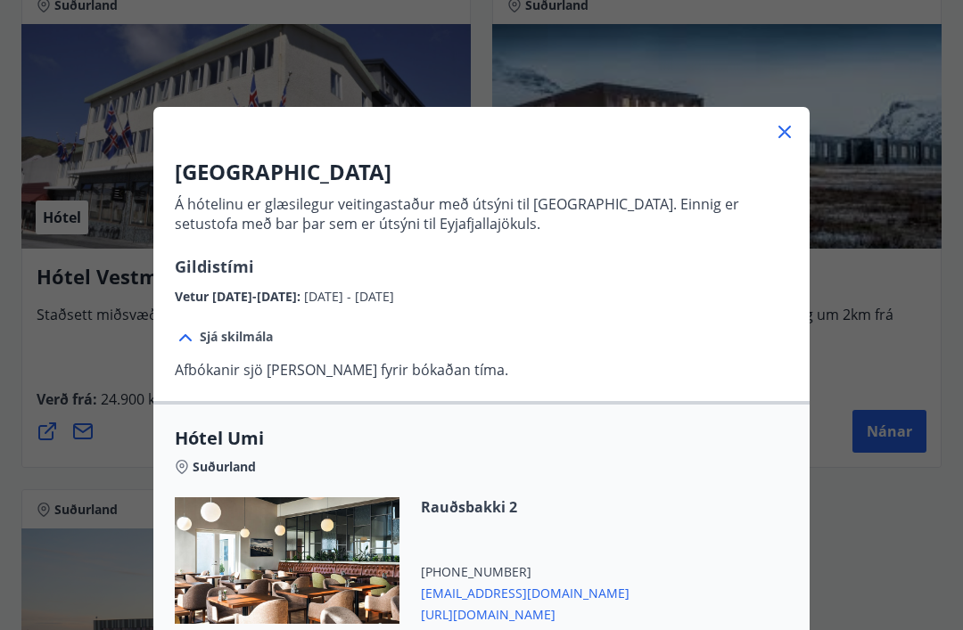
scroll to position [0, 0]
click at [786, 125] on icon at bounding box center [784, 131] width 21 height 21
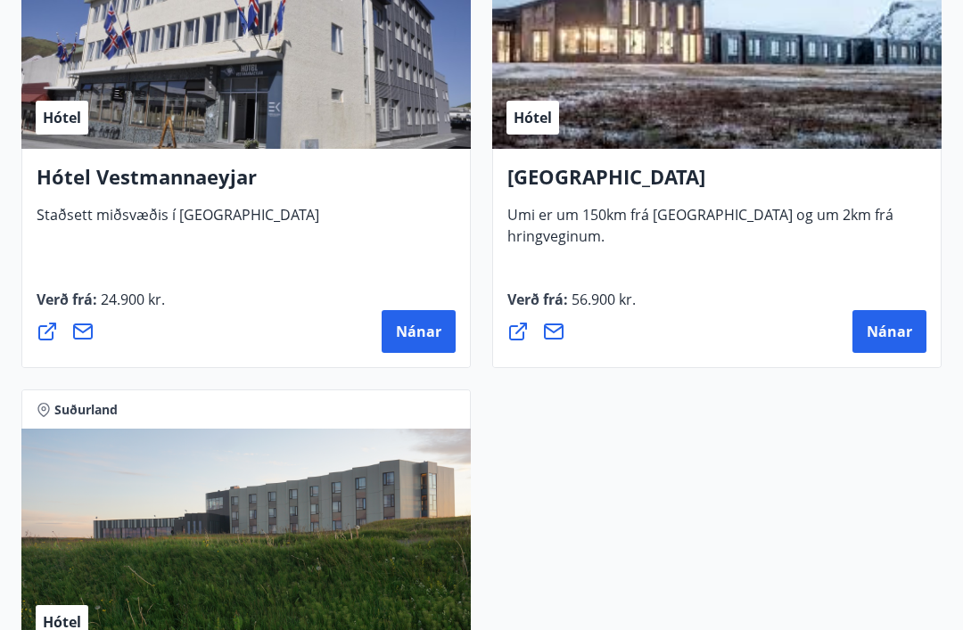
scroll to position [7005, 0]
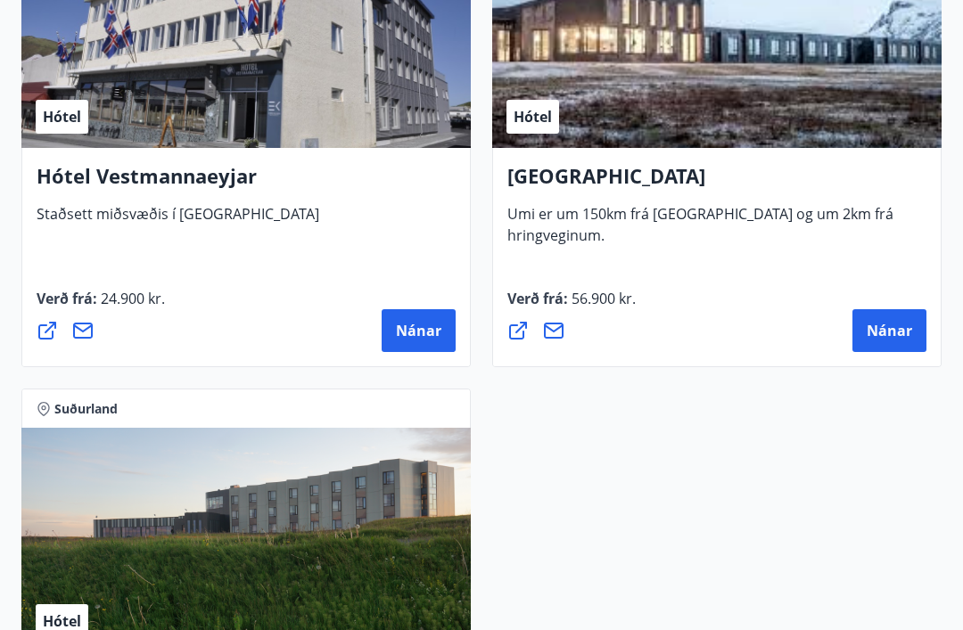
click at [210, 73] on div "Hótel" at bounding box center [245, 36] width 449 height 225
click at [412, 336] on span "Nánar" at bounding box center [418, 332] width 45 height 20
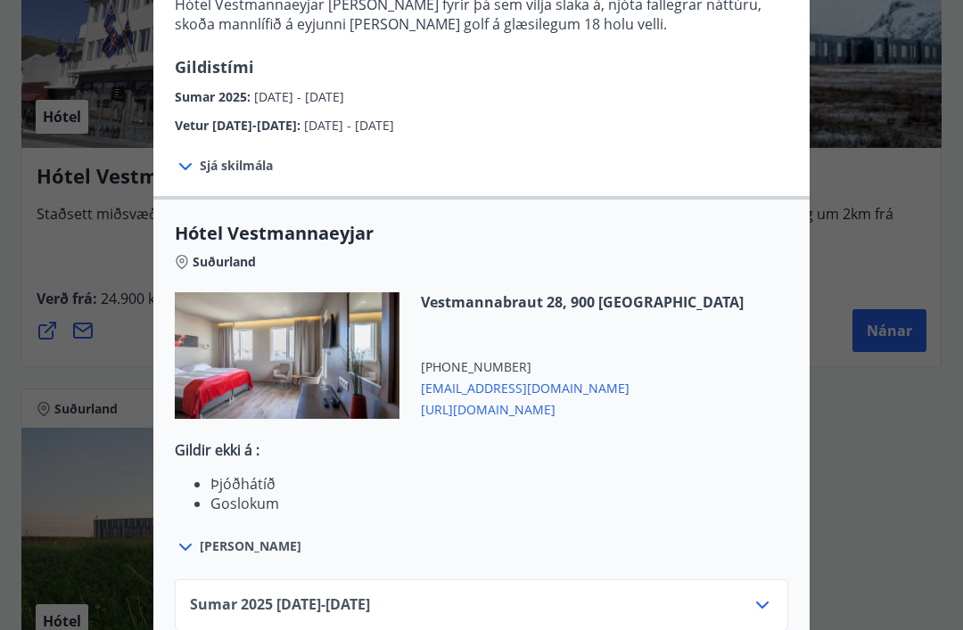
scroll to position [434, 0]
click at [760, 603] on icon at bounding box center [762, 606] width 12 height 7
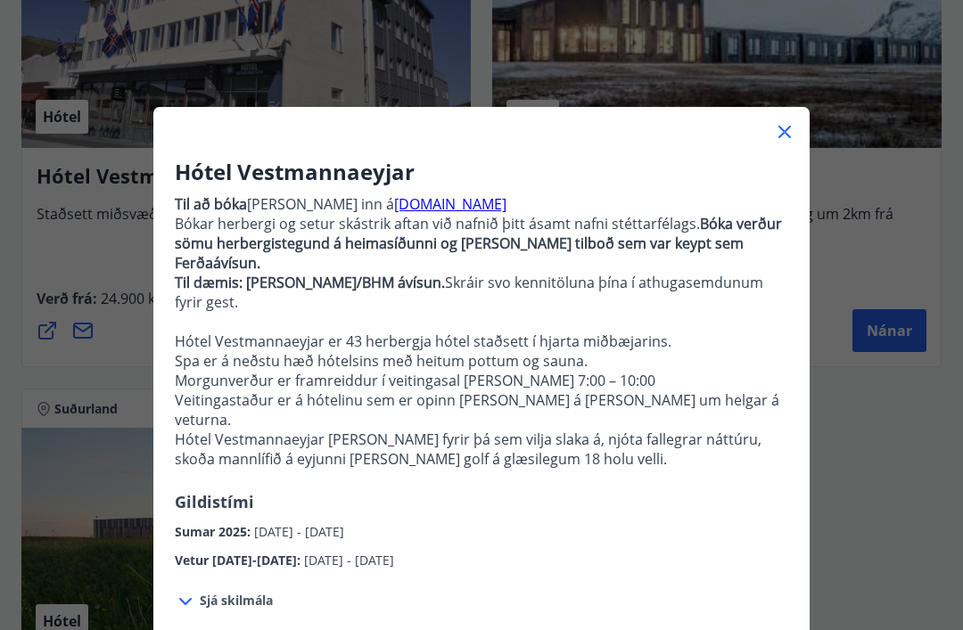
scroll to position [0, 0]
click at [783, 131] on icon at bounding box center [784, 132] width 12 height 12
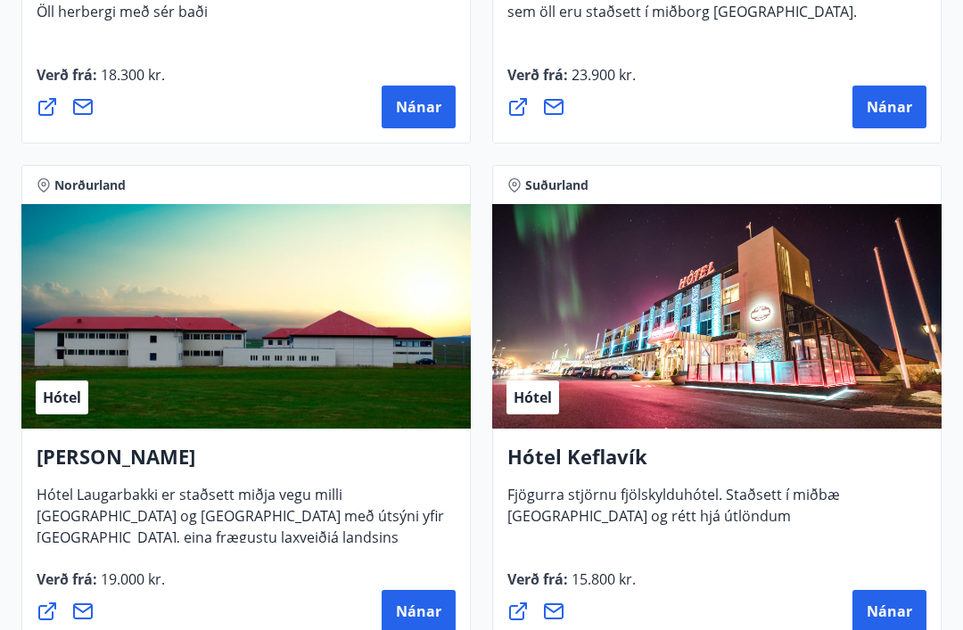
scroll to position [6249, 0]
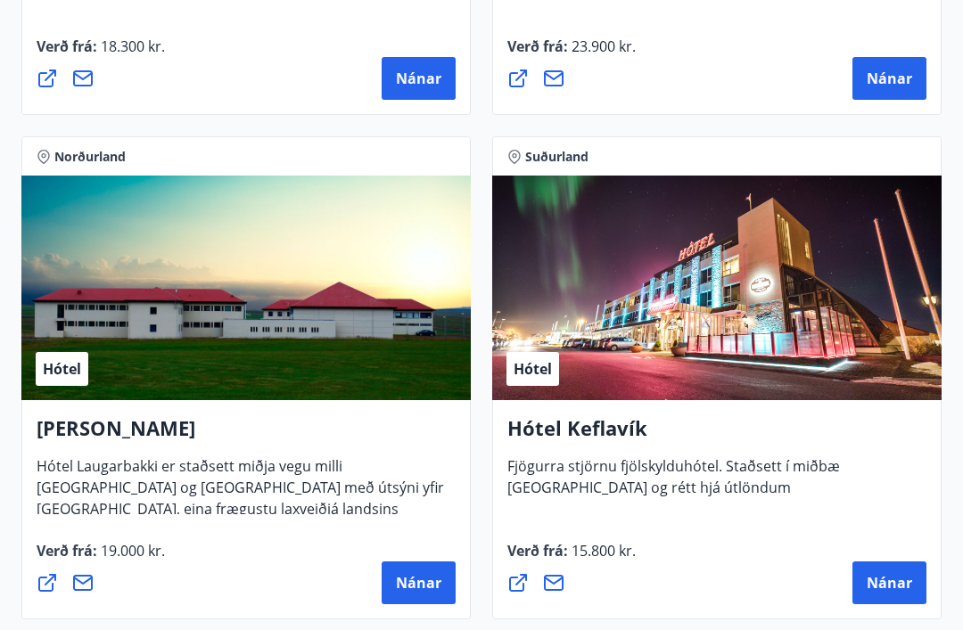
click at [886, 580] on span "Nánar" at bounding box center [889, 583] width 45 height 20
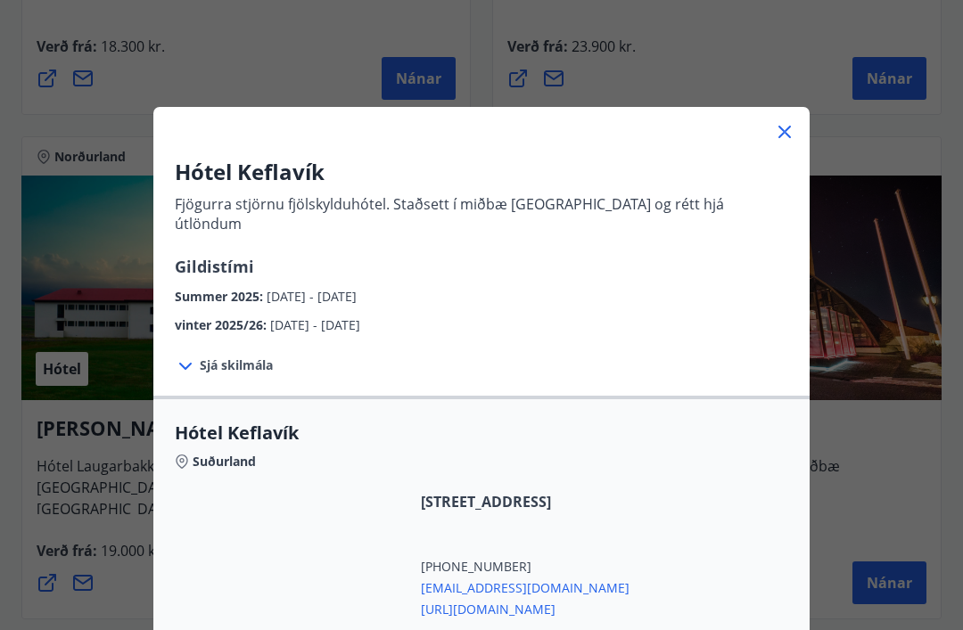
scroll to position [0, 0]
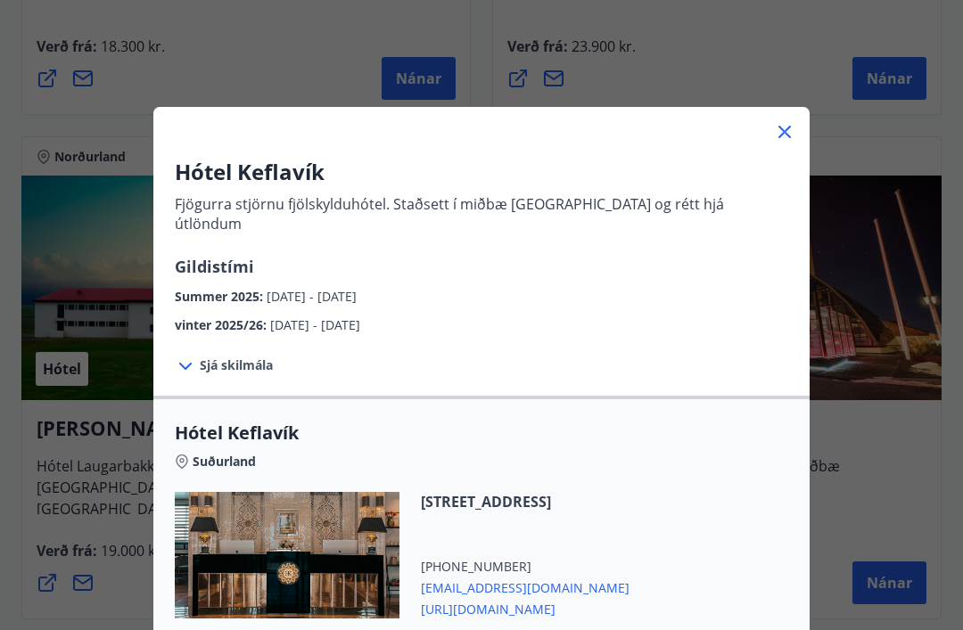
click at [788, 122] on icon at bounding box center [784, 131] width 21 height 21
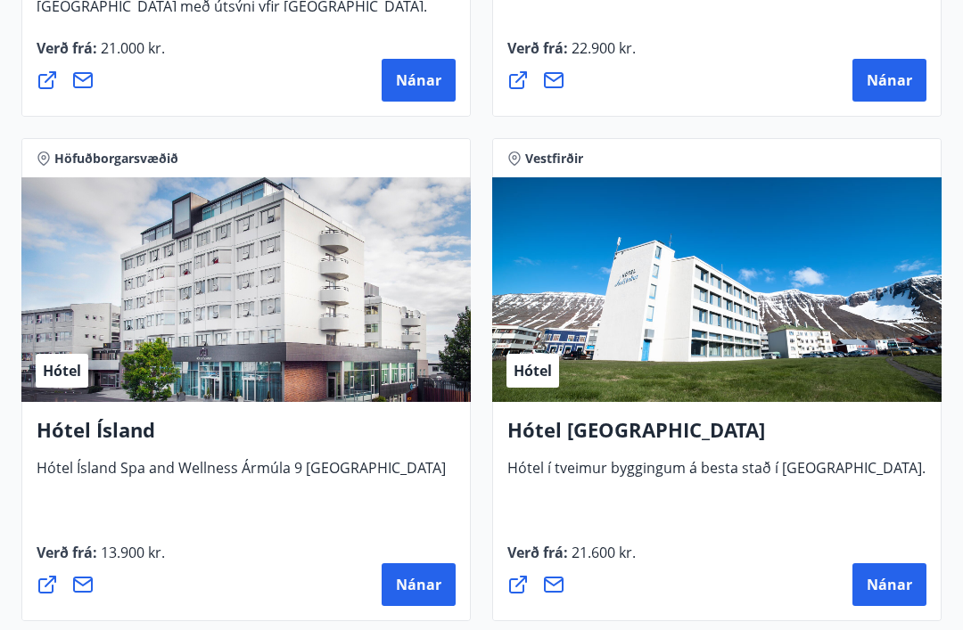
scroll to position [4234, 0]
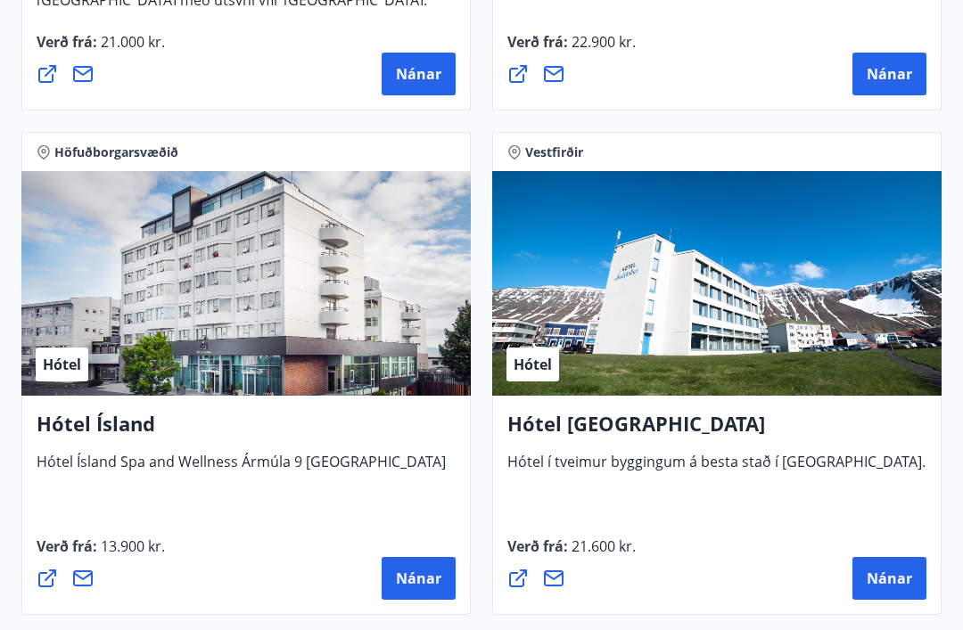
click at [887, 577] on span "Nánar" at bounding box center [889, 580] width 45 height 20
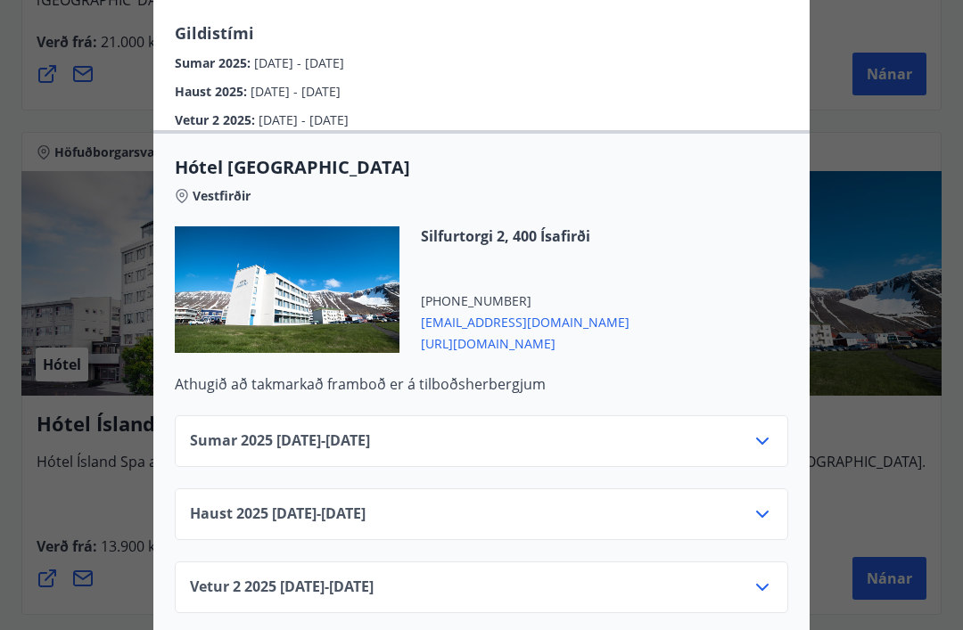
scroll to position [356, 0]
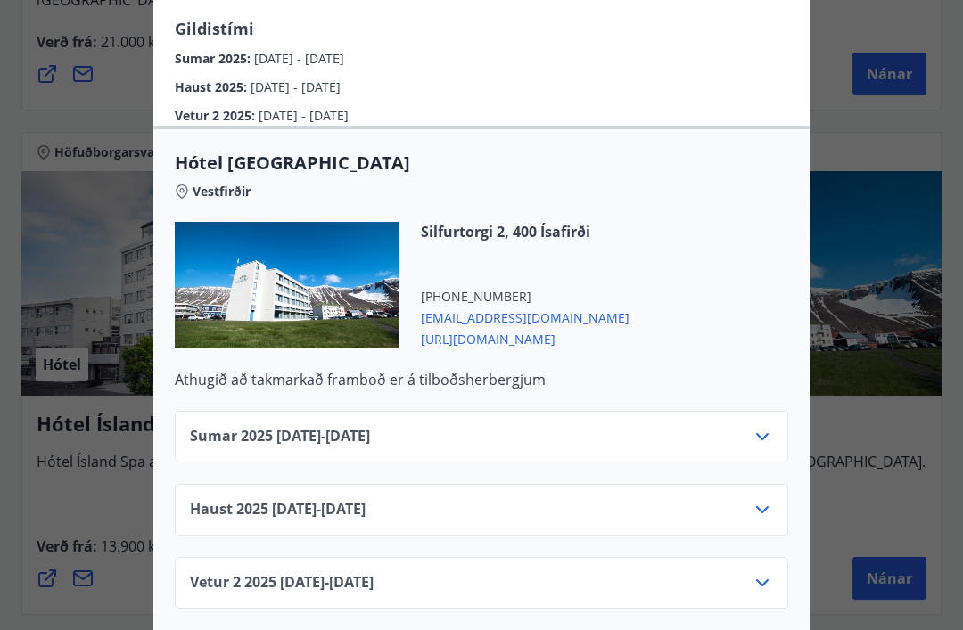
click at [760, 499] on icon at bounding box center [762, 509] width 21 height 21
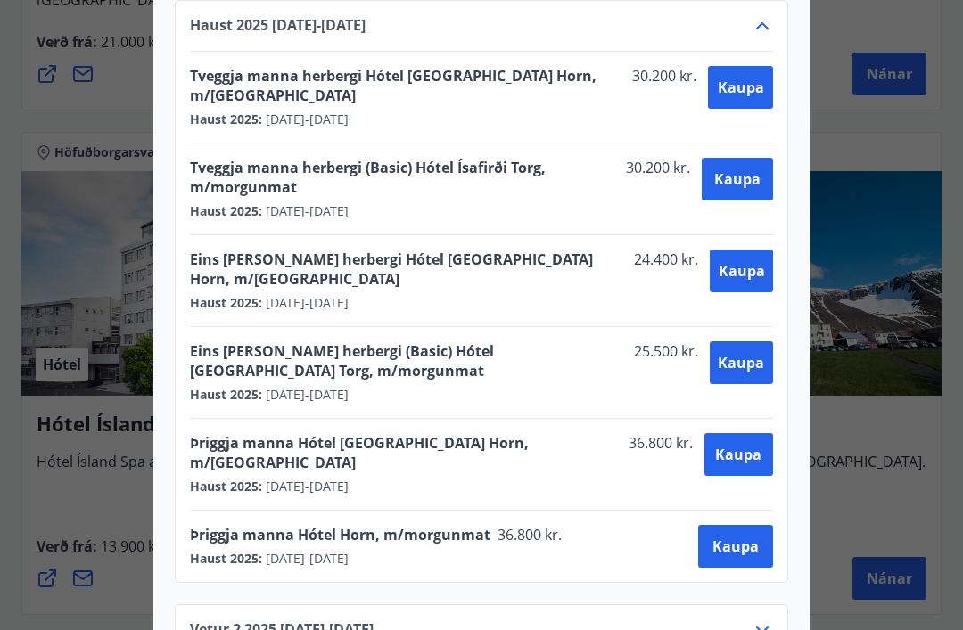
scroll to position [925, 0]
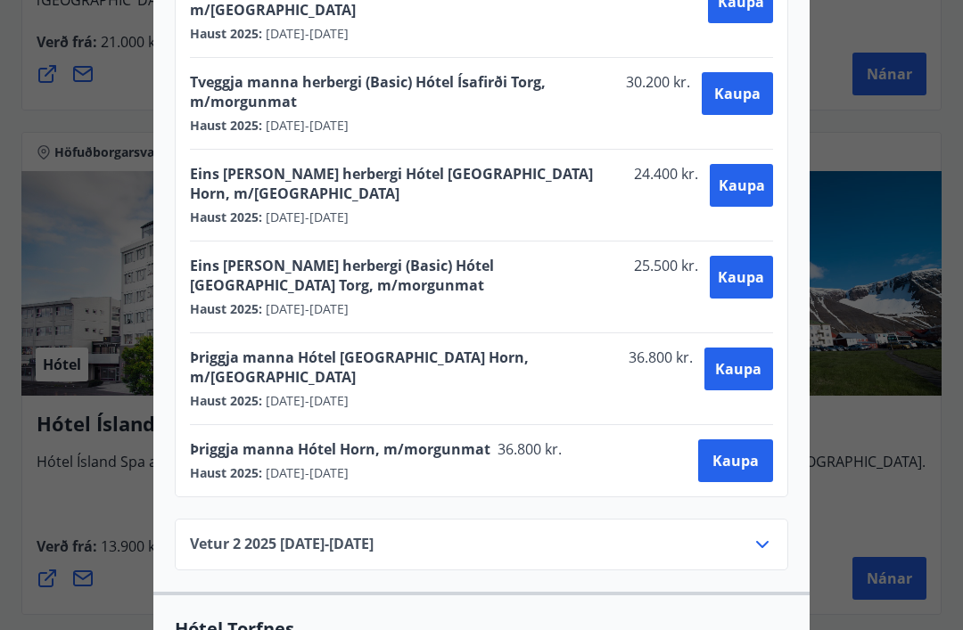
click at [756, 534] on icon at bounding box center [762, 544] width 21 height 21
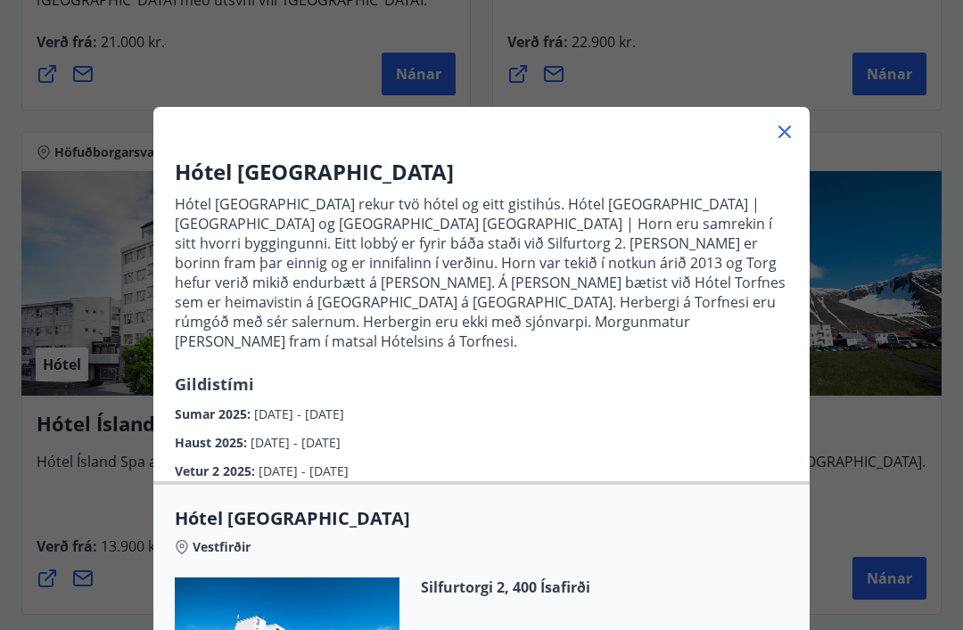
scroll to position [0, 0]
click at [791, 131] on icon at bounding box center [784, 131] width 21 height 21
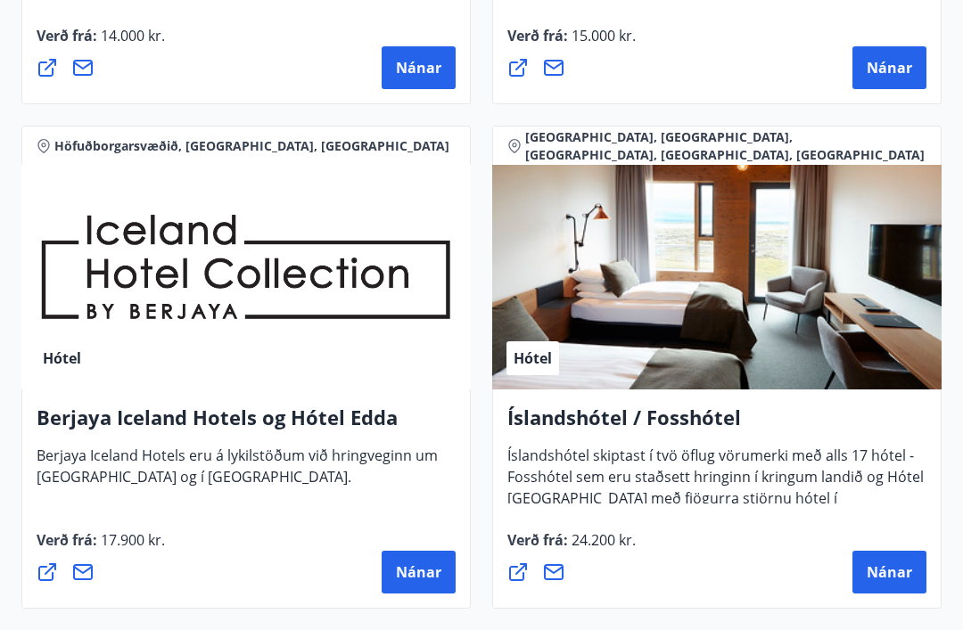
scroll to position [3231, 0]
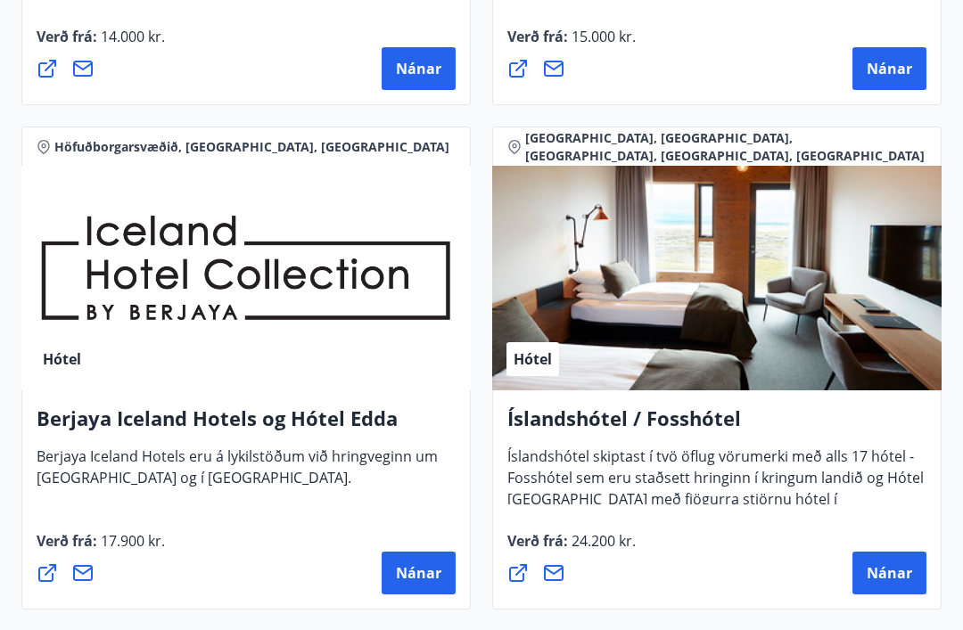
click at [886, 578] on span "Nánar" at bounding box center [889, 573] width 45 height 20
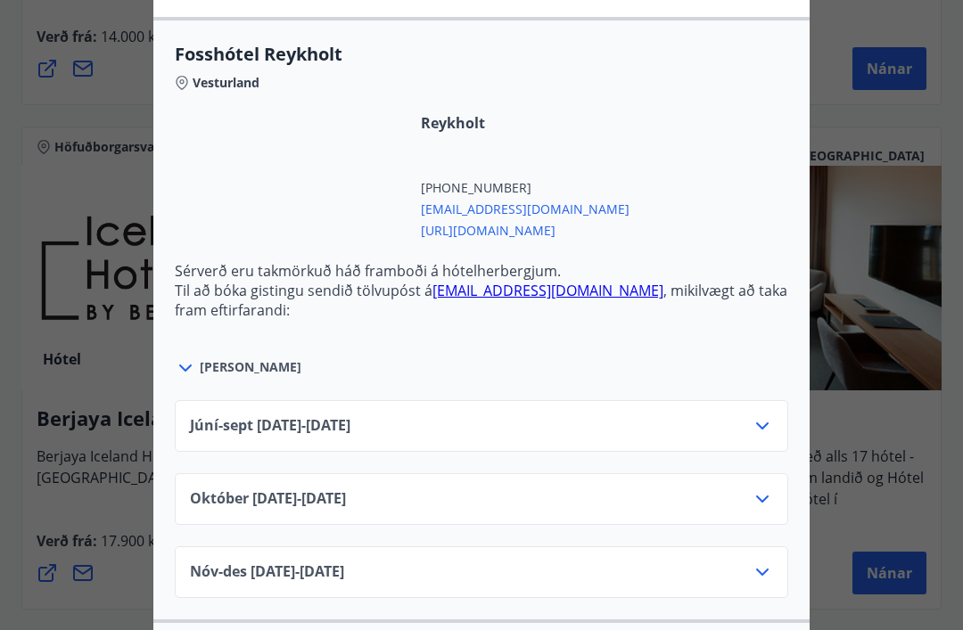
scroll to position [648, 0]
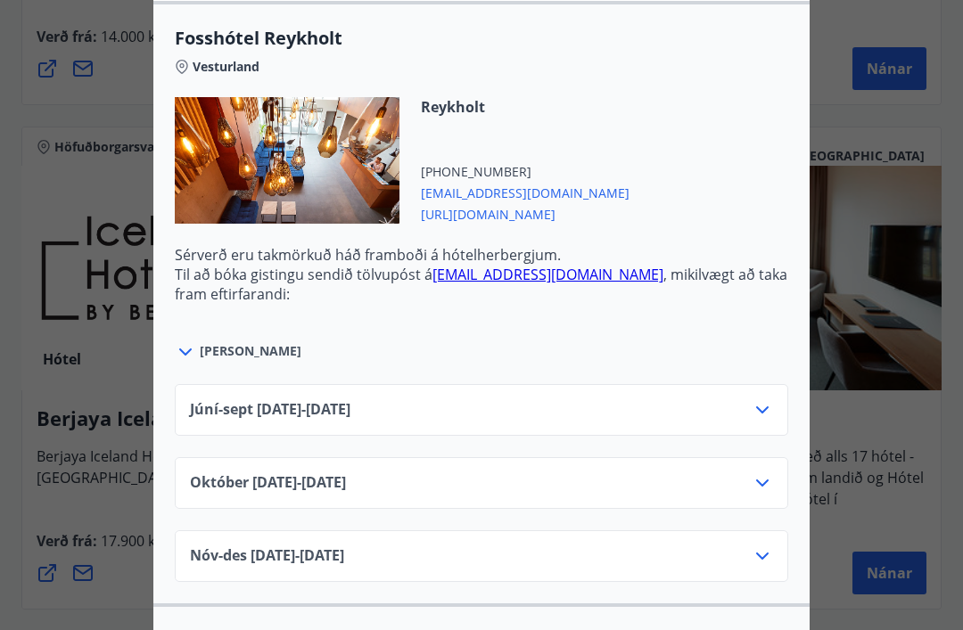
click at [756, 409] on icon at bounding box center [762, 409] width 21 height 21
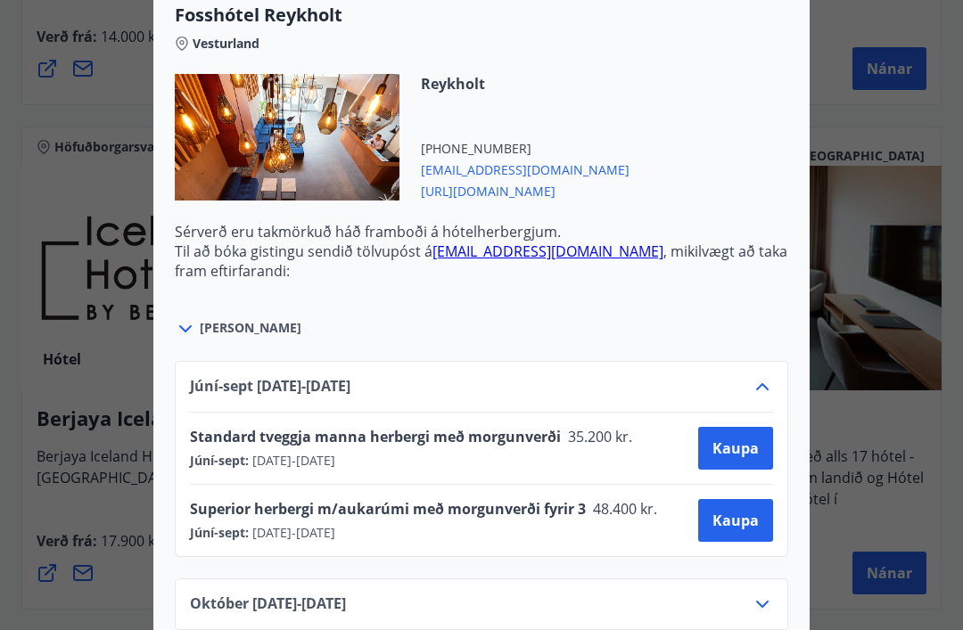
scroll to position [670, 0]
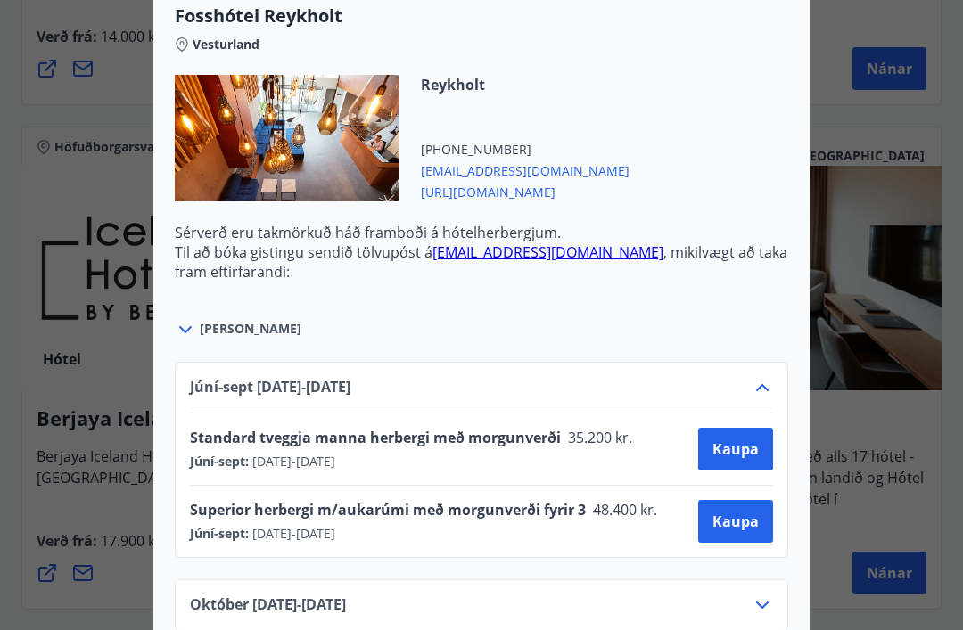
click at [186, 337] on icon at bounding box center [185, 329] width 21 height 21
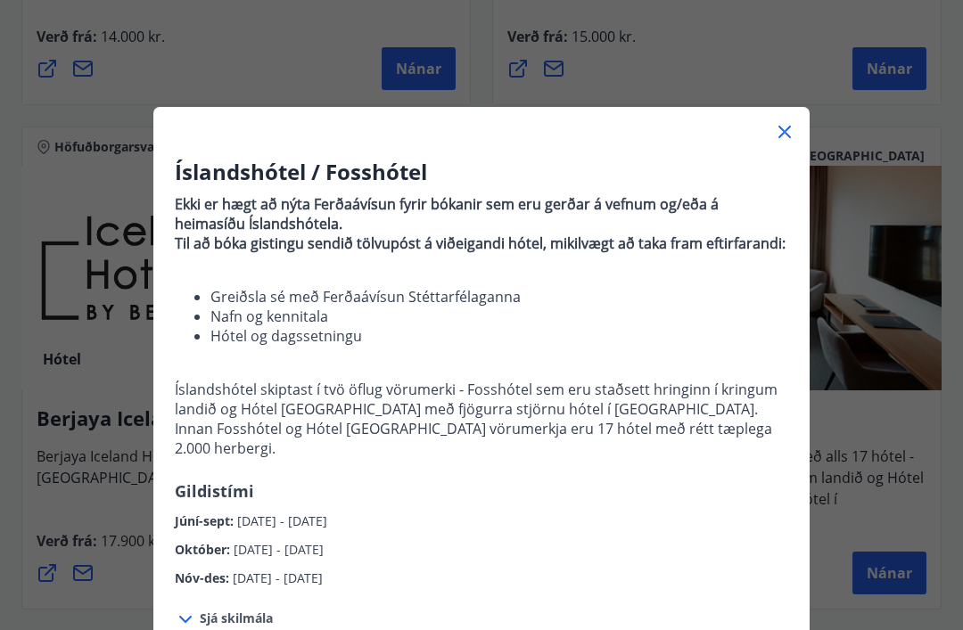
scroll to position [0, 0]
click at [783, 137] on icon at bounding box center [784, 131] width 21 height 21
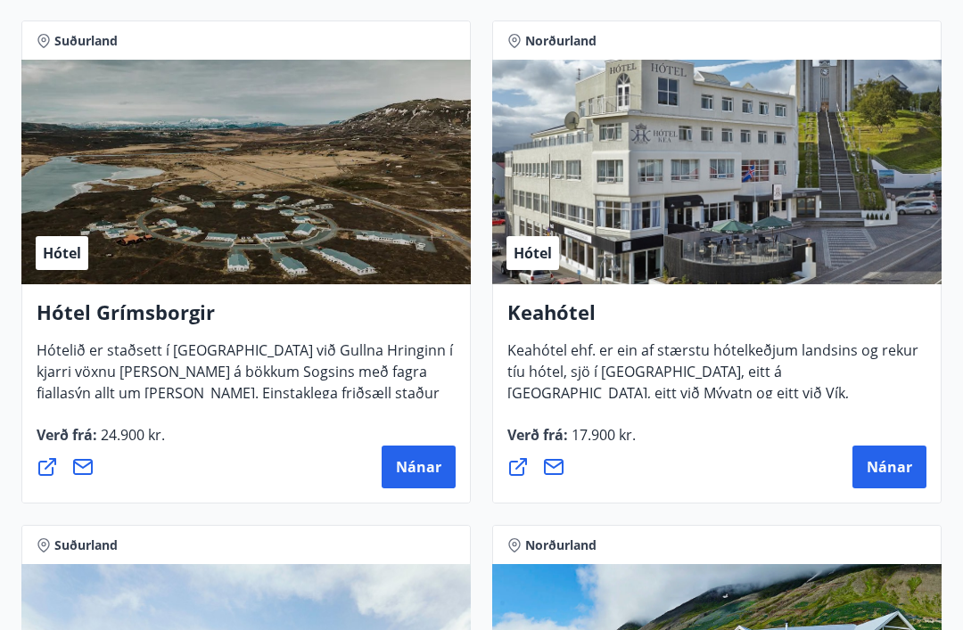
scroll to position [1292, 0]
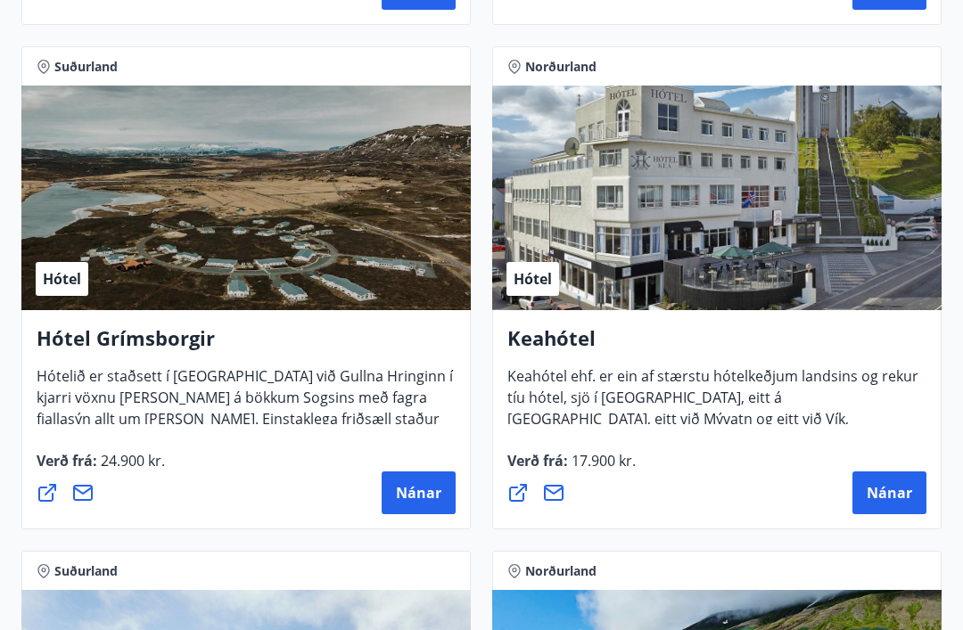
click at [112, 346] on h4 "Hótel Grímsborgir" at bounding box center [246, 345] width 419 height 41
click at [407, 505] on button "Nánar" at bounding box center [419, 494] width 74 height 43
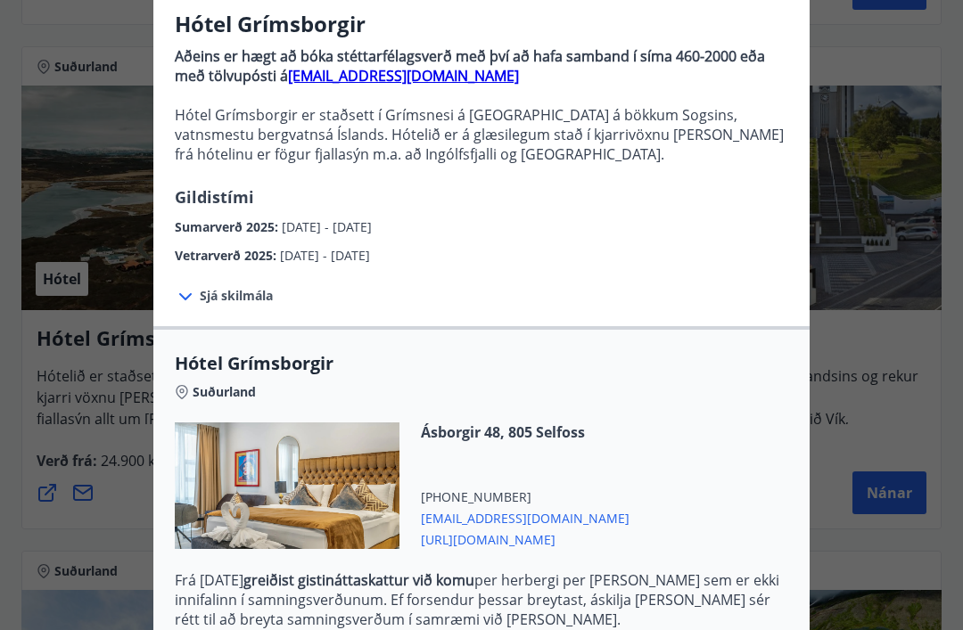
scroll to position [152, 0]
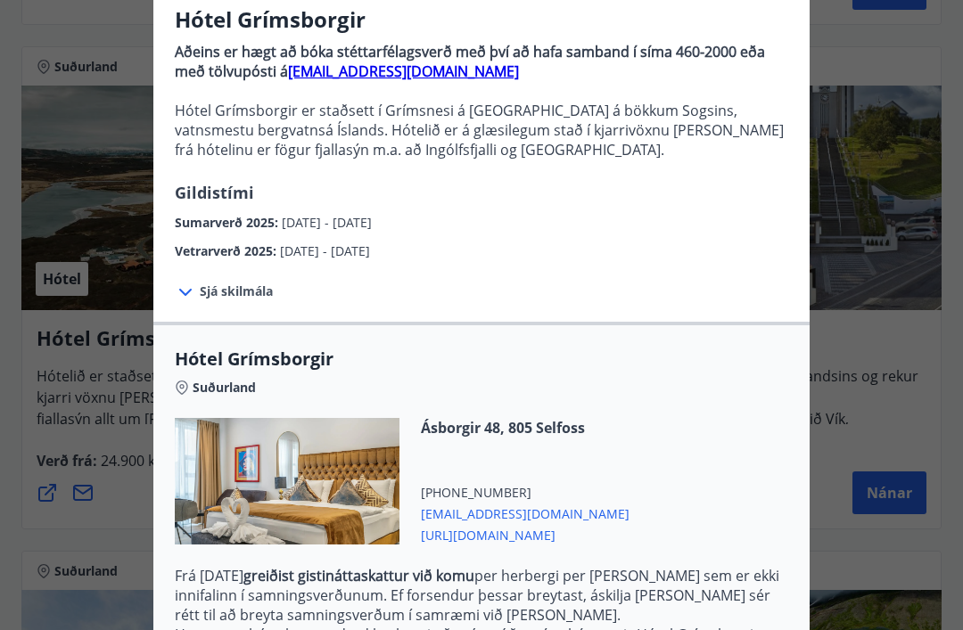
click at [194, 296] on icon at bounding box center [185, 292] width 21 height 21
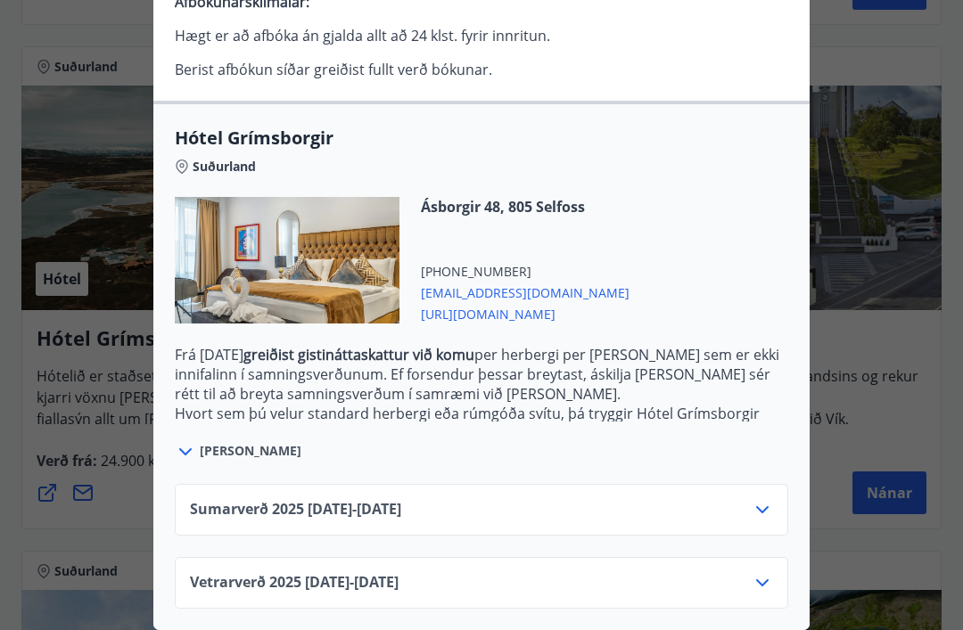
scroll to position [582, 0]
click at [760, 505] on icon at bounding box center [762, 509] width 21 height 21
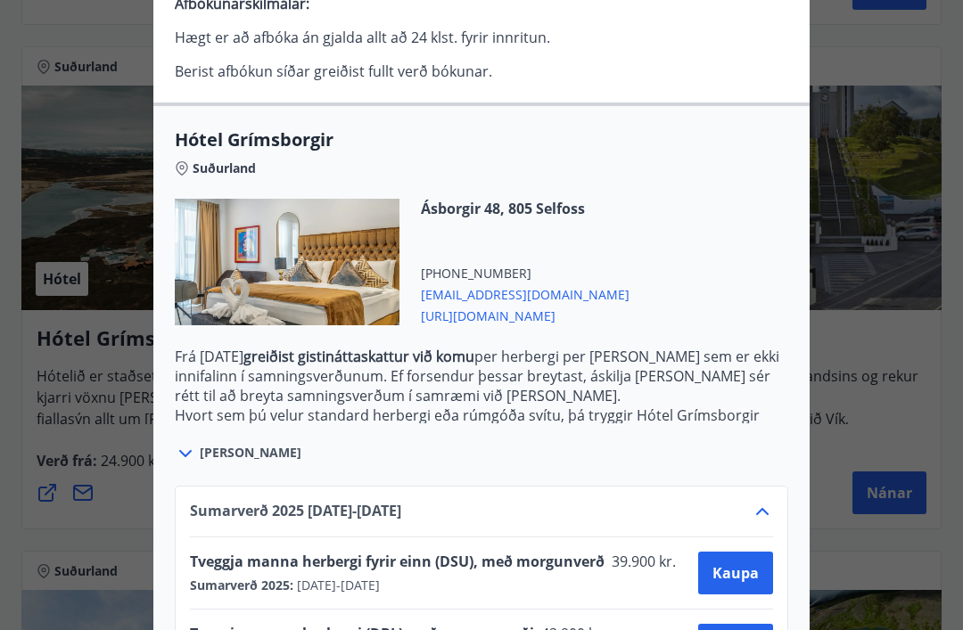
scroll to position [579, 0]
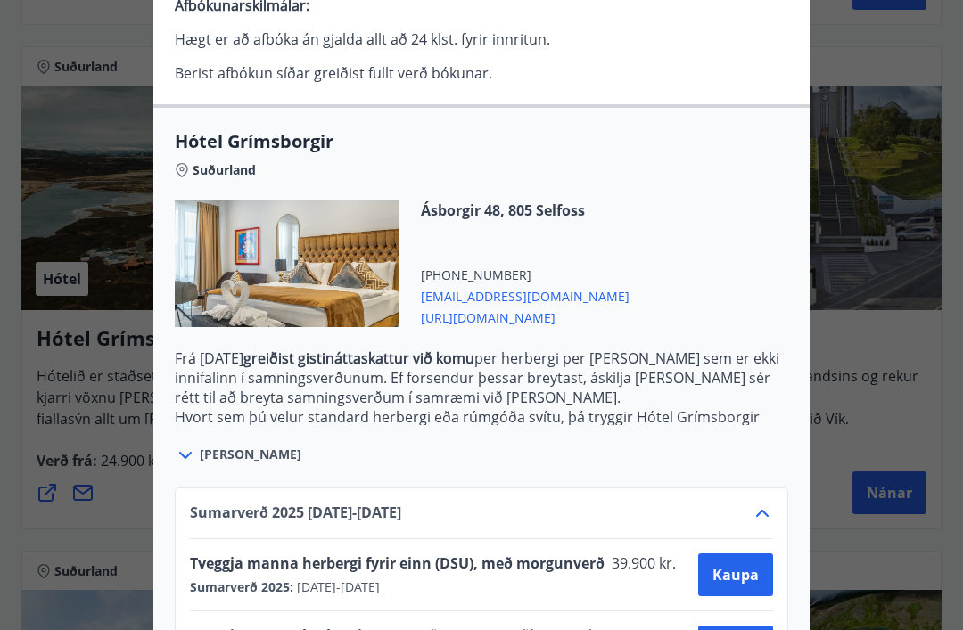
click at [606, 324] on span "https://www.keahotels.is/is/hotel-grimsborgir" at bounding box center [525, 316] width 209 height 21
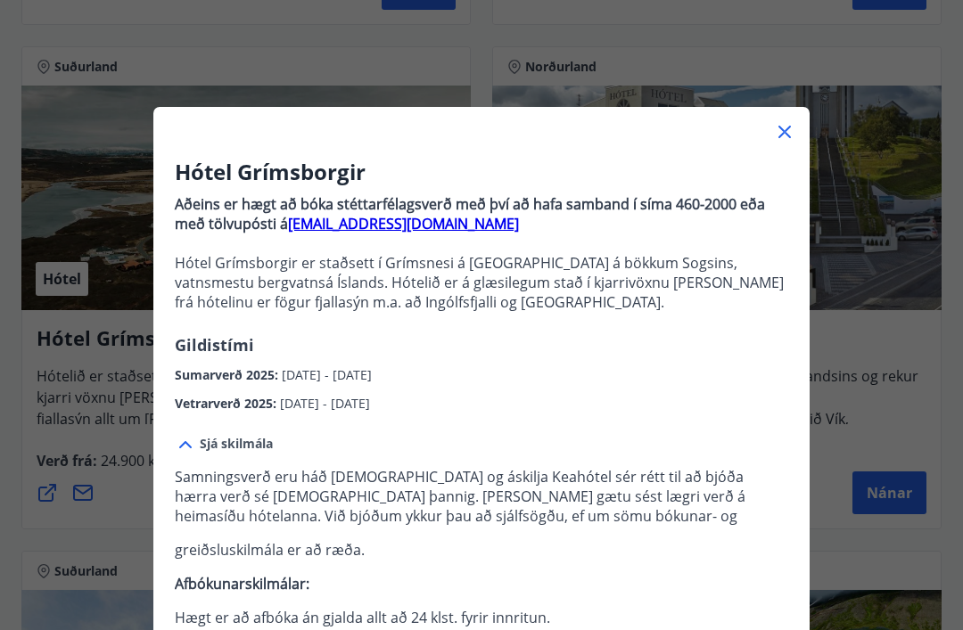
scroll to position [0, 0]
click at [785, 137] on icon at bounding box center [784, 131] width 21 height 21
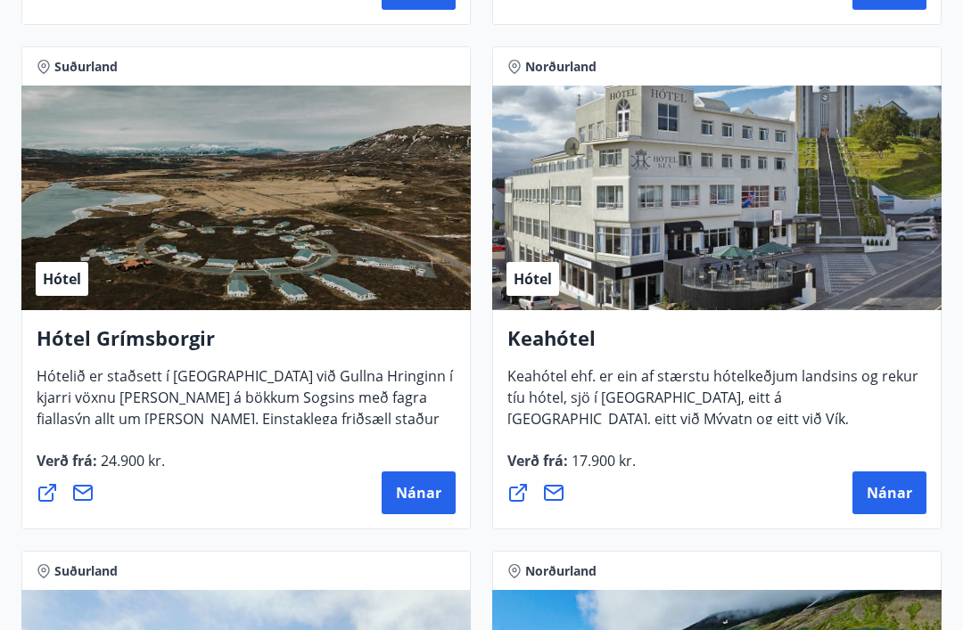
click at [894, 491] on span "Nánar" at bounding box center [889, 493] width 45 height 20
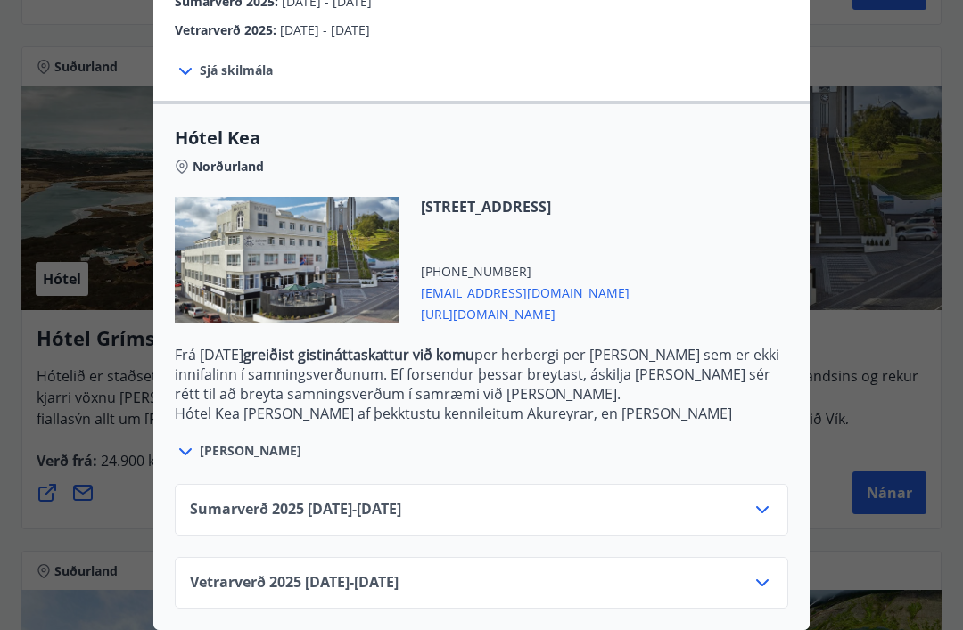
scroll to position [374, 0]
click at [753, 507] on icon at bounding box center [762, 509] width 21 height 21
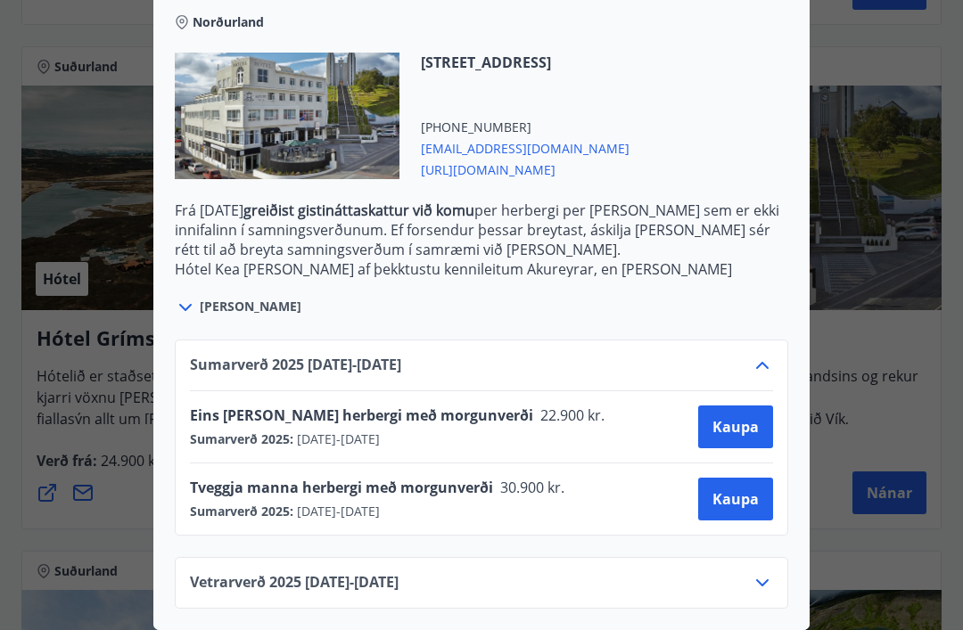
scroll to position [518, 0]
click at [733, 500] on span "Kaupa" at bounding box center [735, 499] width 46 height 20
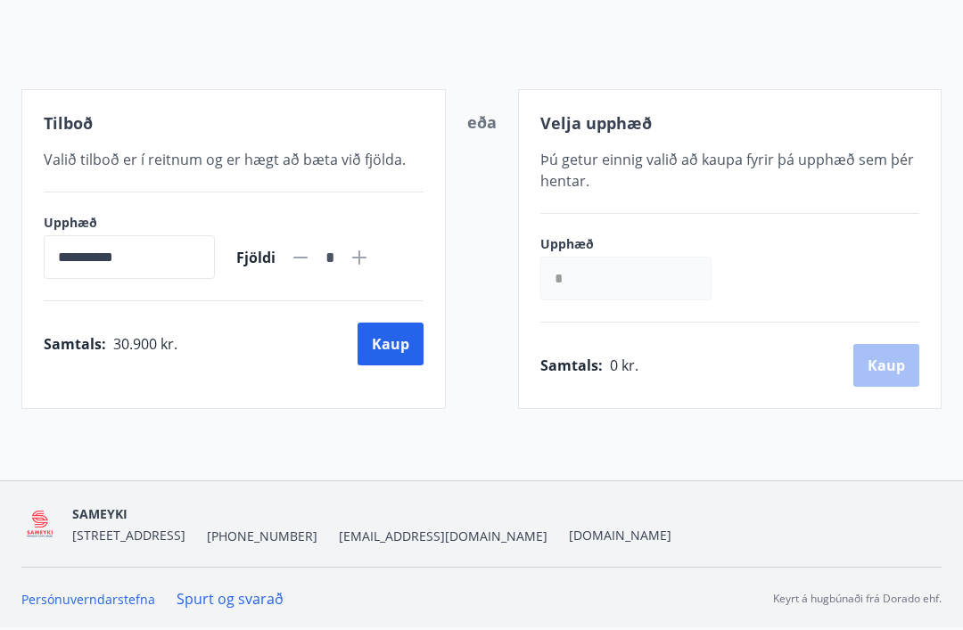
scroll to position [172, 0]
